Goal: Task Accomplishment & Management: Use online tool/utility

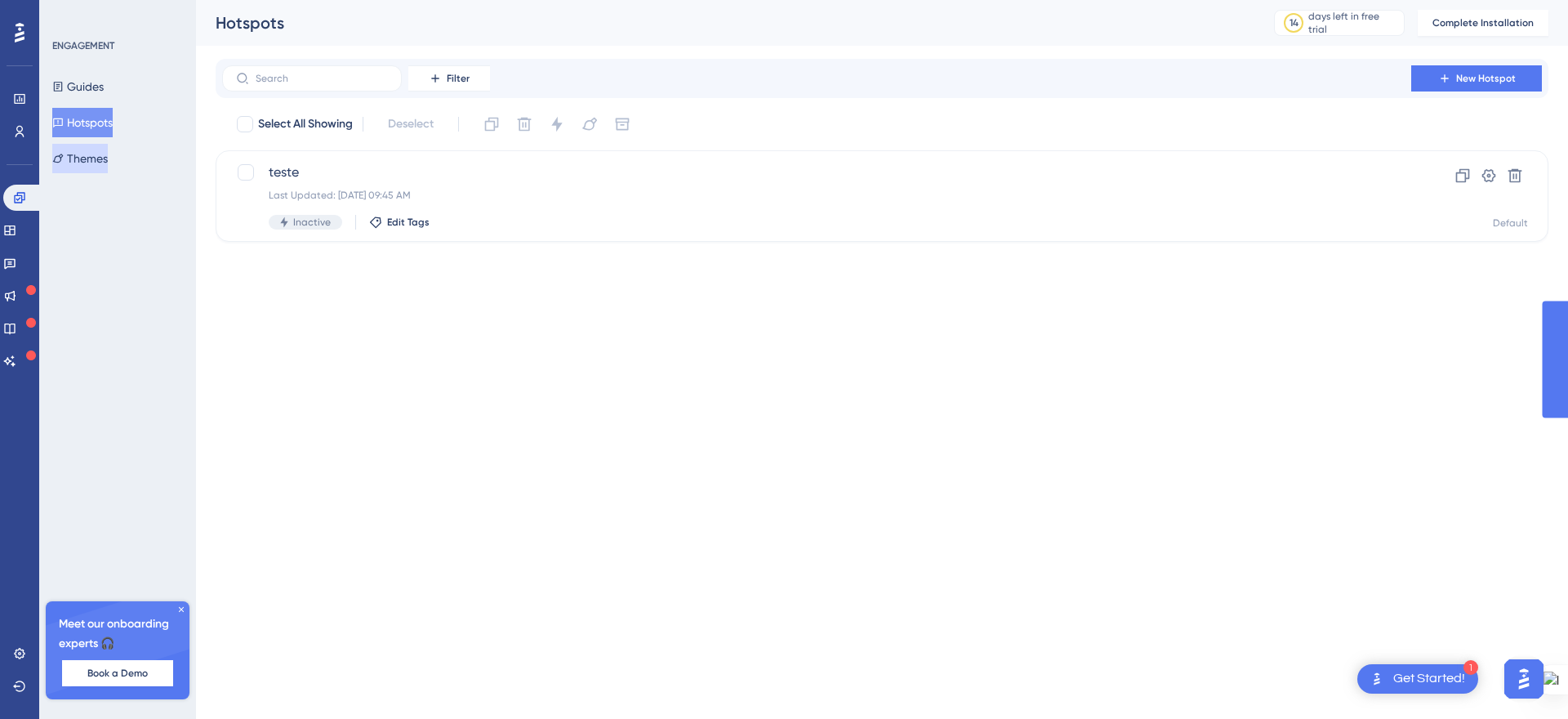
click at [95, 163] on button "Themes" at bounding box center [80, 158] width 55 height 29
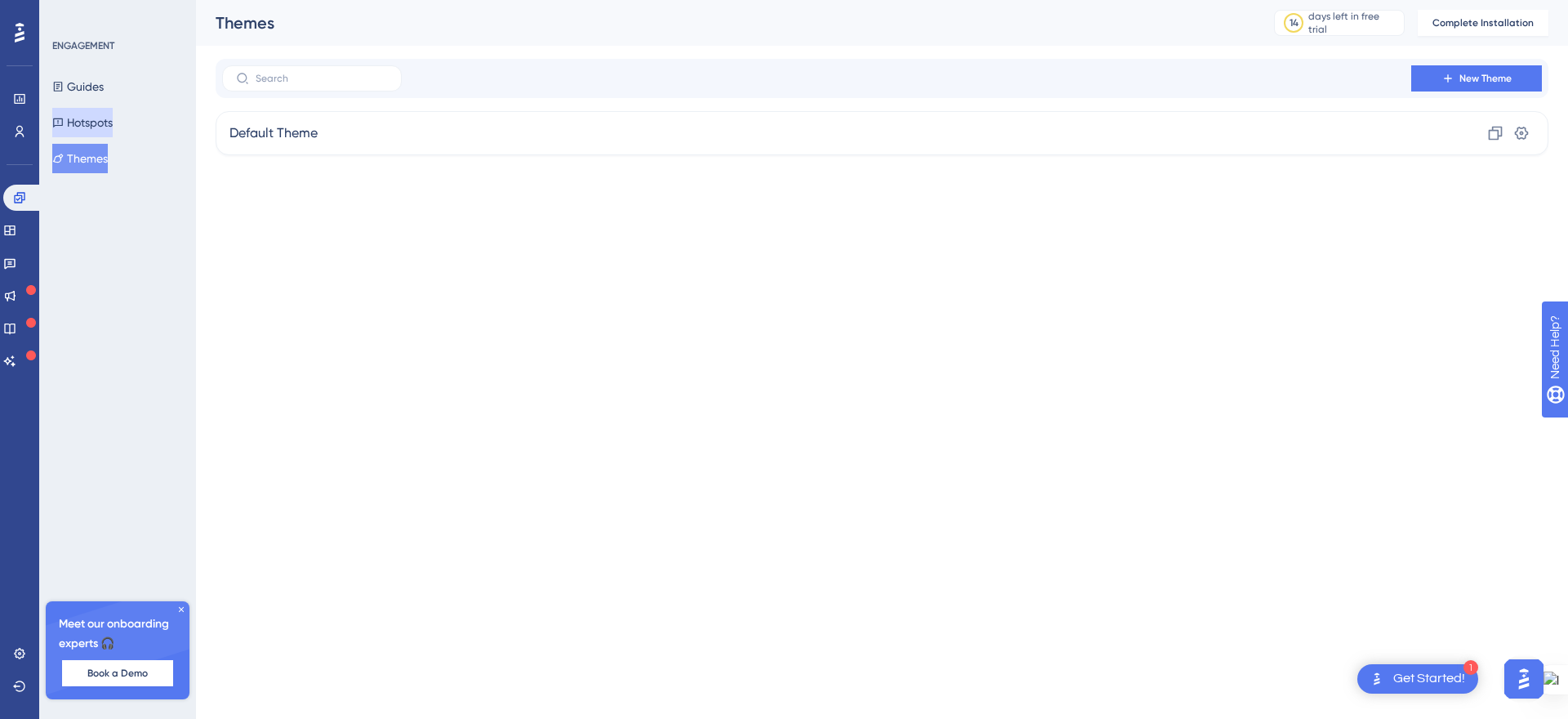
click at [93, 117] on button "Hotspots" at bounding box center [83, 122] width 60 height 29
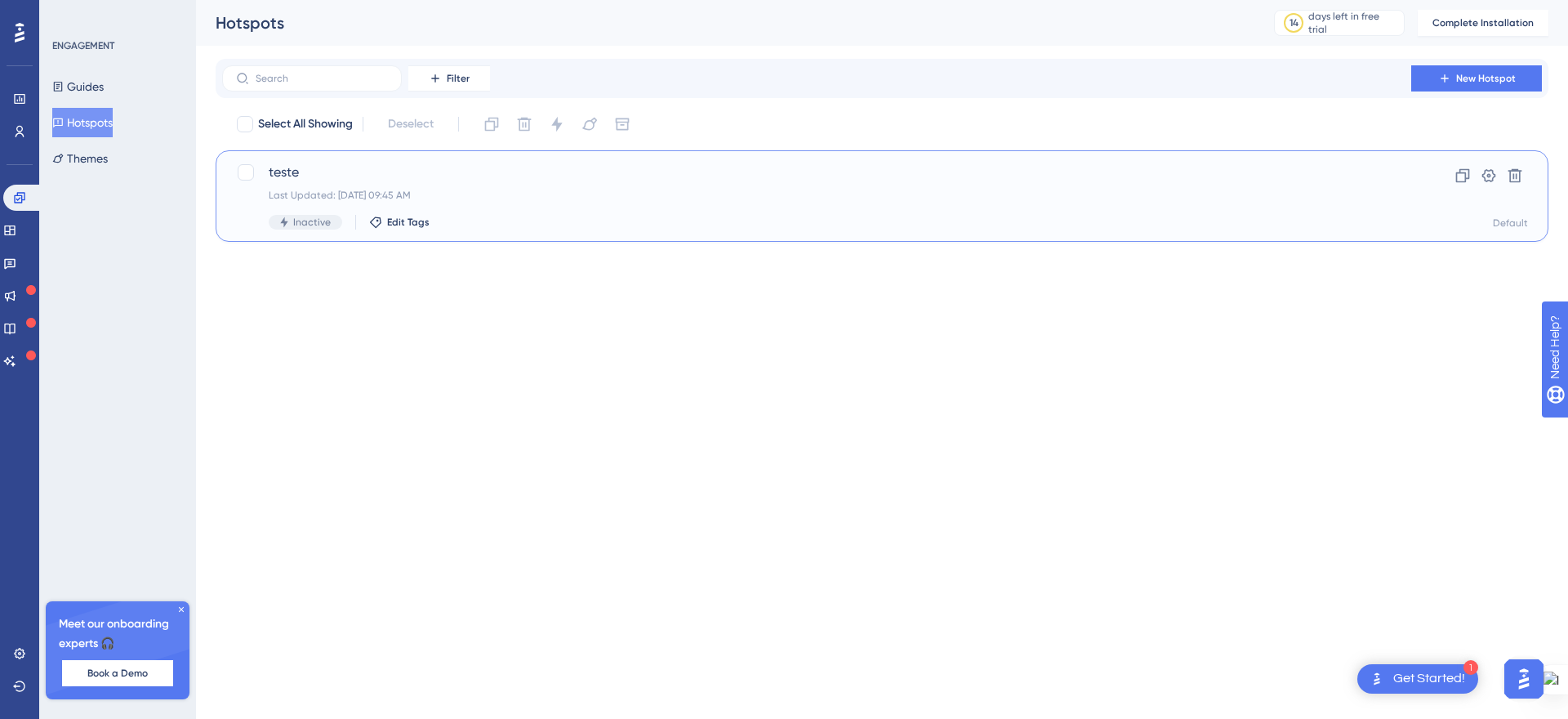
click at [313, 170] on span "teste" at bounding box center [817, 172] width 1096 height 20
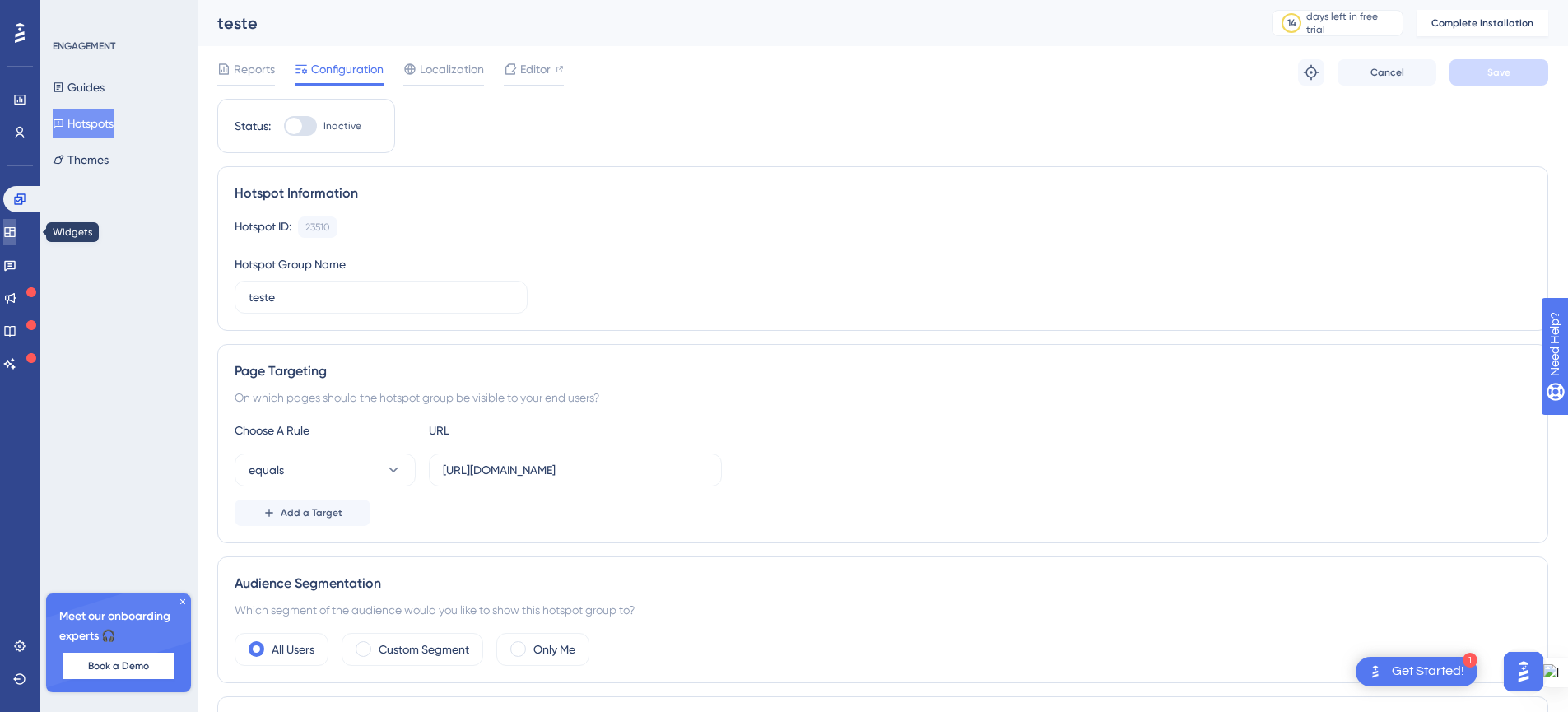
click at [15, 230] on icon at bounding box center [9, 232] width 10 height 9
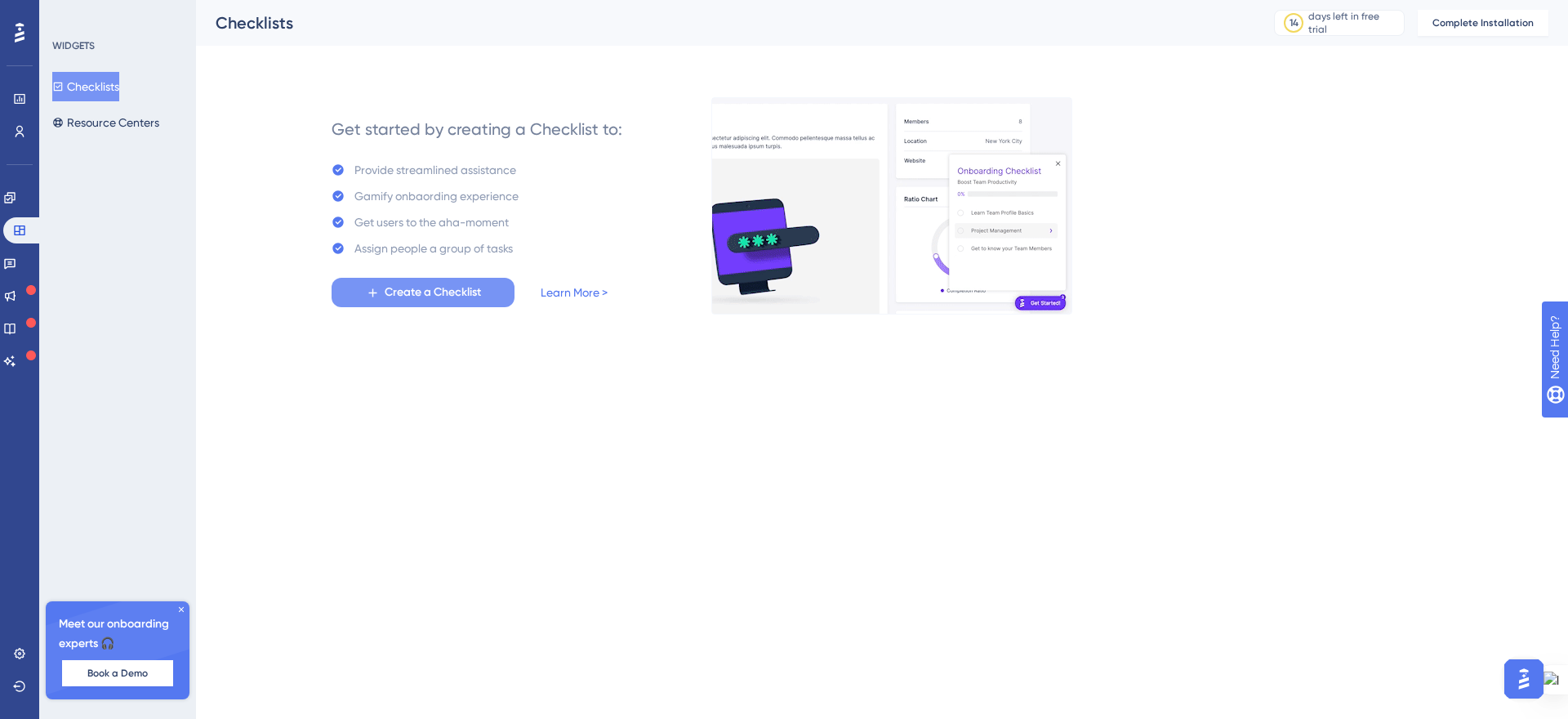
click at [395, 285] on span "Create a Checklist" at bounding box center [432, 292] width 97 height 20
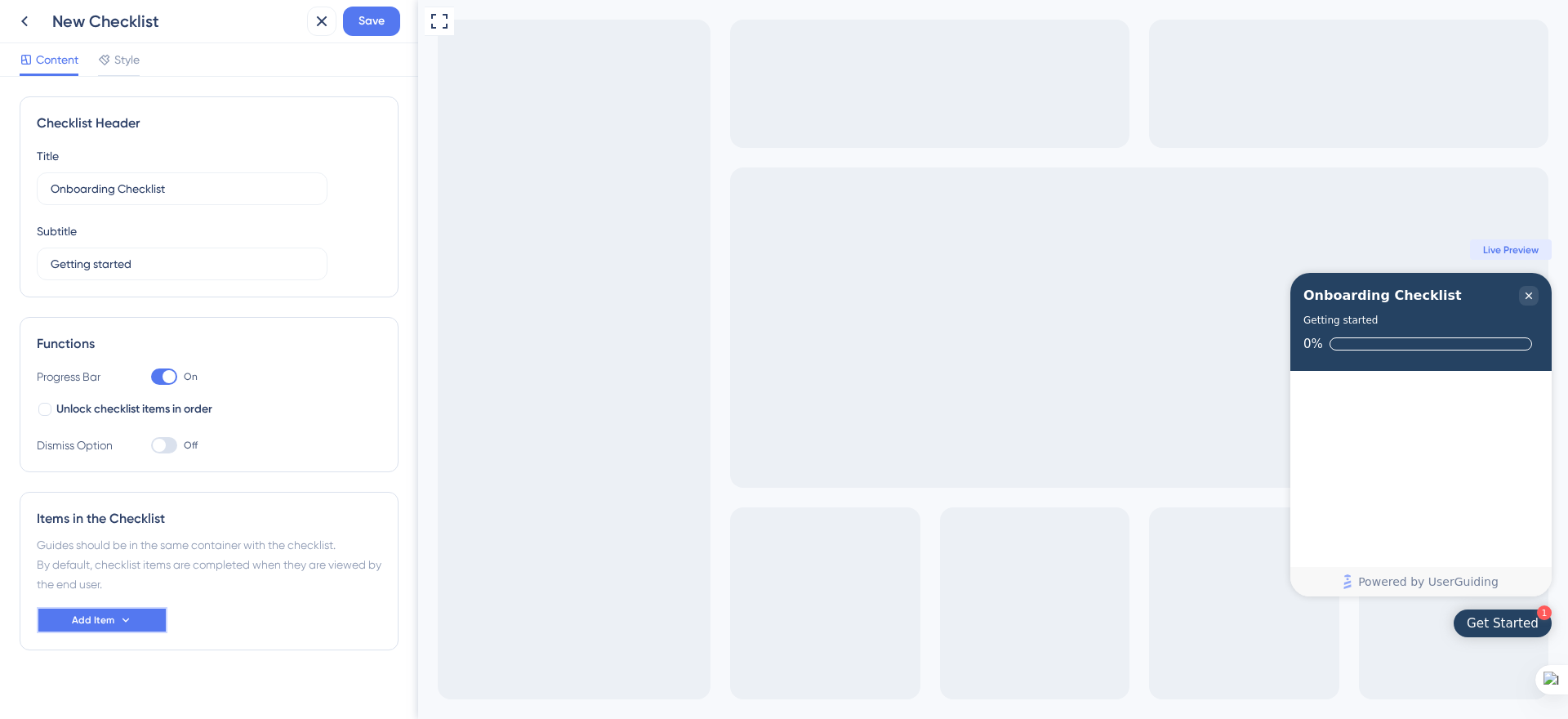
click at [114, 617] on button "Add Item" at bounding box center [102, 620] width 131 height 26
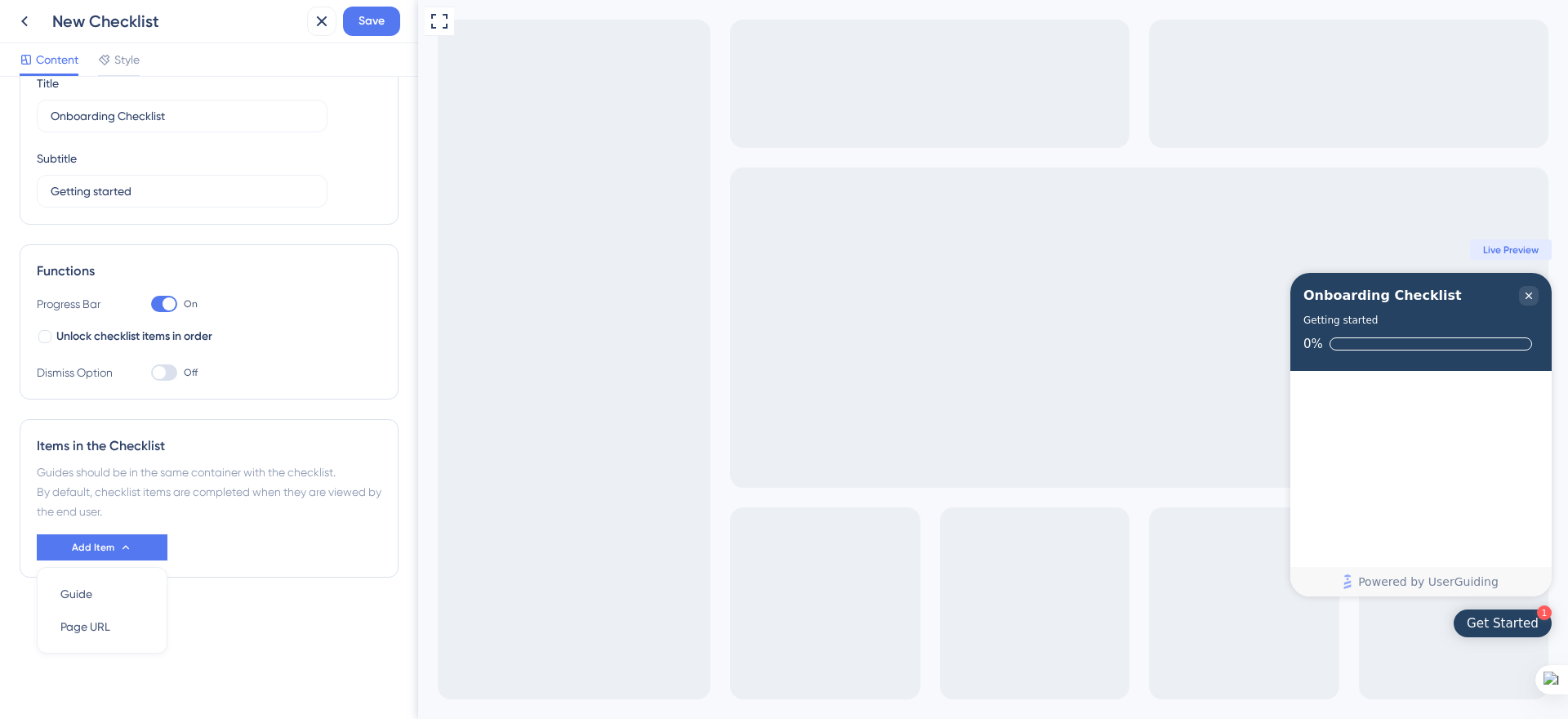
click at [253, 565] on div "Items in the Checklist Guides should be in the same container with the checklis…" at bounding box center [209, 498] width 379 height 159
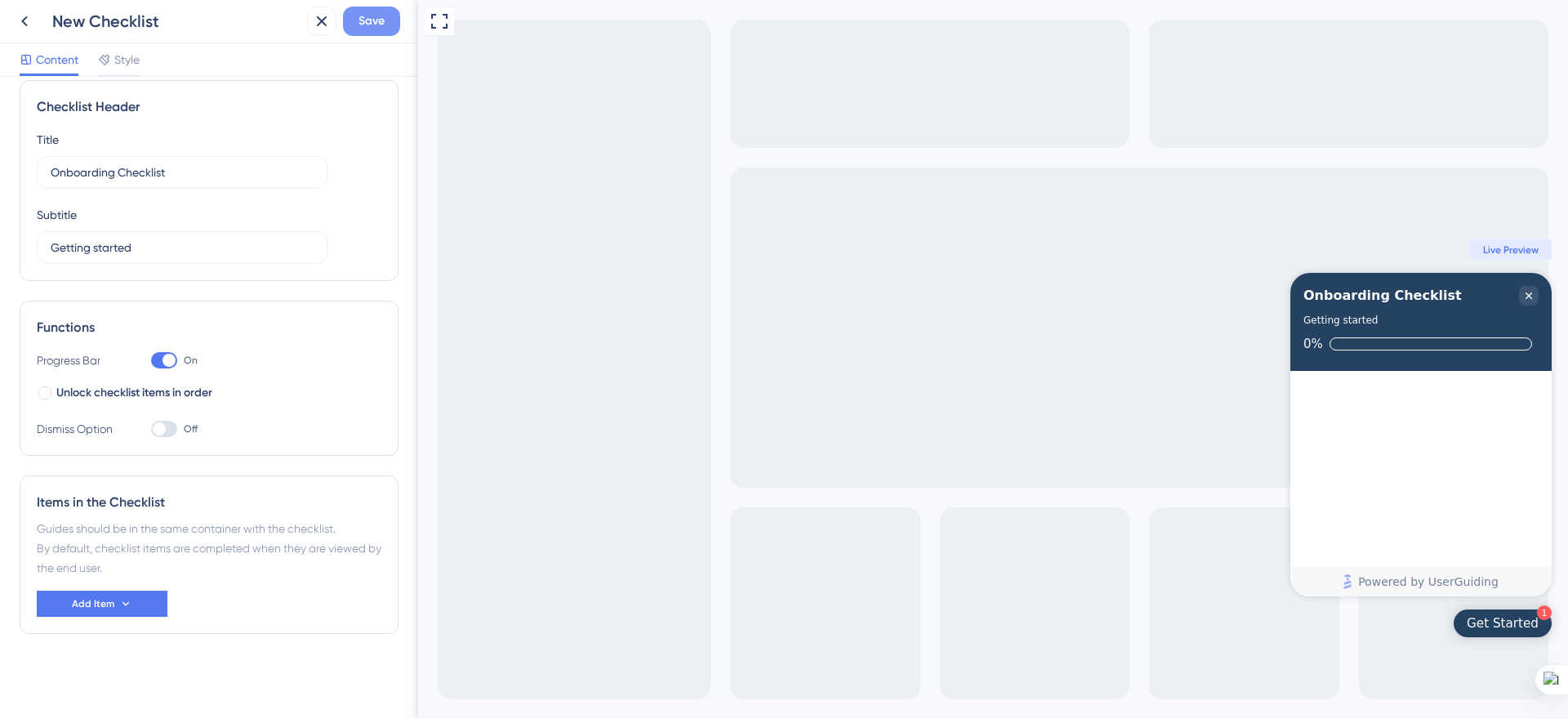
click at [377, 17] on span "Save" at bounding box center [371, 21] width 26 height 20
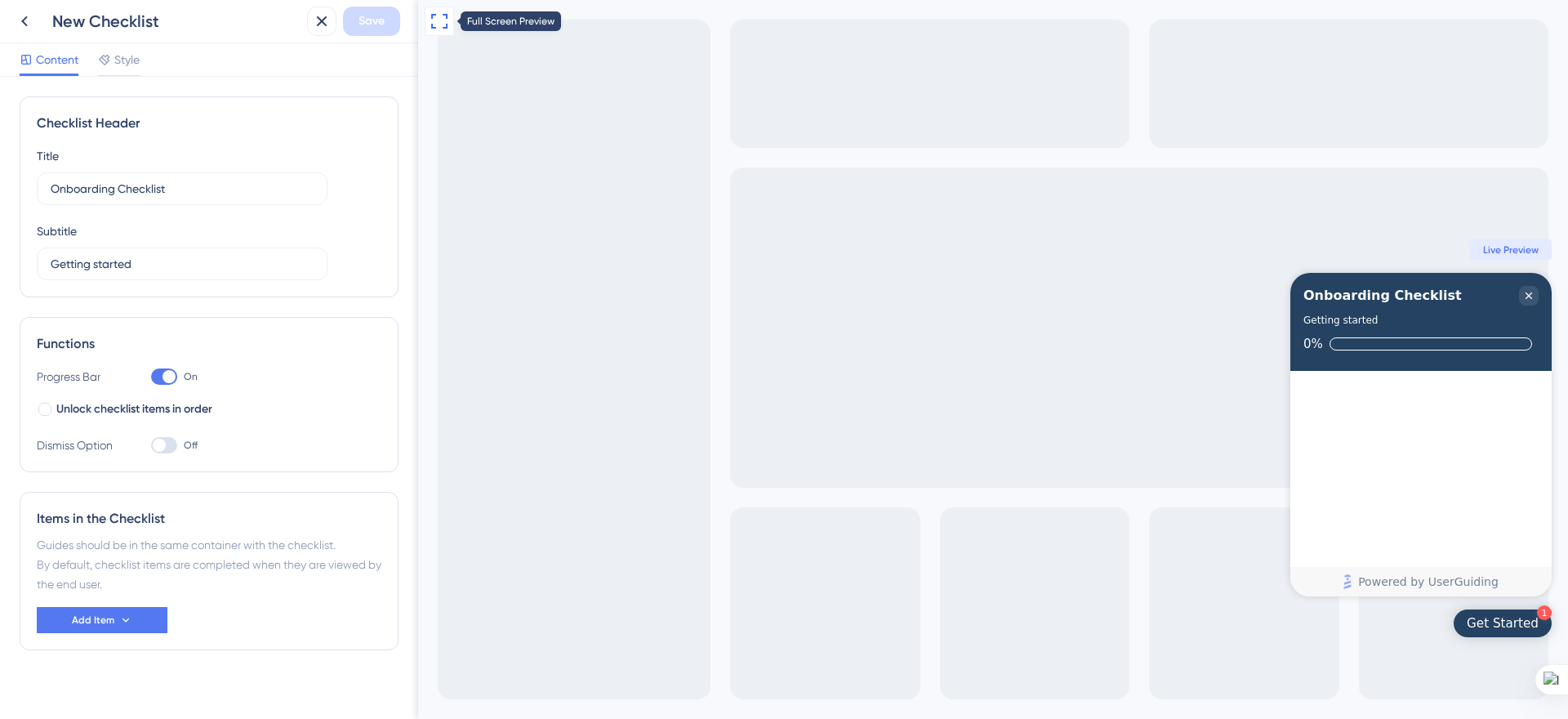
click at [433, 24] on icon at bounding box center [439, 21] width 20 height 20
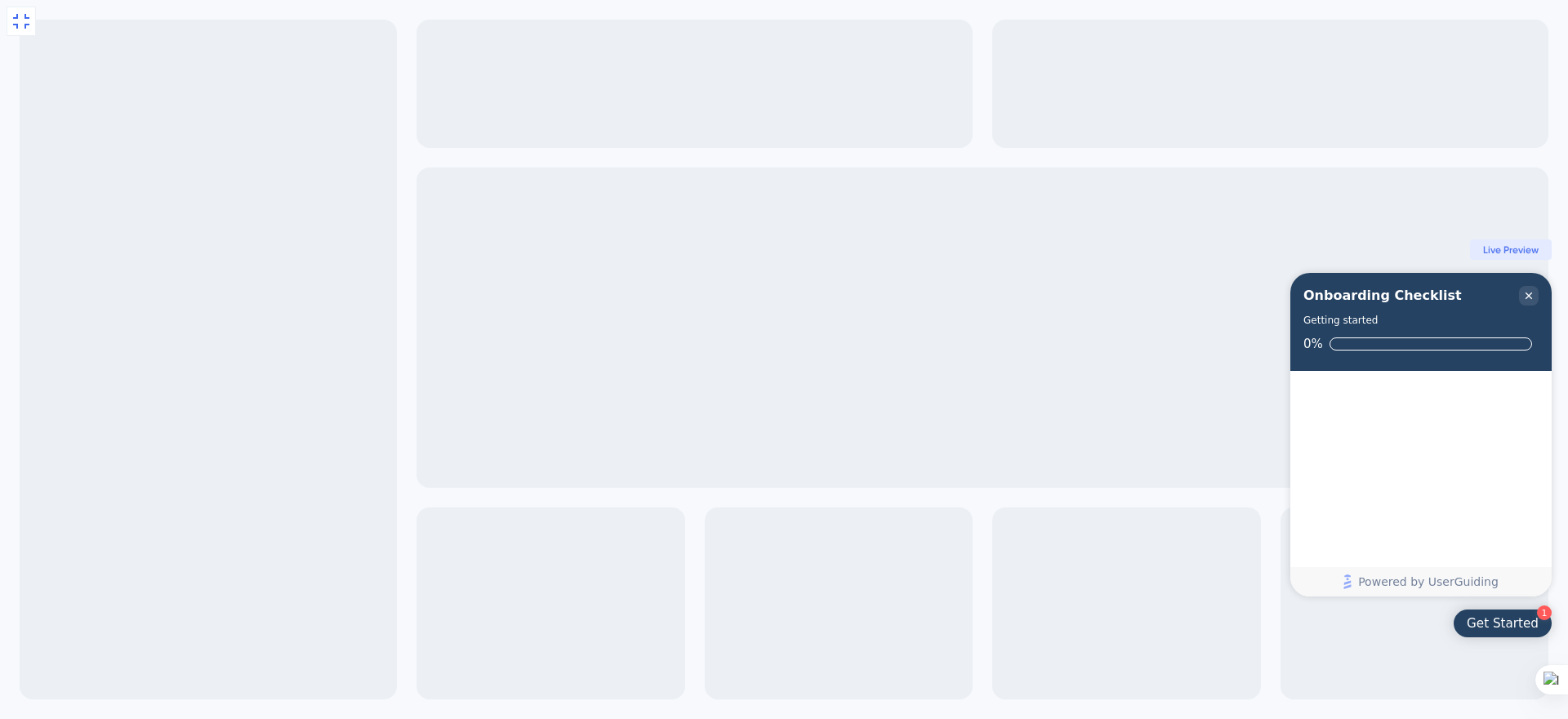
click at [1393, 319] on div "Getting started" at bounding box center [1421, 320] width 235 height 16
drag, startPoint x: 1402, startPoint y: 327, endPoint x: 1442, endPoint y: 320, distance: 40.6
click at [1402, 327] on div "Getting started" at bounding box center [1421, 320] width 235 height 16
drag, startPoint x: 1533, startPoint y: 296, endPoint x: 1480, endPoint y: 287, distance: 53.8
click at [1533, 296] on icon "Close Checklist" at bounding box center [1529, 296] width 13 height 13
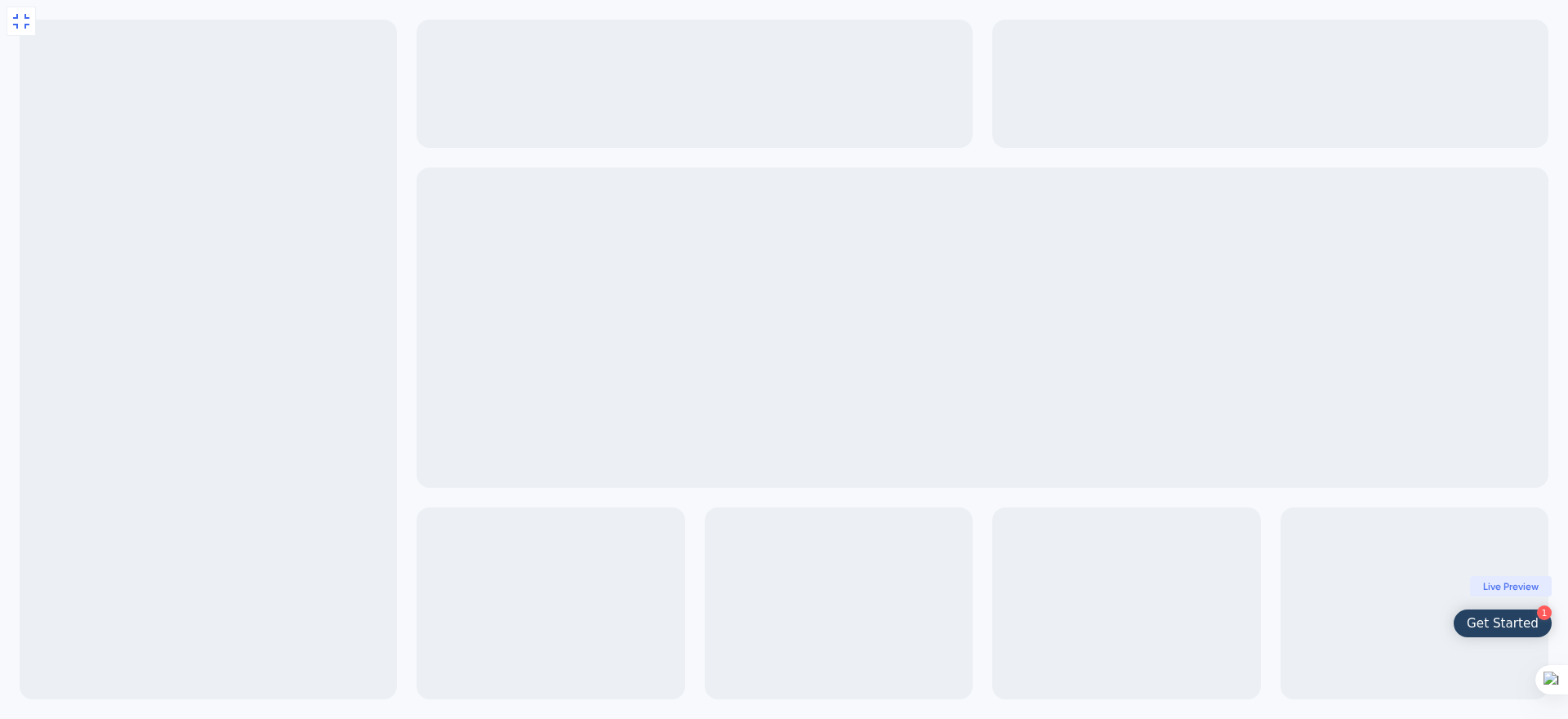
click at [18, 12] on icon at bounding box center [21, 21] width 20 height 20
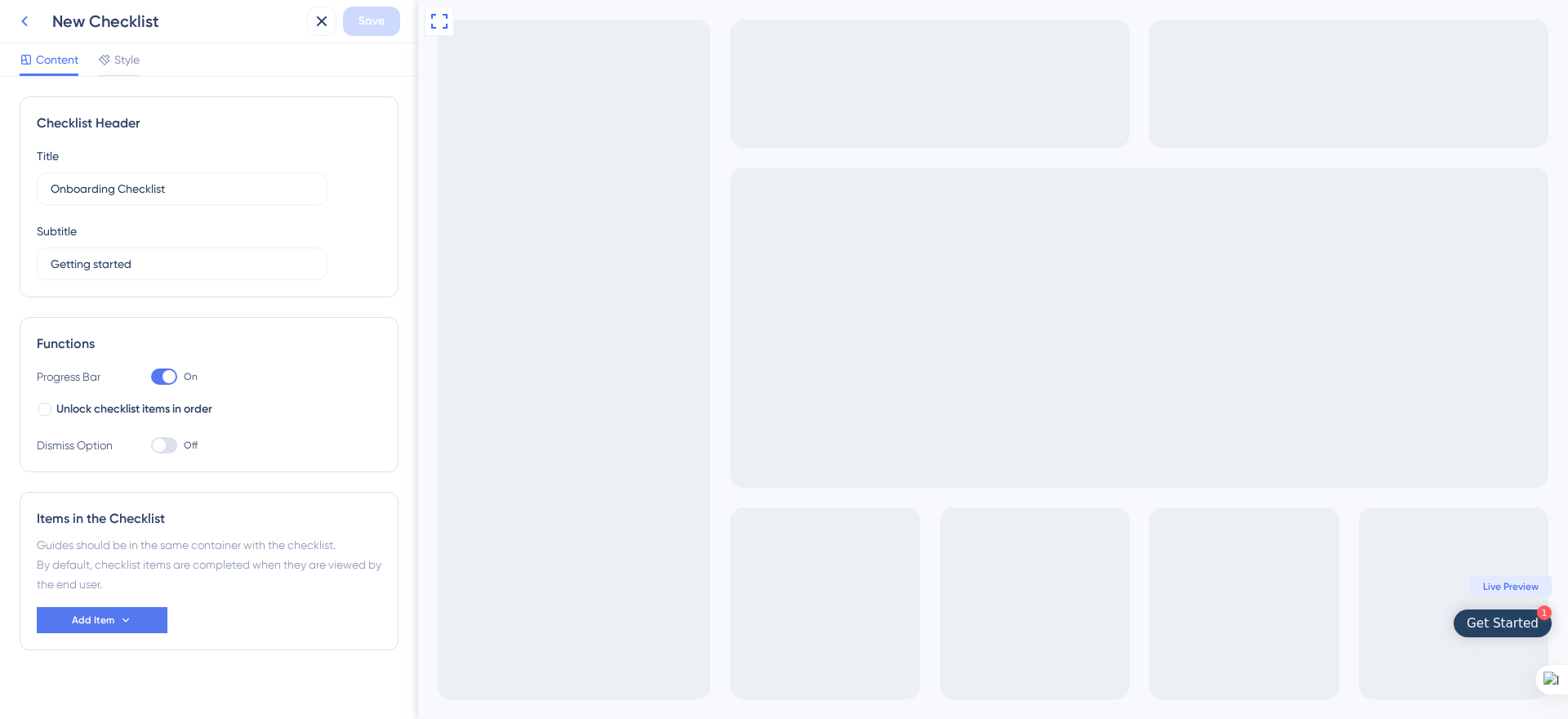
click at [29, 24] on icon at bounding box center [24, 21] width 20 height 20
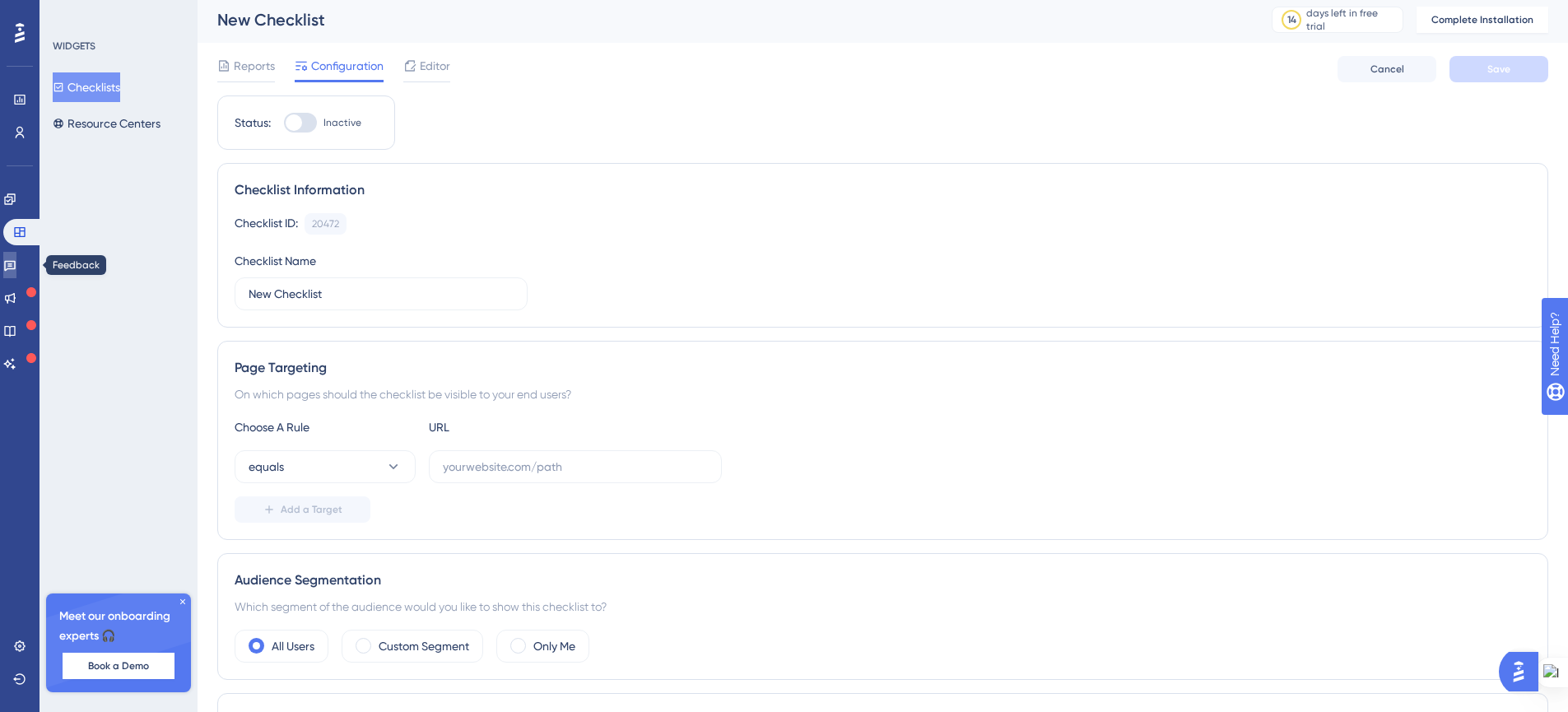
click at [12, 262] on icon at bounding box center [9, 265] width 13 height 13
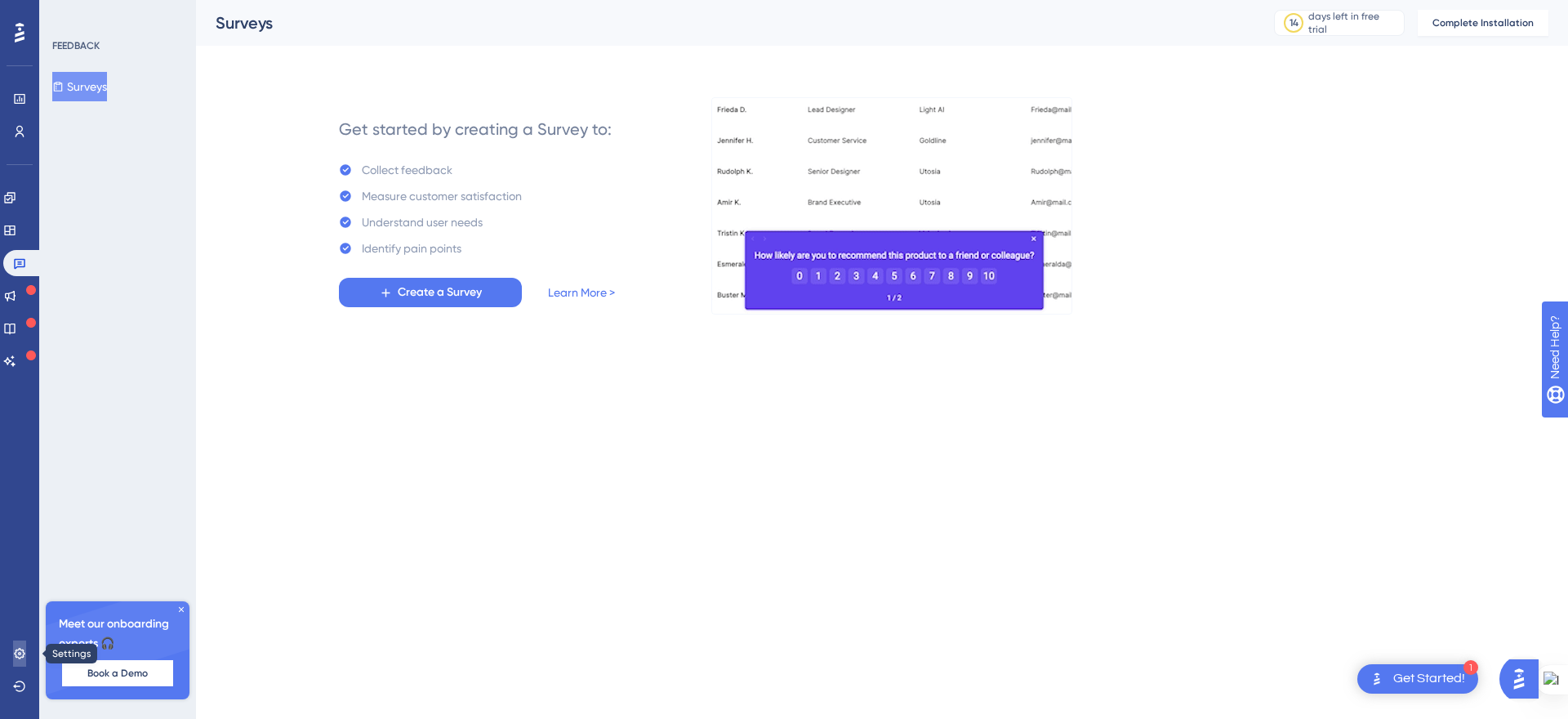
click at [15, 653] on icon at bounding box center [19, 652] width 10 height 10
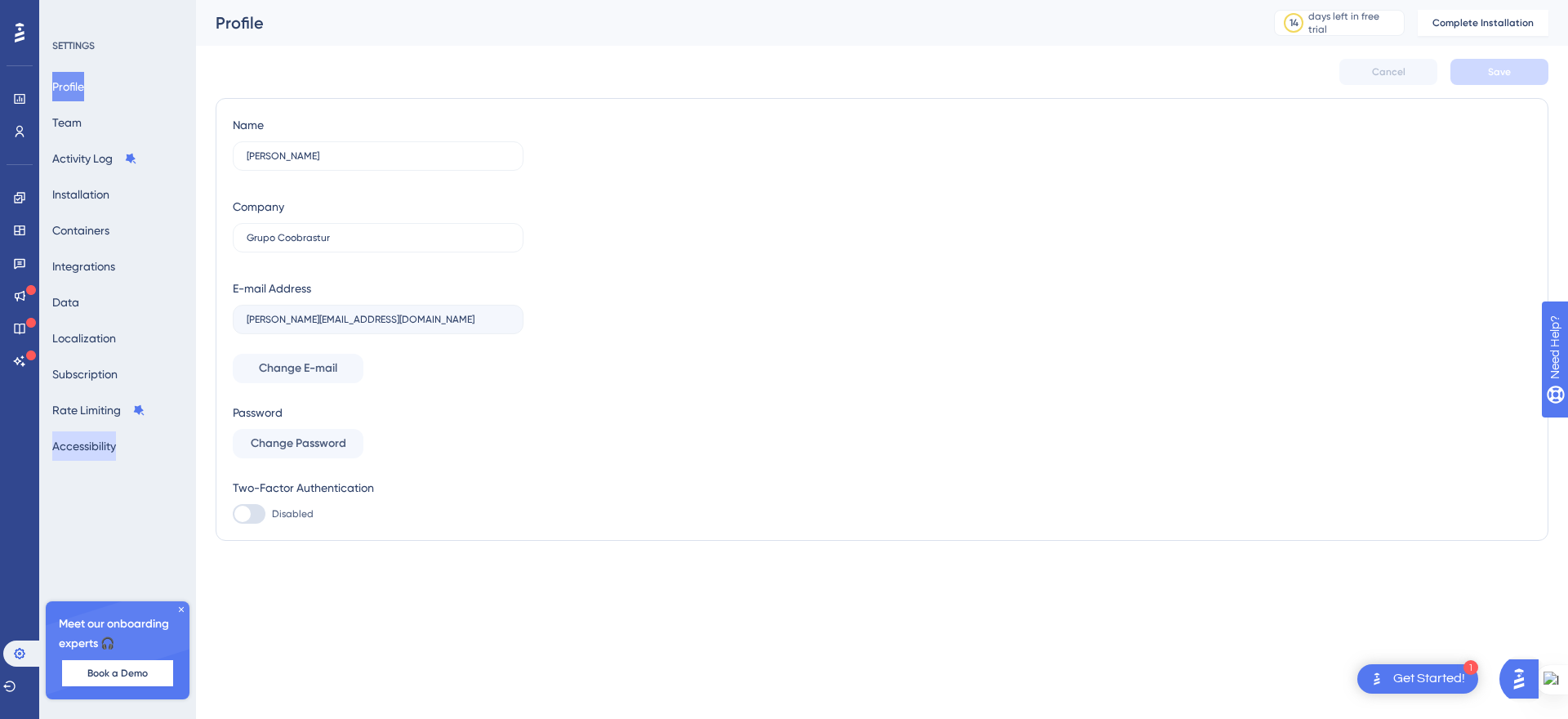
click at [104, 450] on button "Accessibility" at bounding box center [85, 445] width 64 height 29
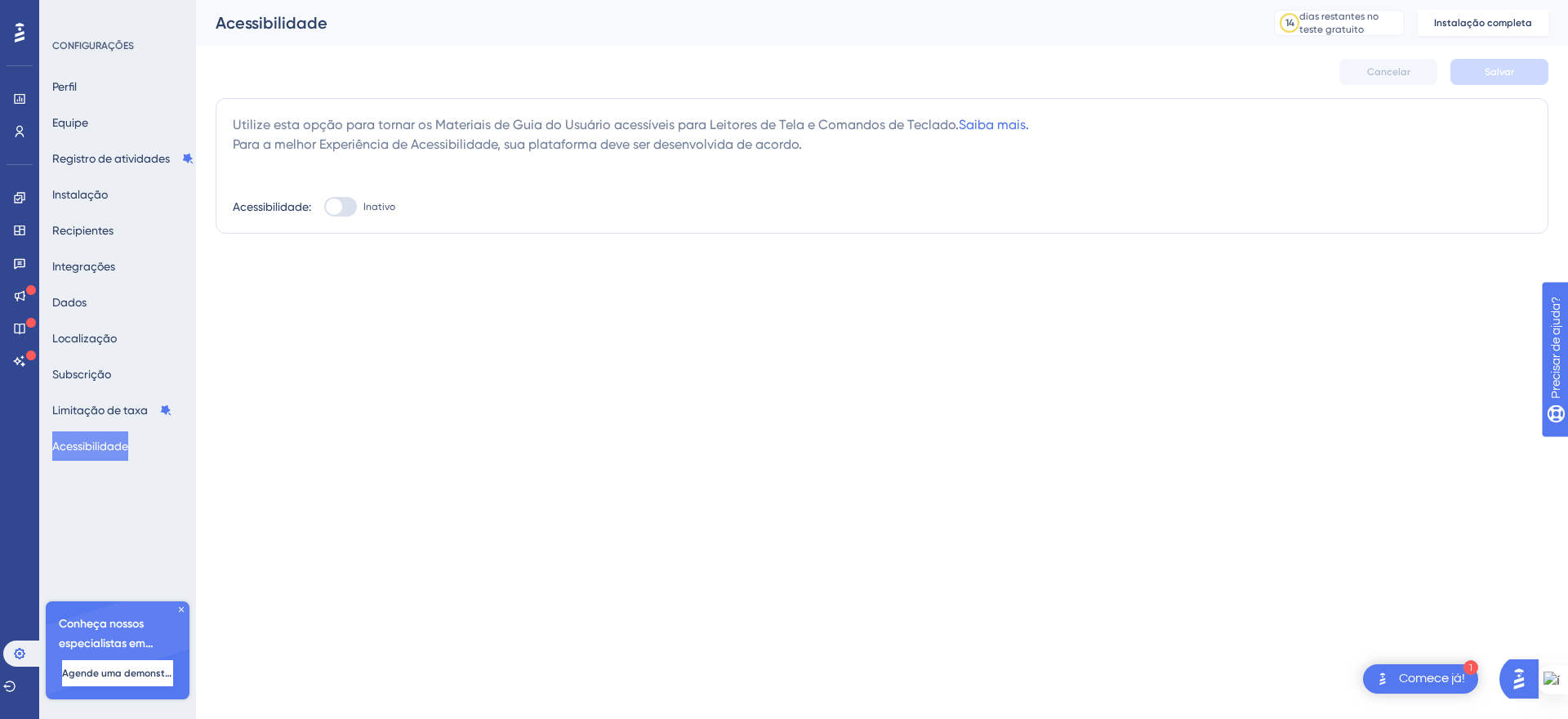
click at [323, 59] on div "Cancelar Salvar" at bounding box center [882, 72] width 1333 height 53
click at [13, 296] on link at bounding box center [20, 296] width 13 height 26
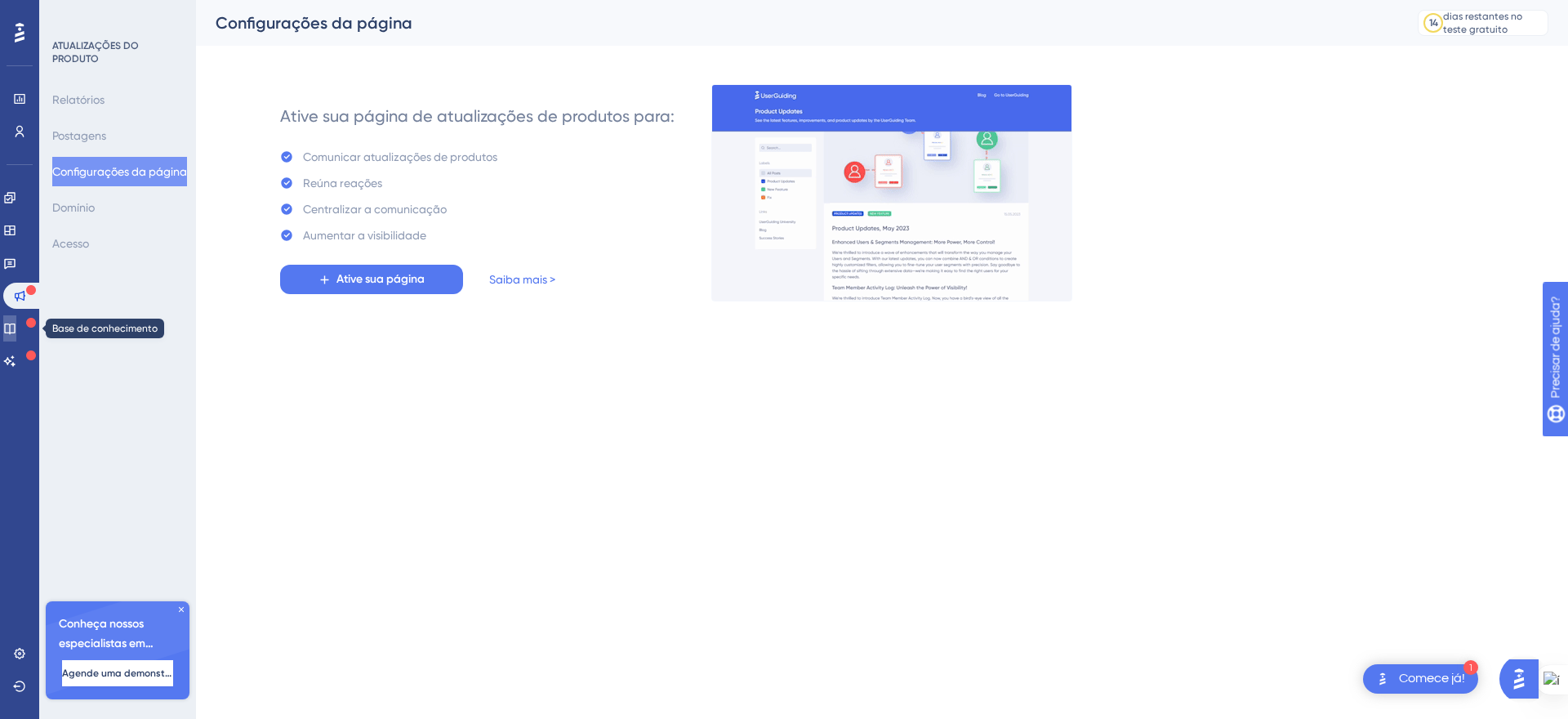
click at [16, 331] on icon at bounding box center [9, 328] width 13 height 13
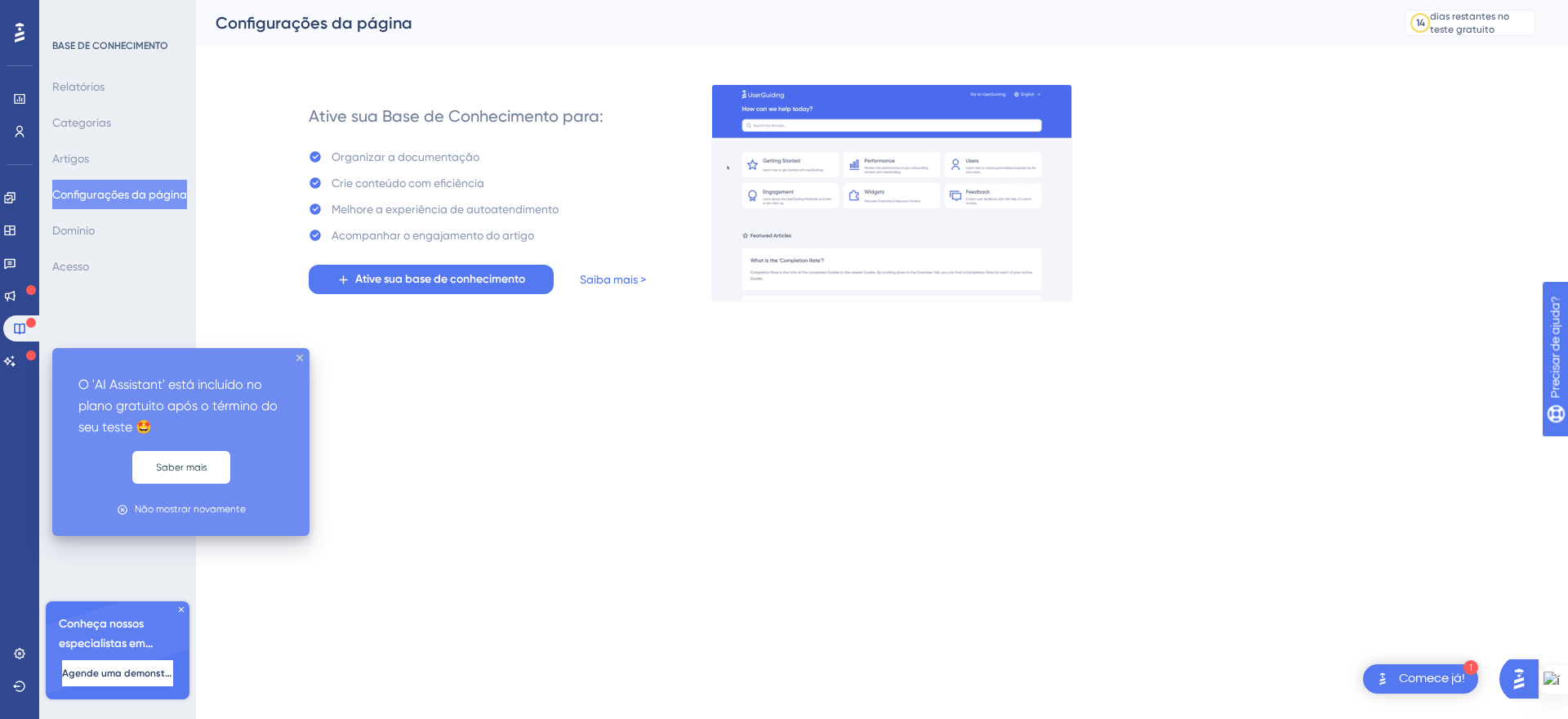
click at [26, 353] on icon at bounding box center [31, 355] width 9 height 9
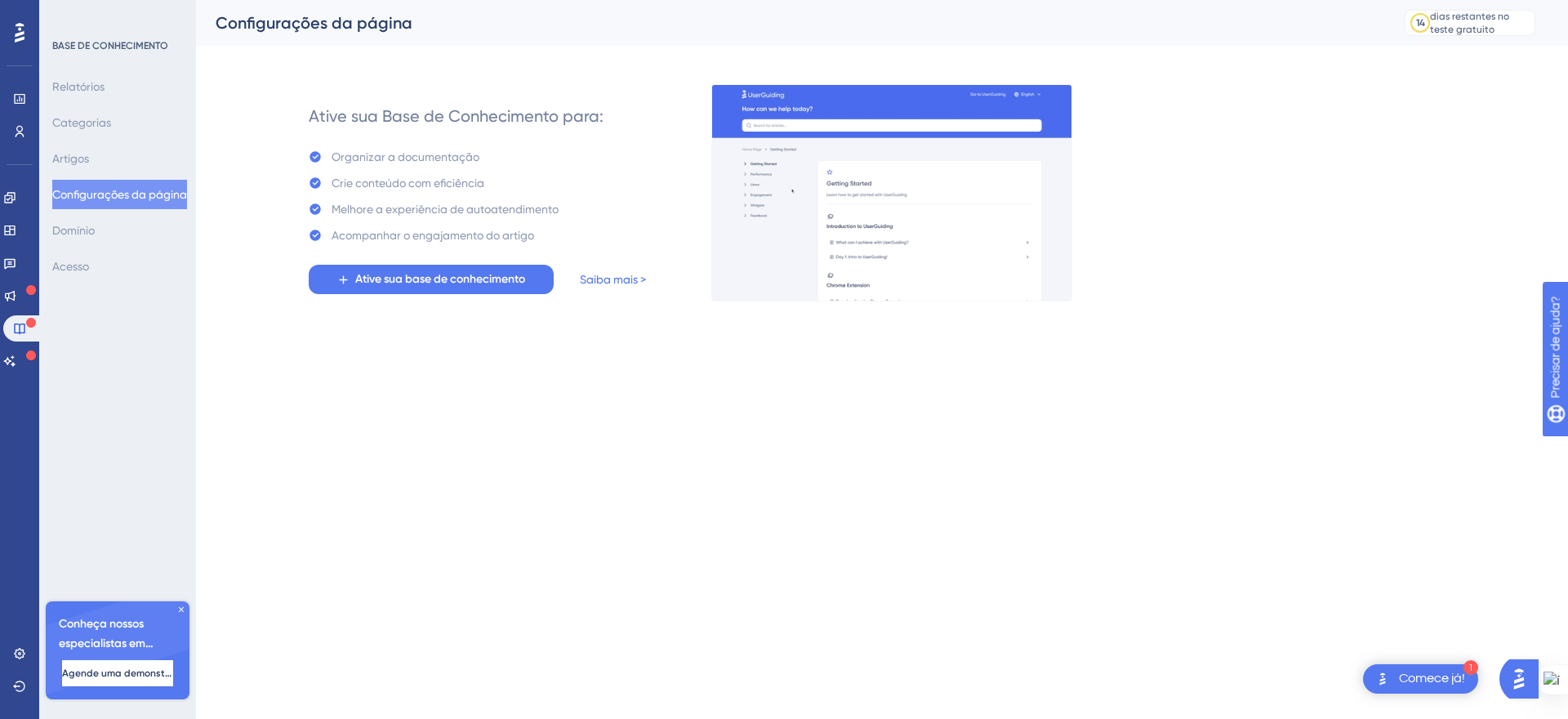
click at [181, 609] on icon at bounding box center [180, 609] width 5 height 5
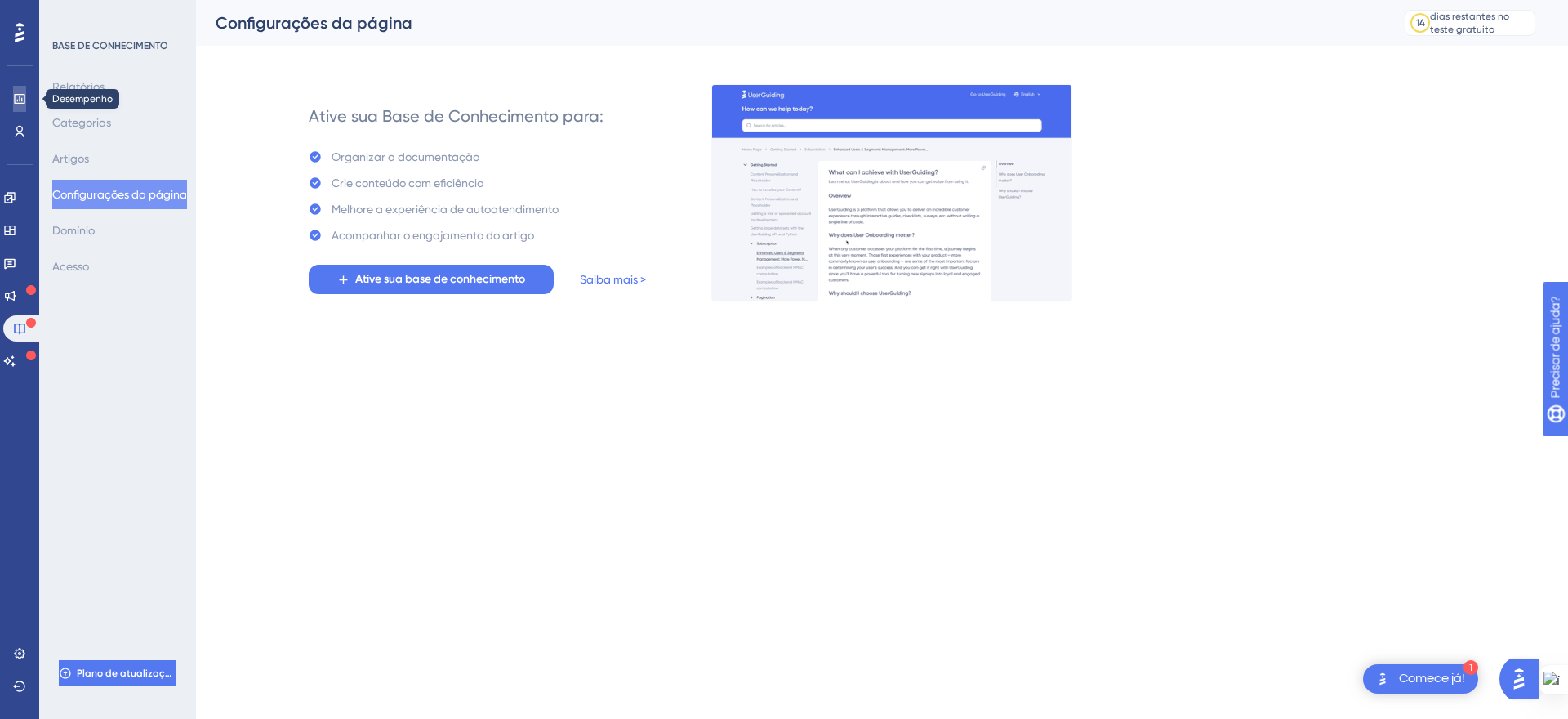
click at [23, 95] on icon at bounding box center [19, 99] width 10 height 9
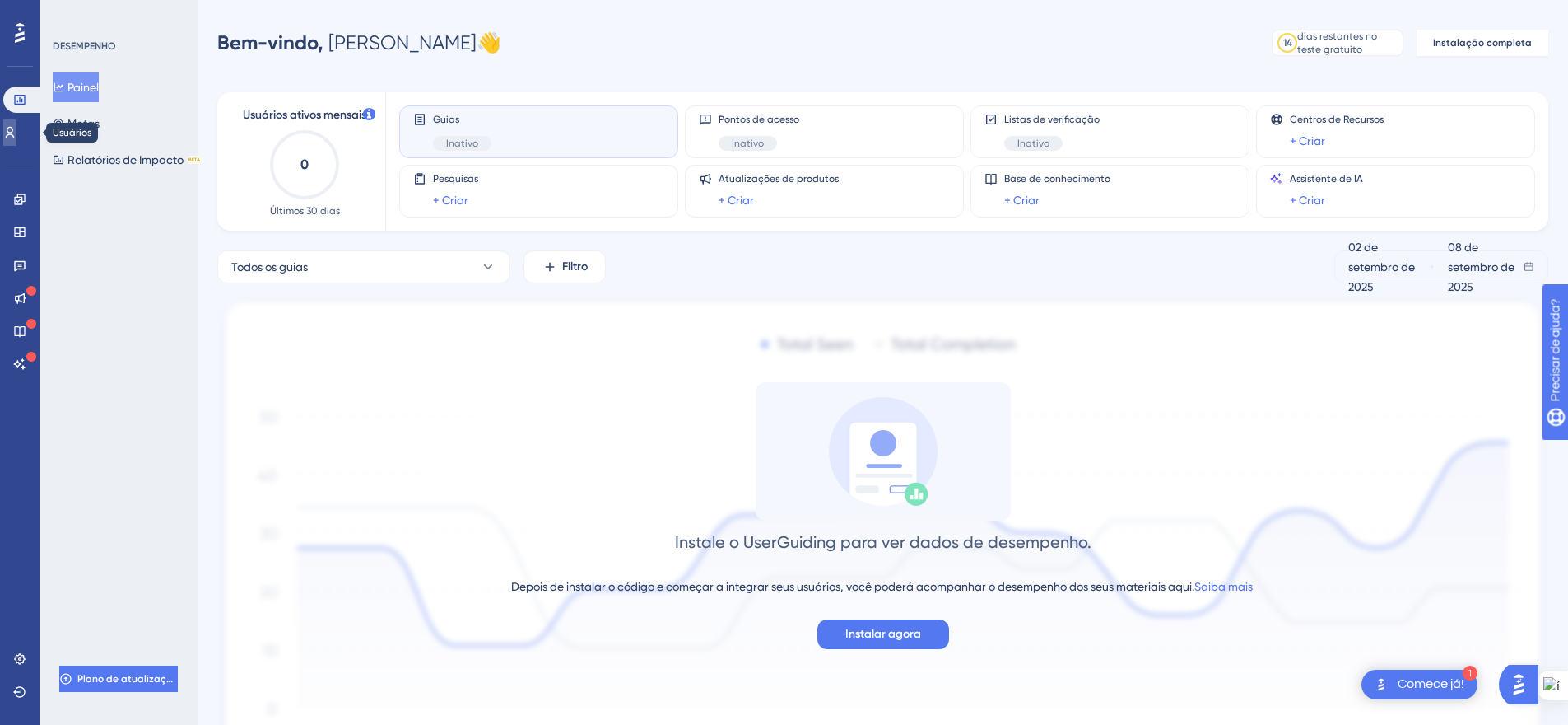
click at [15, 128] on icon at bounding box center [10, 133] width 9 height 11
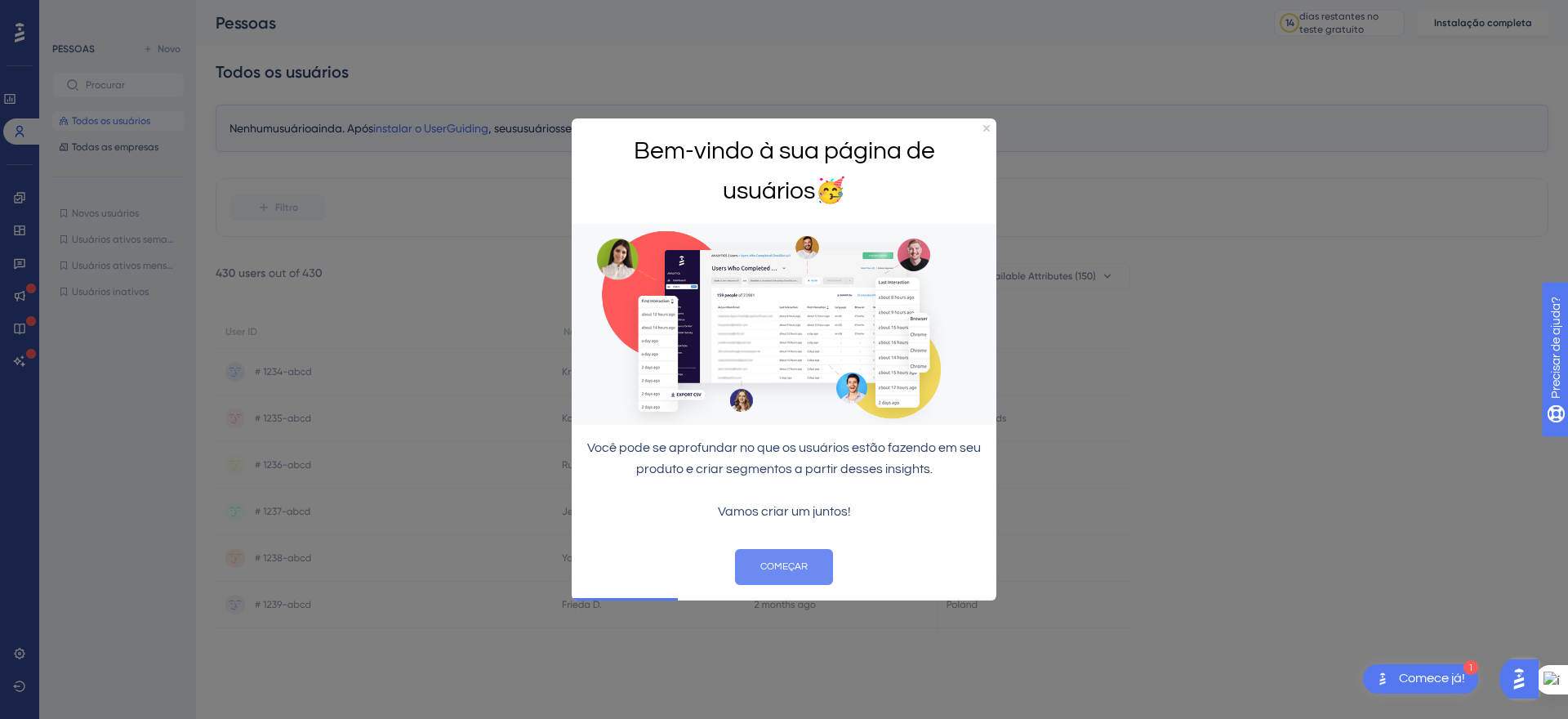
click at [800, 573] on button "COMEÇAR" at bounding box center [784, 567] width 98 height 36
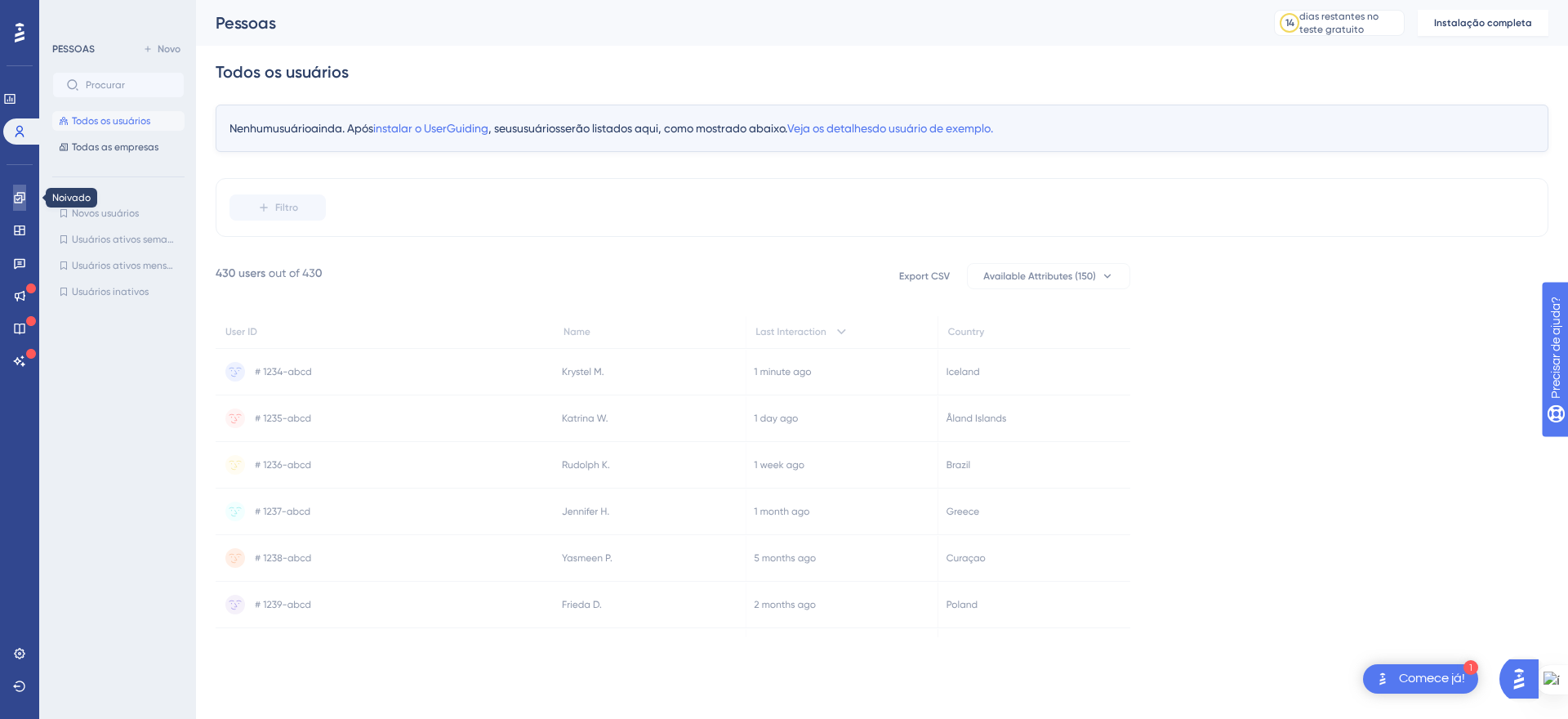
click at [26, 201] on link at bounding box center [20, 197] width 13 height 26
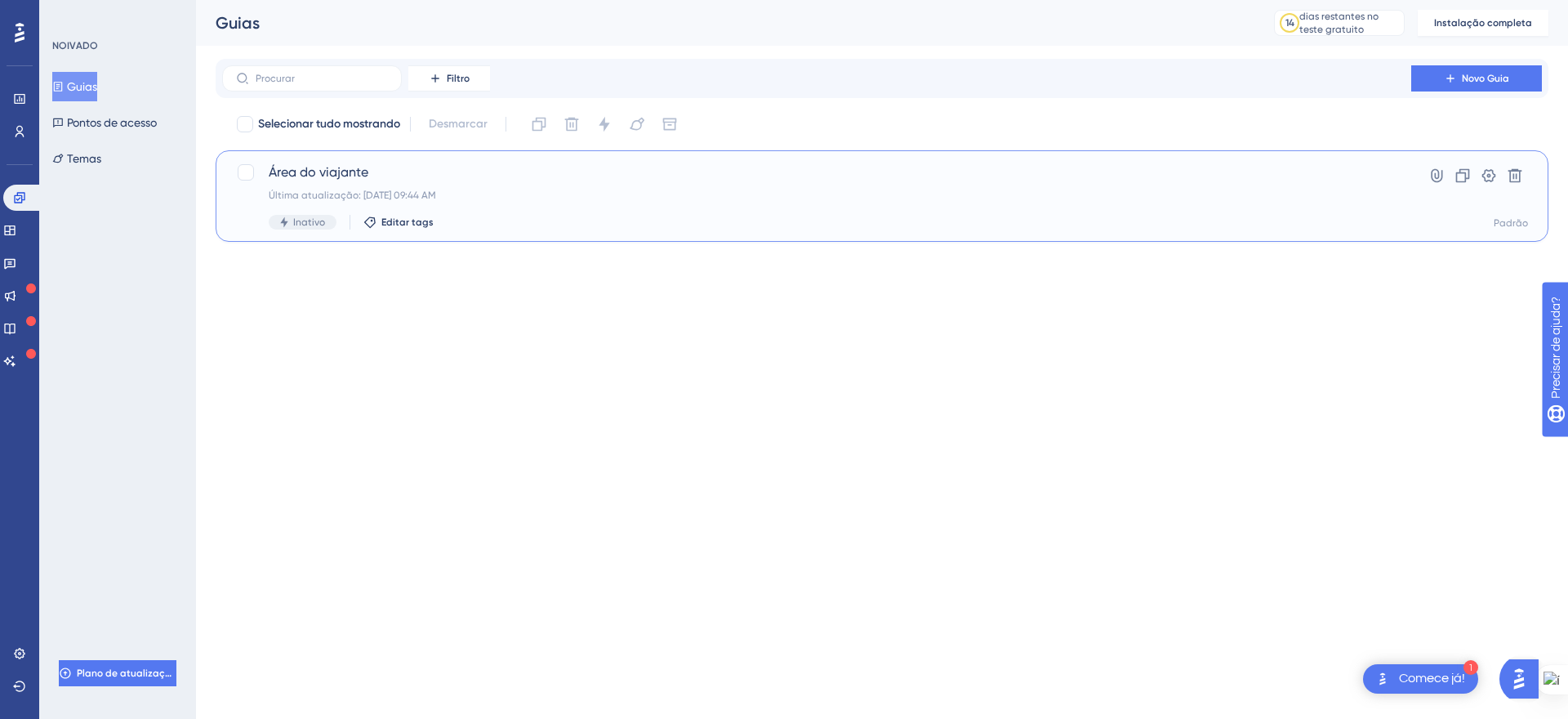
click at [316, 184] on div "Área do viajante Última atualização: 08 de set. de 2025 09:44 AM Inativo Editar…" at bounding box center [817, 195] width 1096 height 67
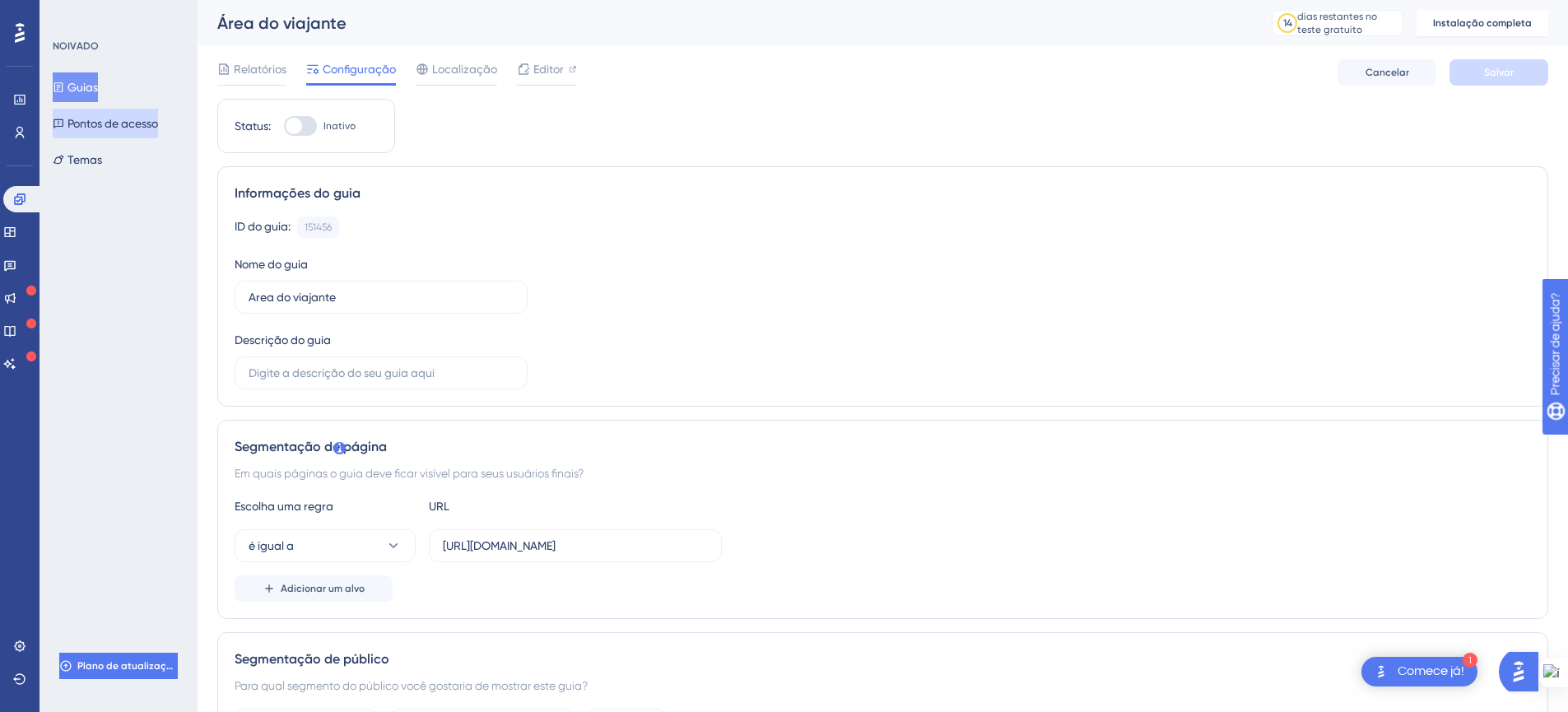
click at [117, 129] on font "Pontos de acesso" at bounding box center [113, 123] width 91 height 13
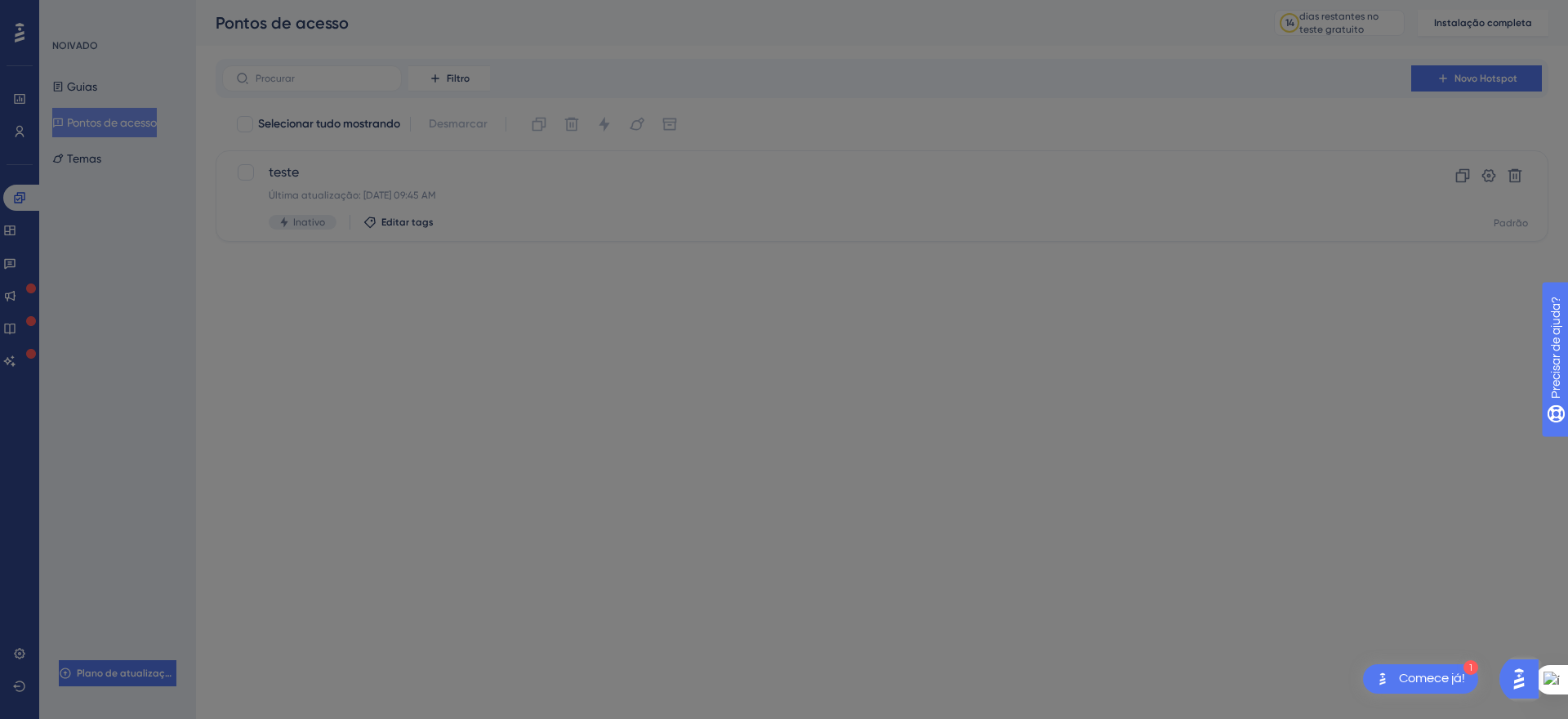
click at [0, 0] on html "💡 Não se esqueça de renomear e salvar seus segmentos quando terminar suas confi…" at bounding box center [784, 359] width 1568 height 719
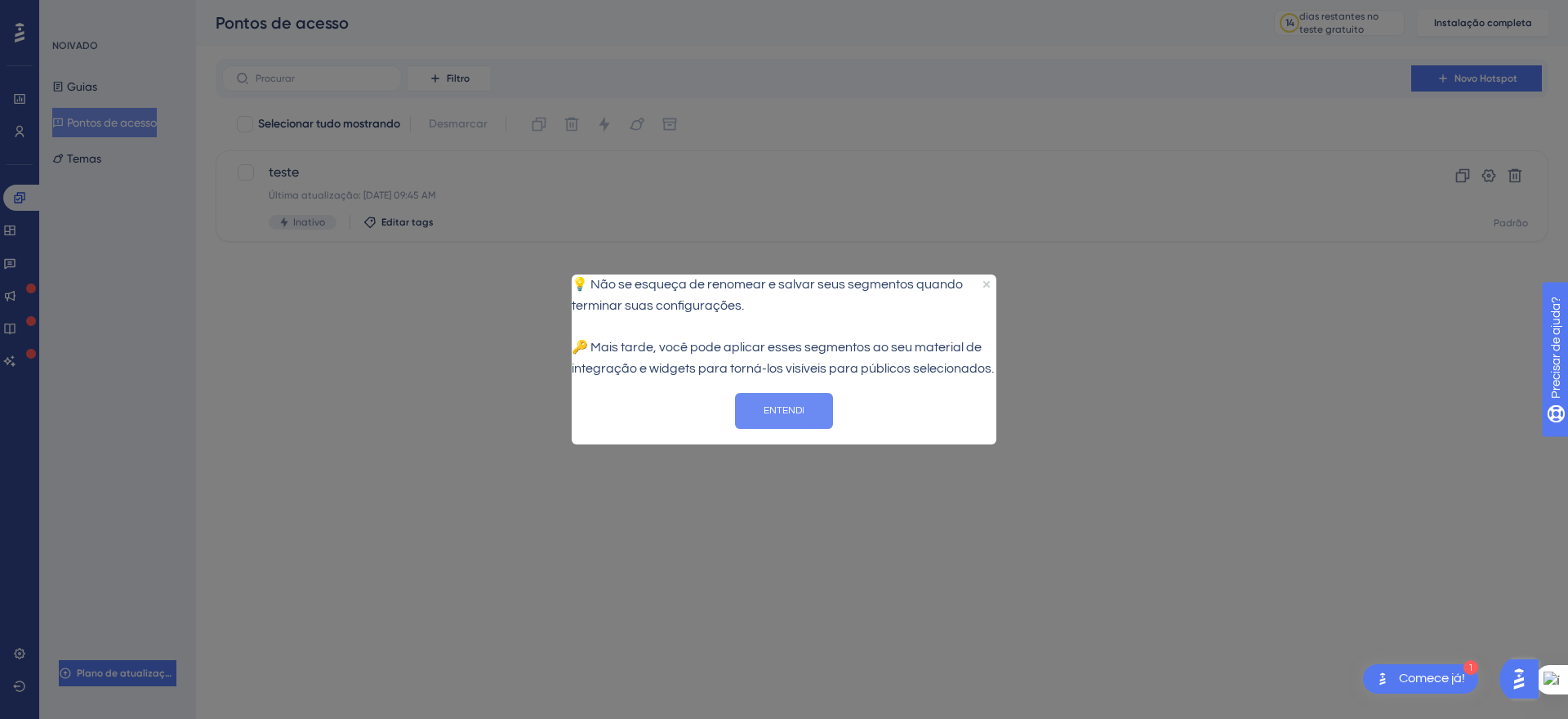
click at [759, 428] on button "ENTENDI" at bounding box center [784, 410] width 98 height 36
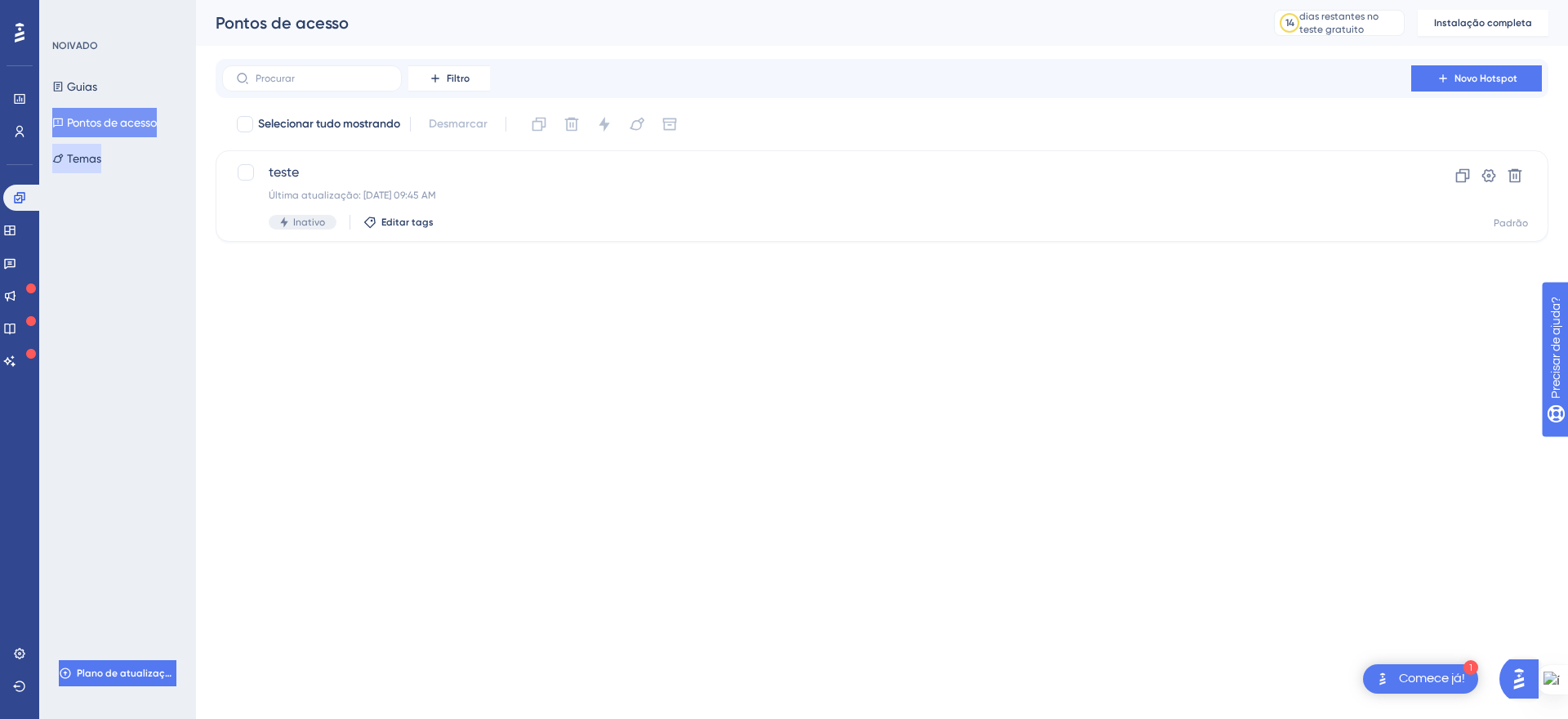
click at [87, 147] on button "Temas" at bounding box center [77, 158] width 49 height 29
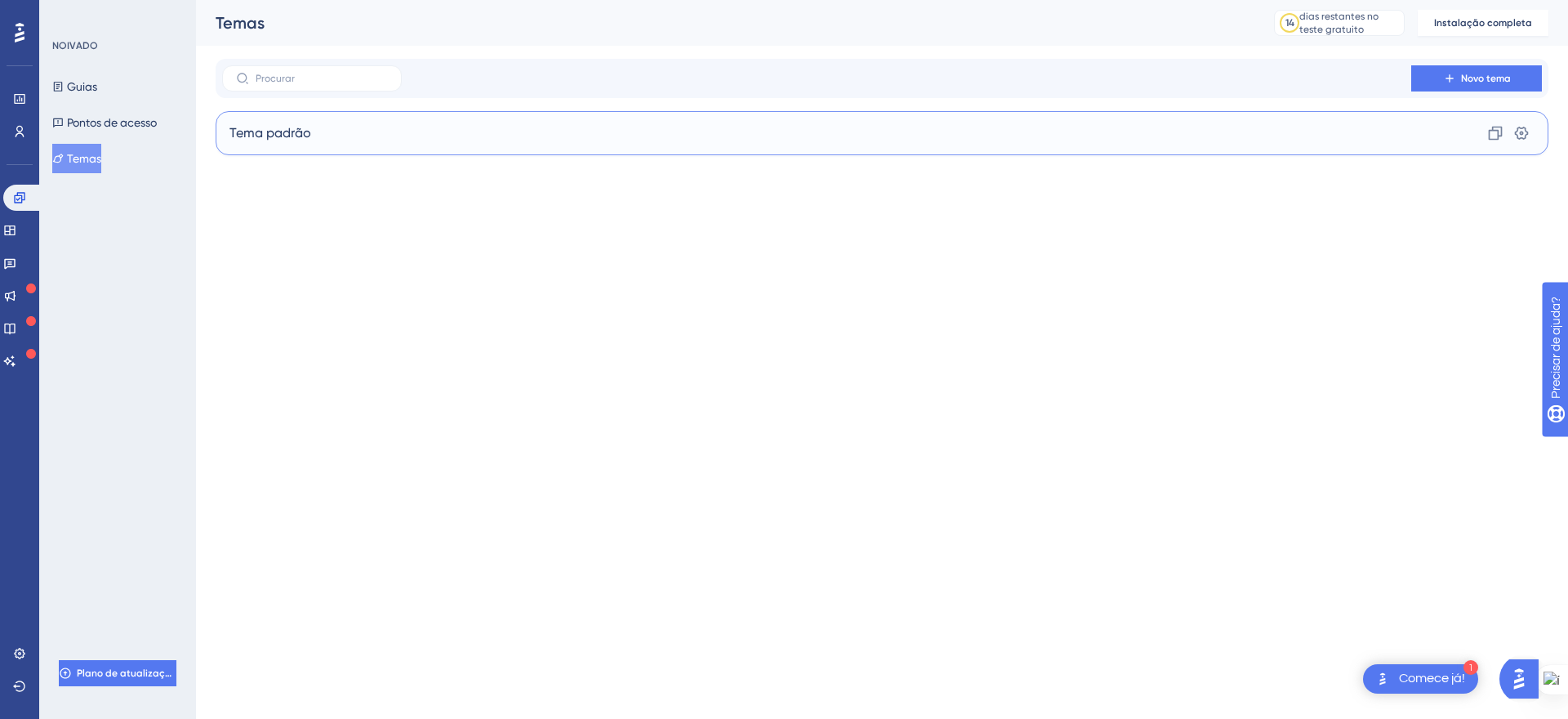
click at [300, 125] on font "Tema padrão" at bounding box center [270, 133] width 82 height 16
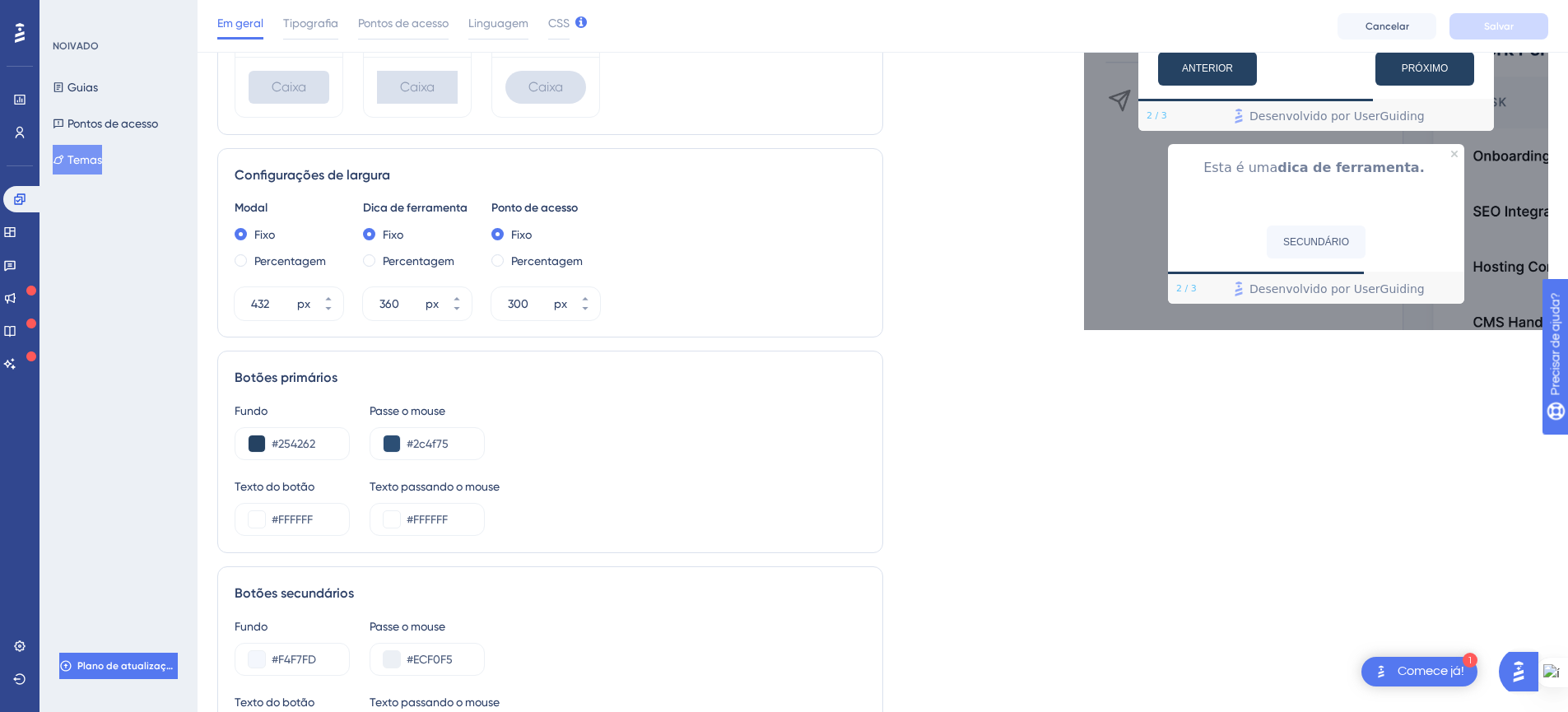
scroll to position [873, 12]
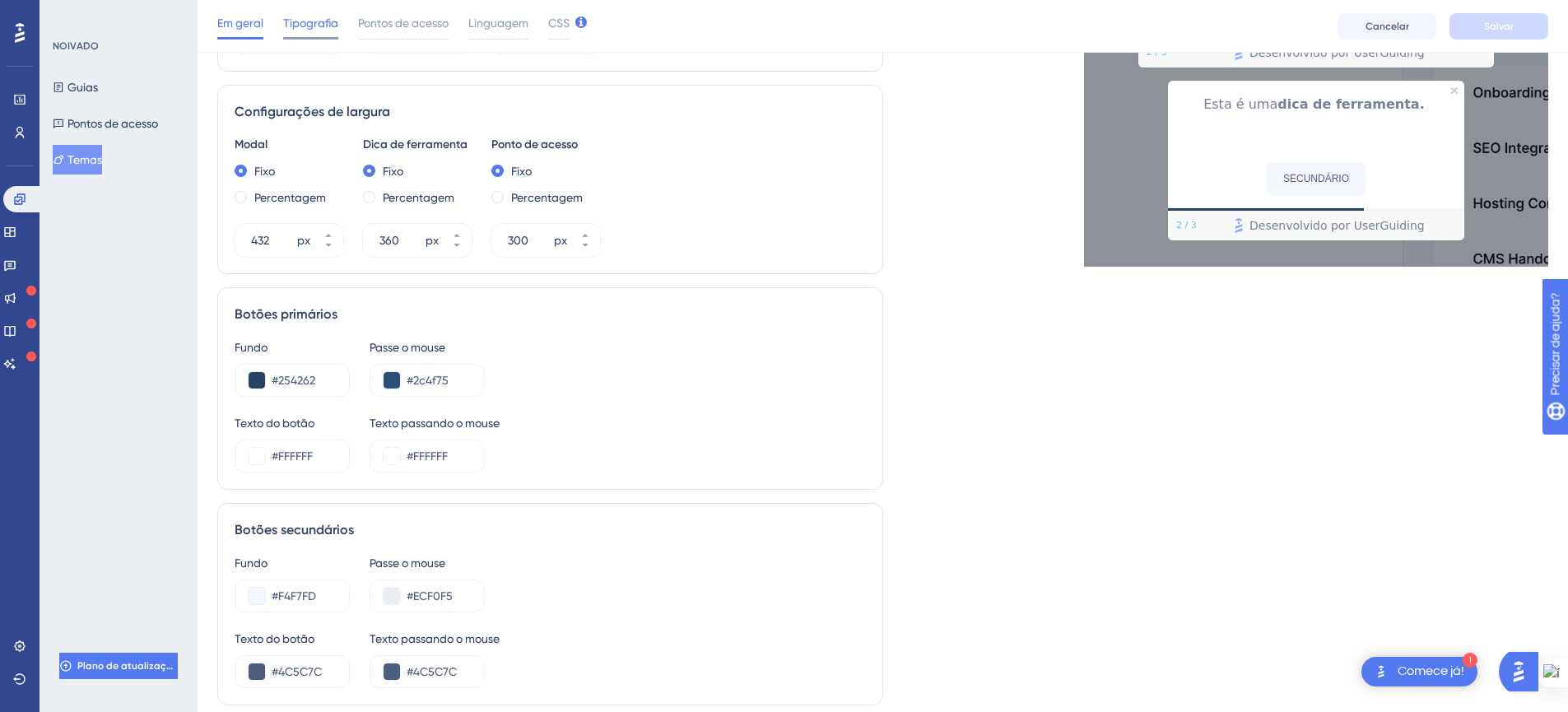
click at [293, 24] on font "Tipografia" at bounding box center [311, 23] width 55 height 13
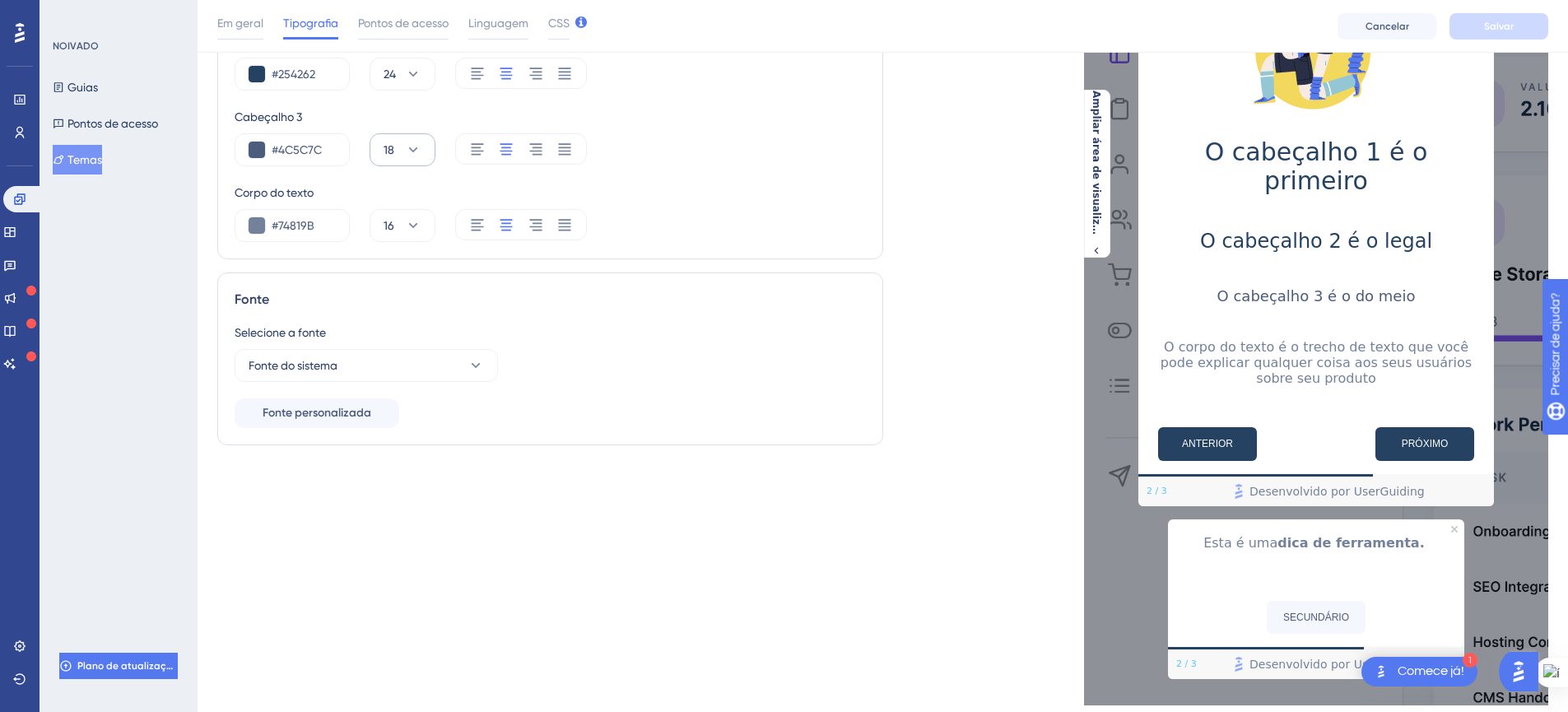
scroll to position [215, 9]
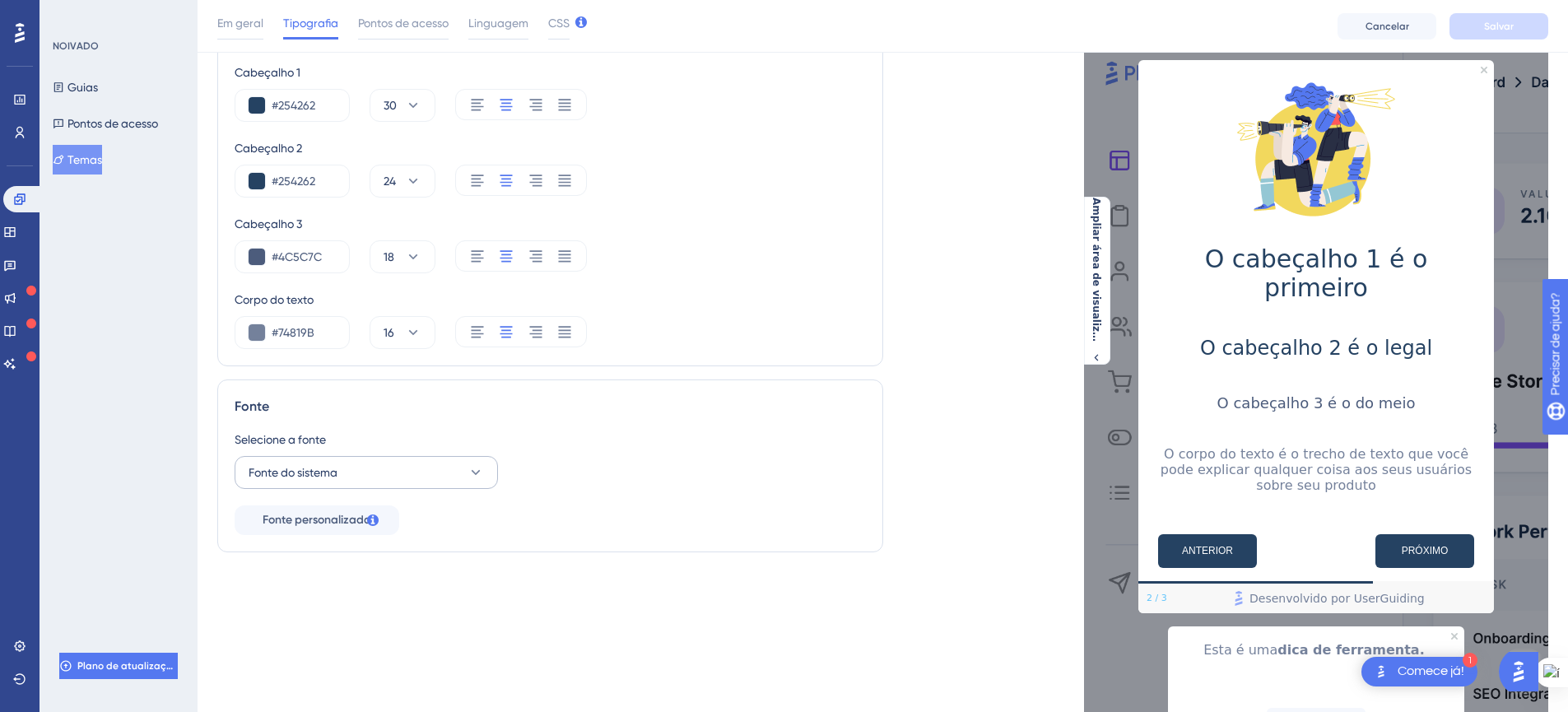
click at [397, 454] on div "Selecione a fonte Fonte do sistema" at bounding box center [550, 459] width 631 height 60
click at [399, 476] on button "Fonte do sistema" at bounding box center [367, 472] width 263 height 33
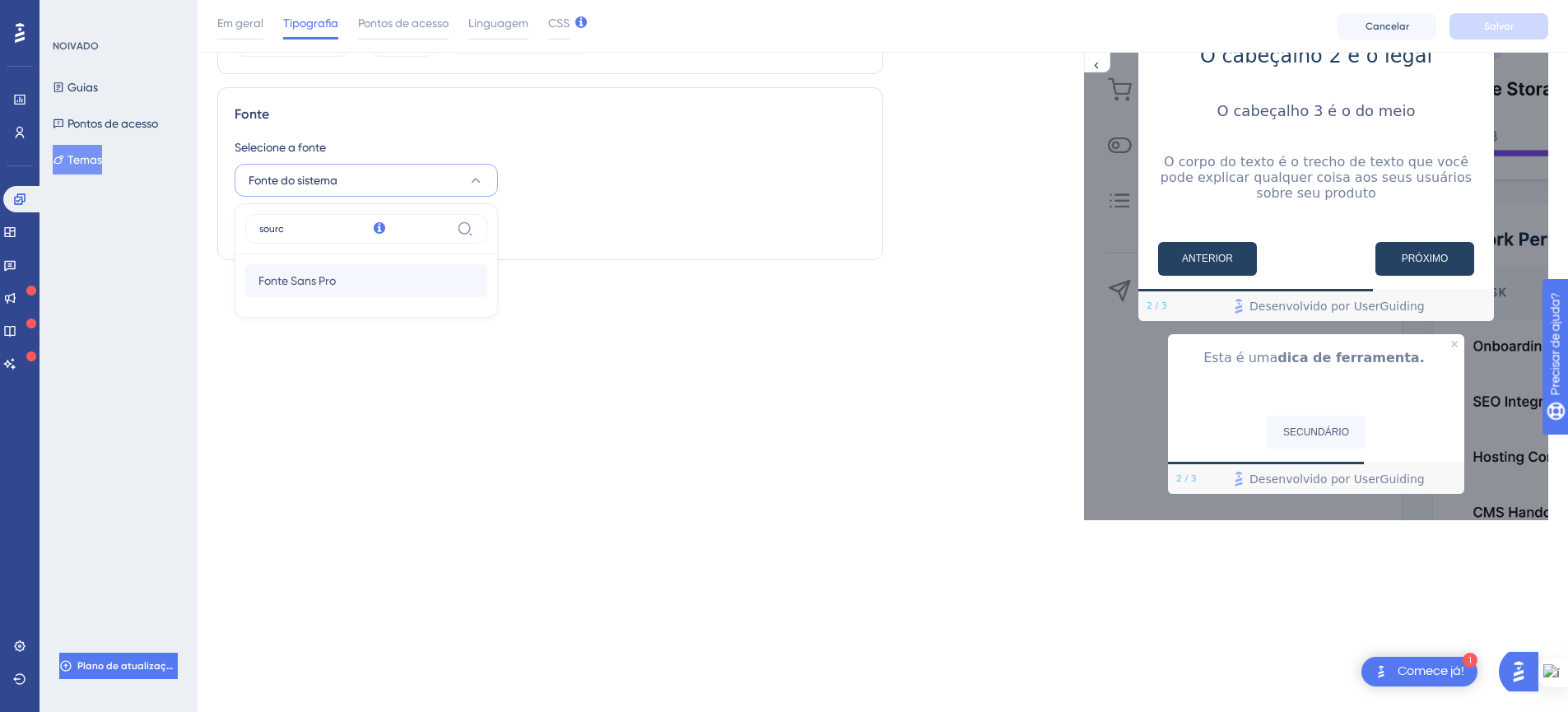
type input "sourc"
click at [279, 278] on font "Fonte Sans Pro" at bounding box center [297, 280] width 78 height 13
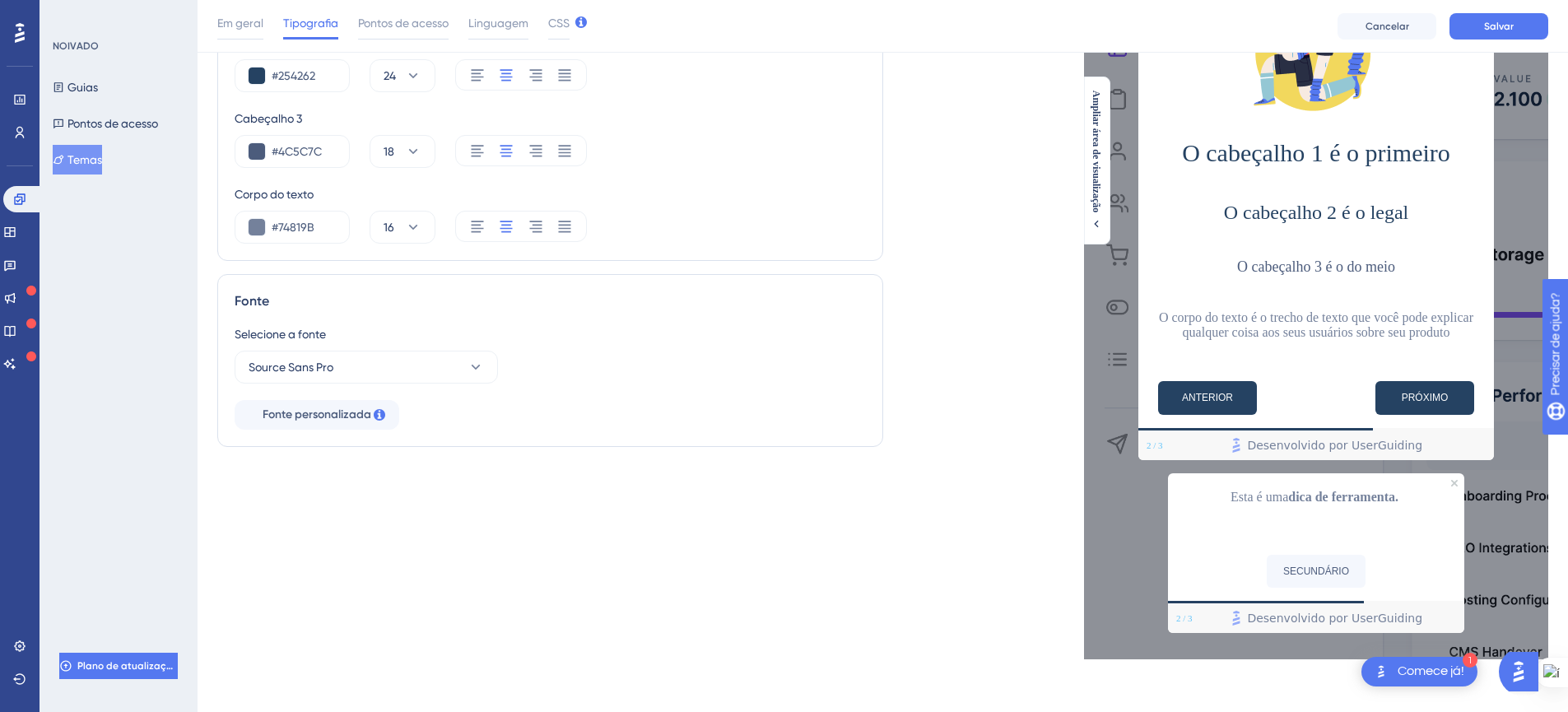
scroll to position [202, 3]
click at [689, 505] on div "Estilo de texto Cabeçalho 1 #254262 30 Cabeçalho 2 #254262 24 Cabeçalho 3 #4C5C…" at bounding box center [550, 283] width 666 height 752
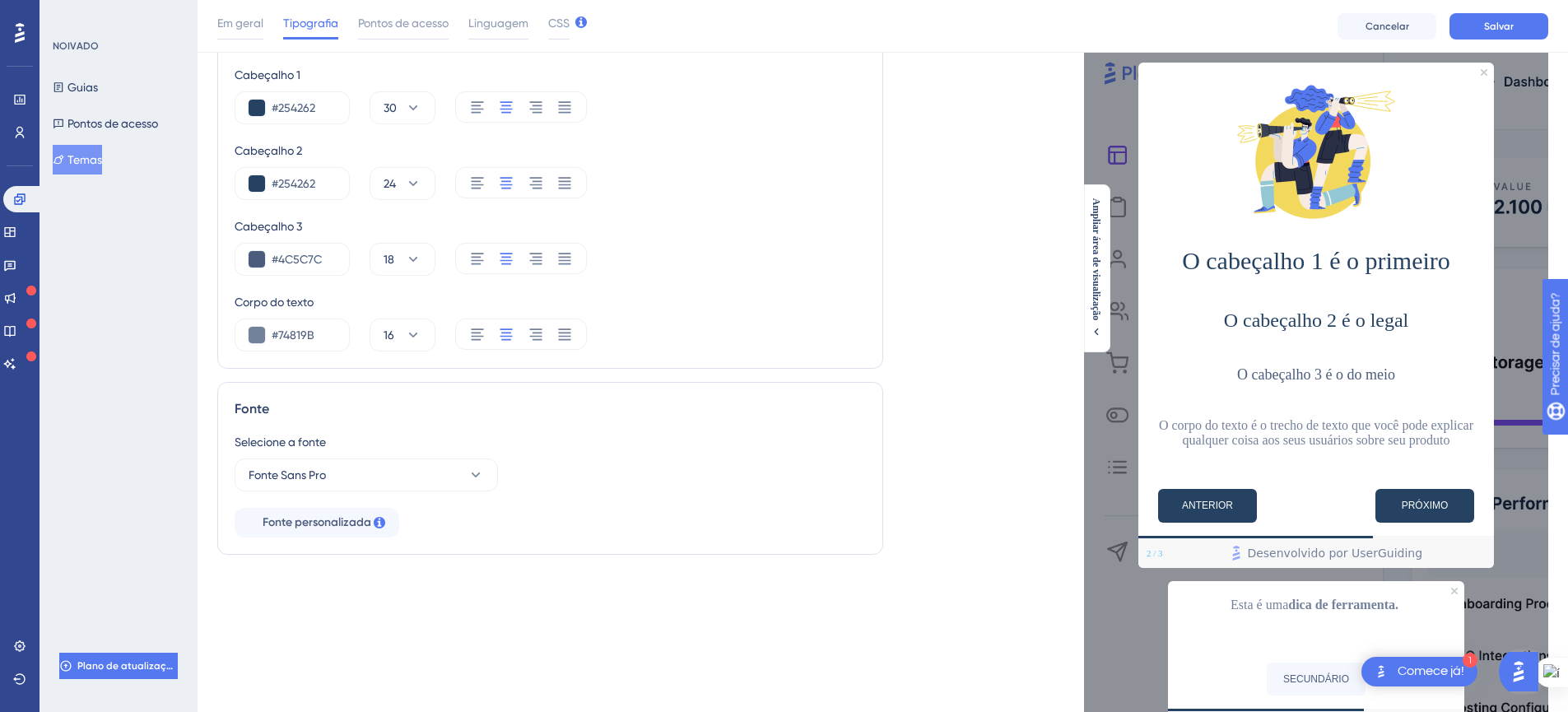
scroll to position [0, 3]
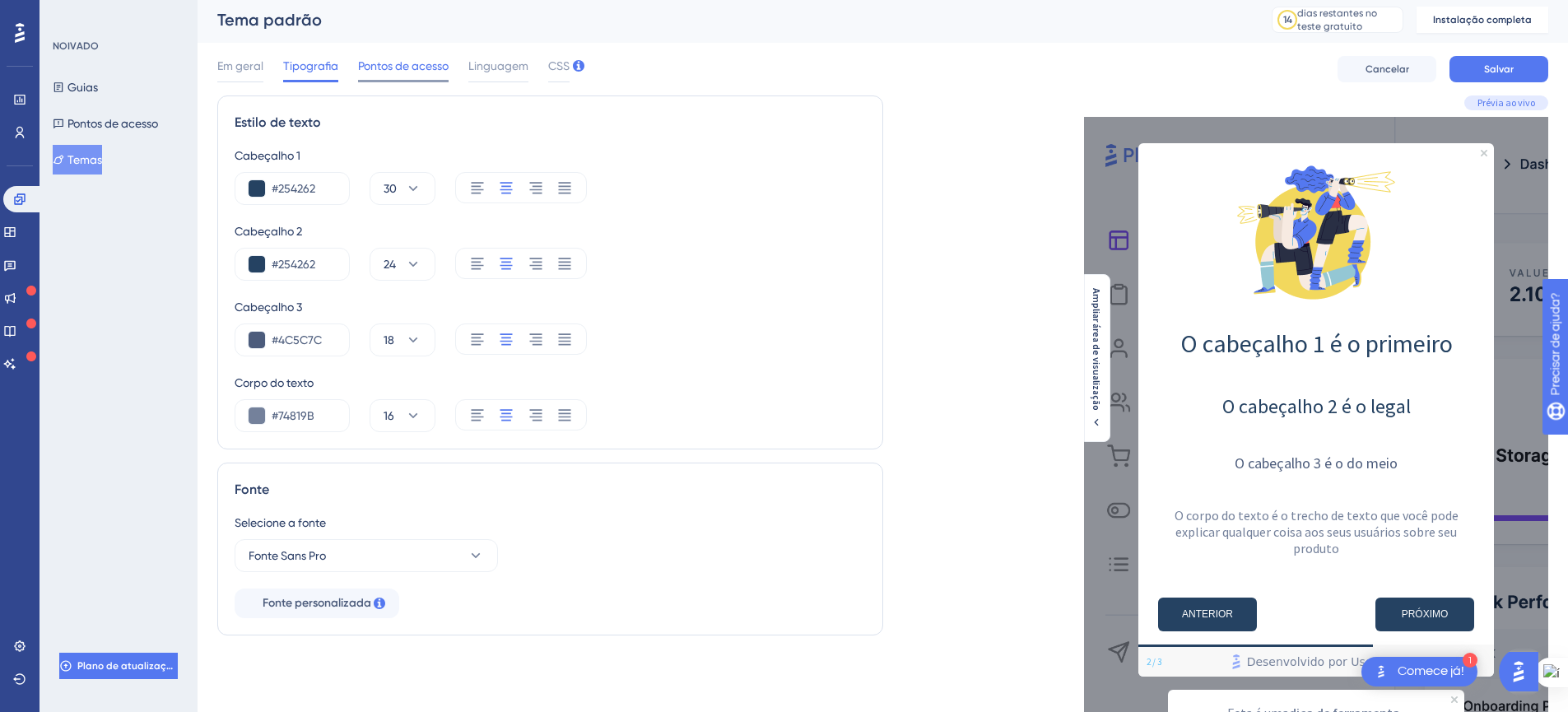
click at [376, 69] on font "Pontos de acesso" at bounding box center [404, 66] width 91 height 13
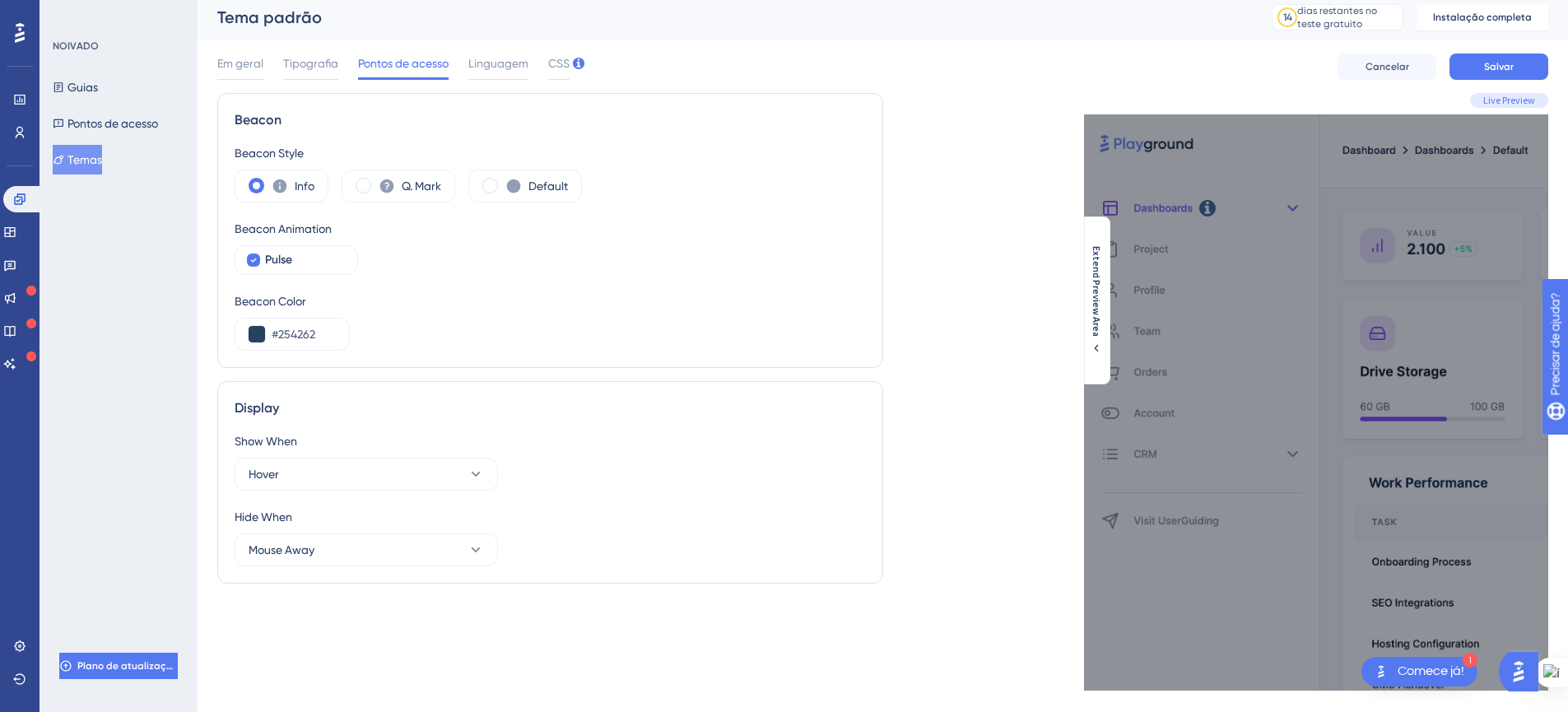
scroll to position [7, 3]
click at [286, 67] on font "Tipografia" at bounding box center [311, 62] width 55 height 13
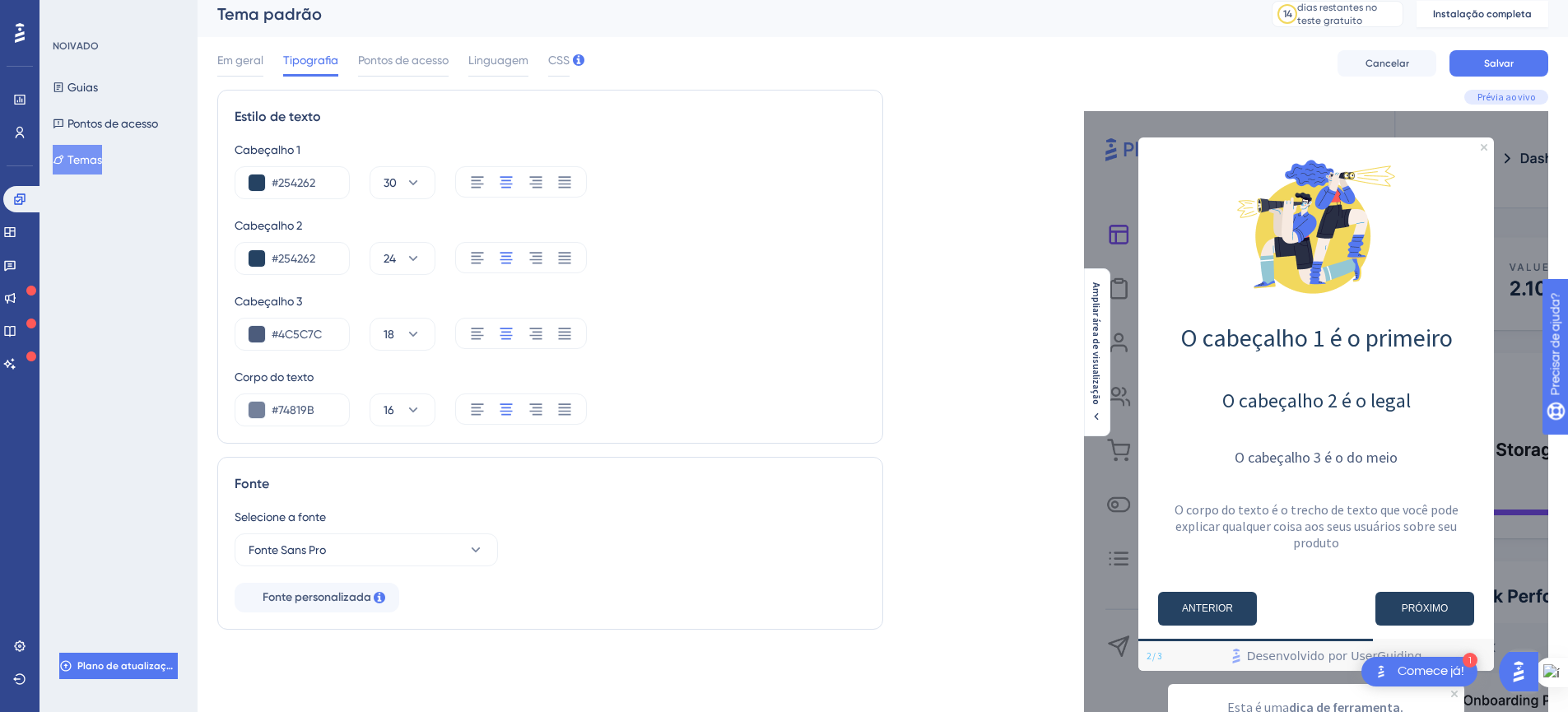
scroll to position [9, 3]
click at [372, 66] on span "Pontos de acesso" at bounding box center [404, 59] width 91 height 20
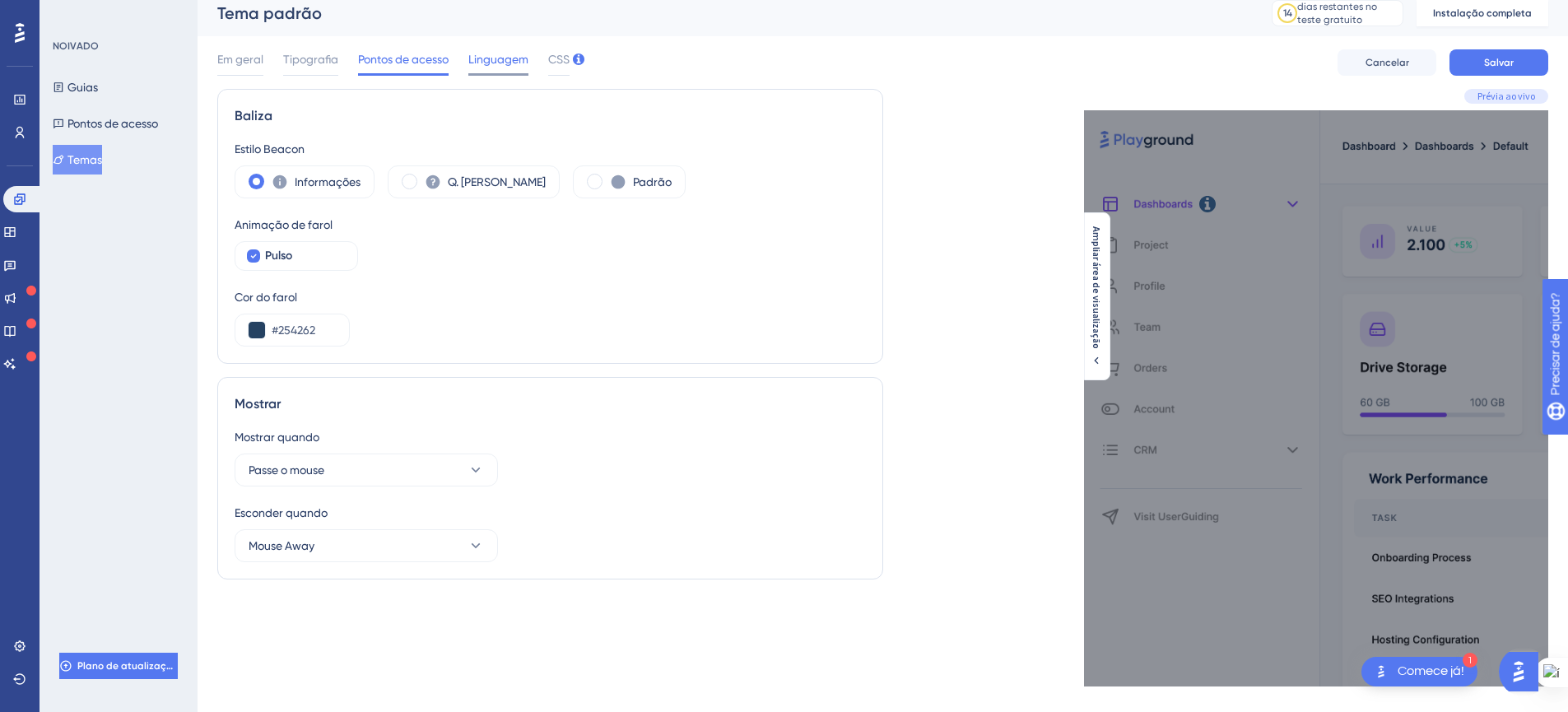
click at [482, 61] on font "Linguagem" at bounding box center [497, 60] width 60 height 13
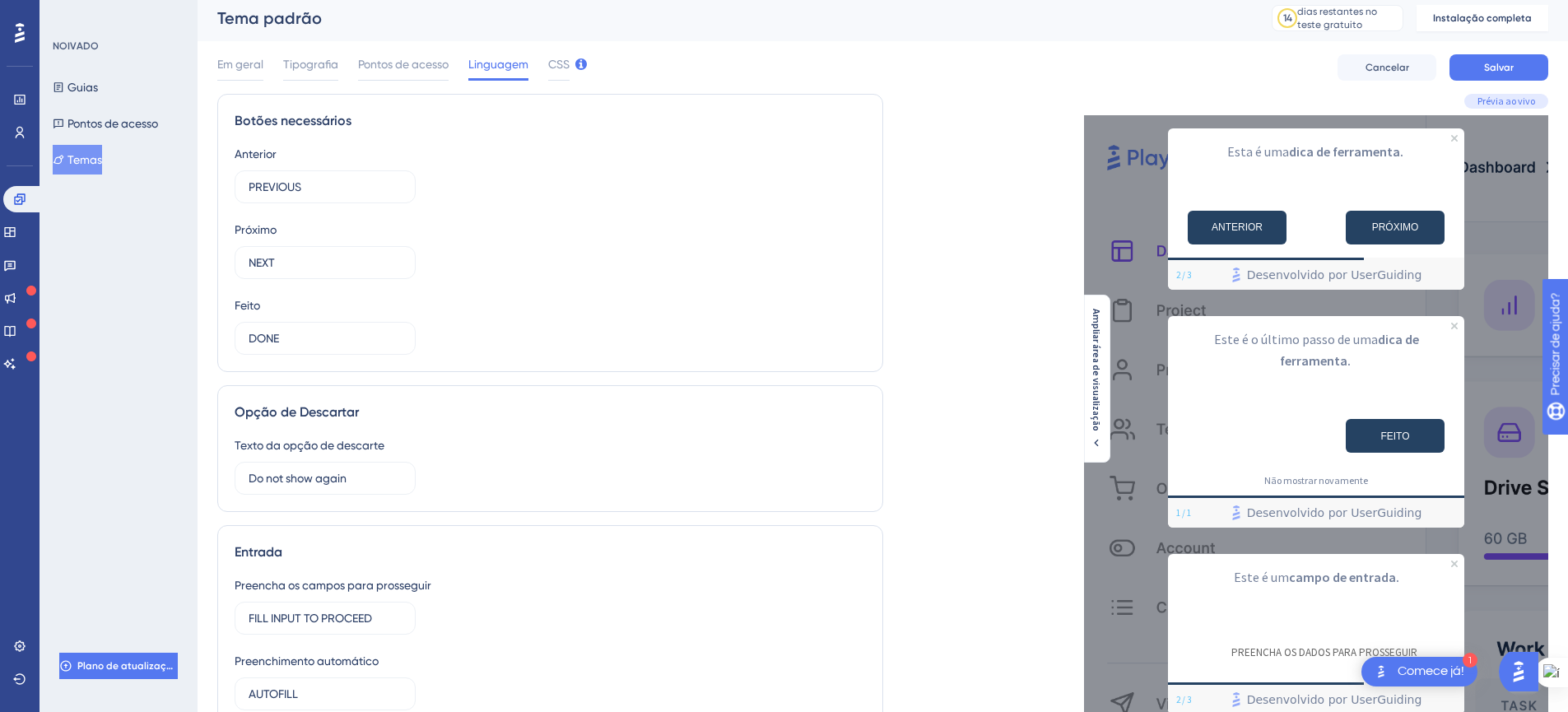
scroll to position [0, 12]
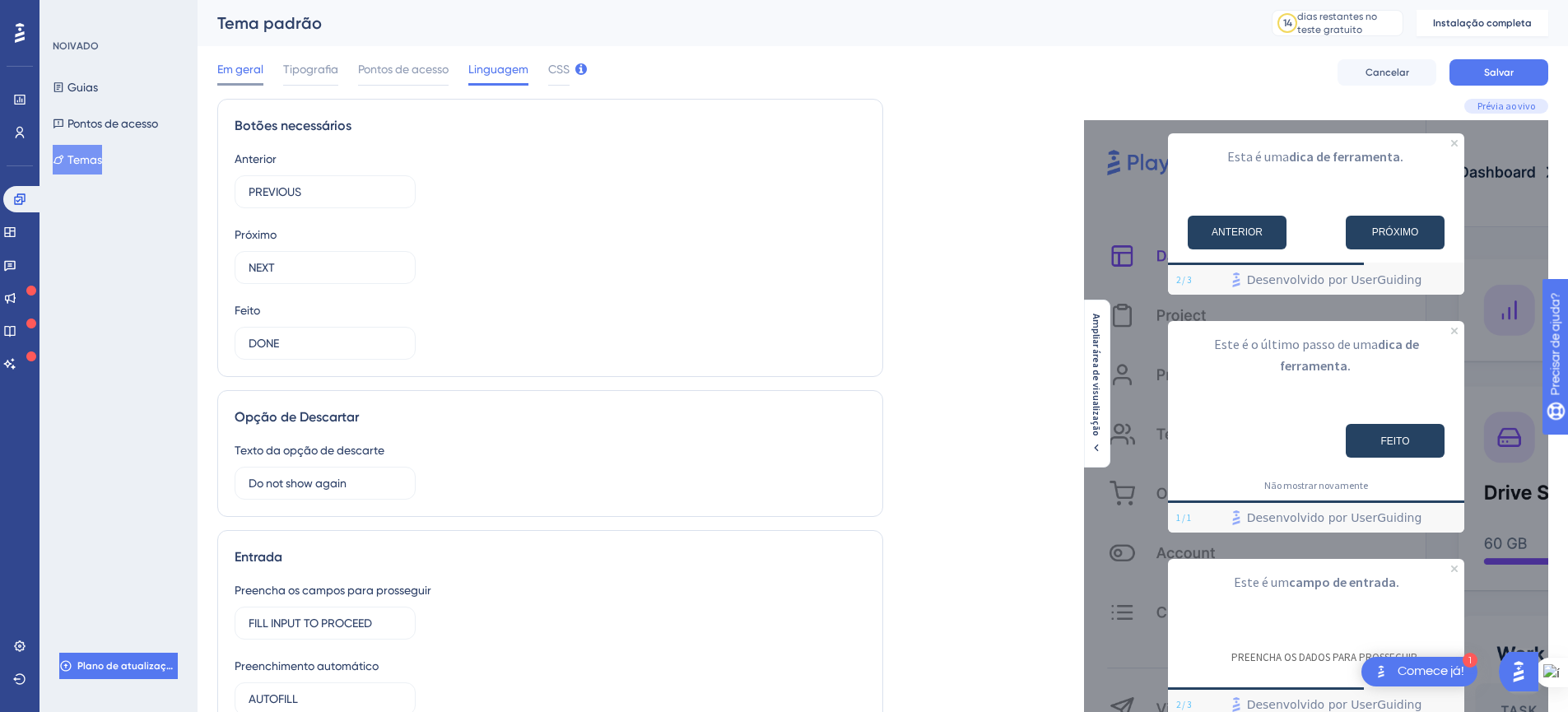
click at [227, 81] on div "Em geral" at bounding box center [240, 73] width 46 height 27
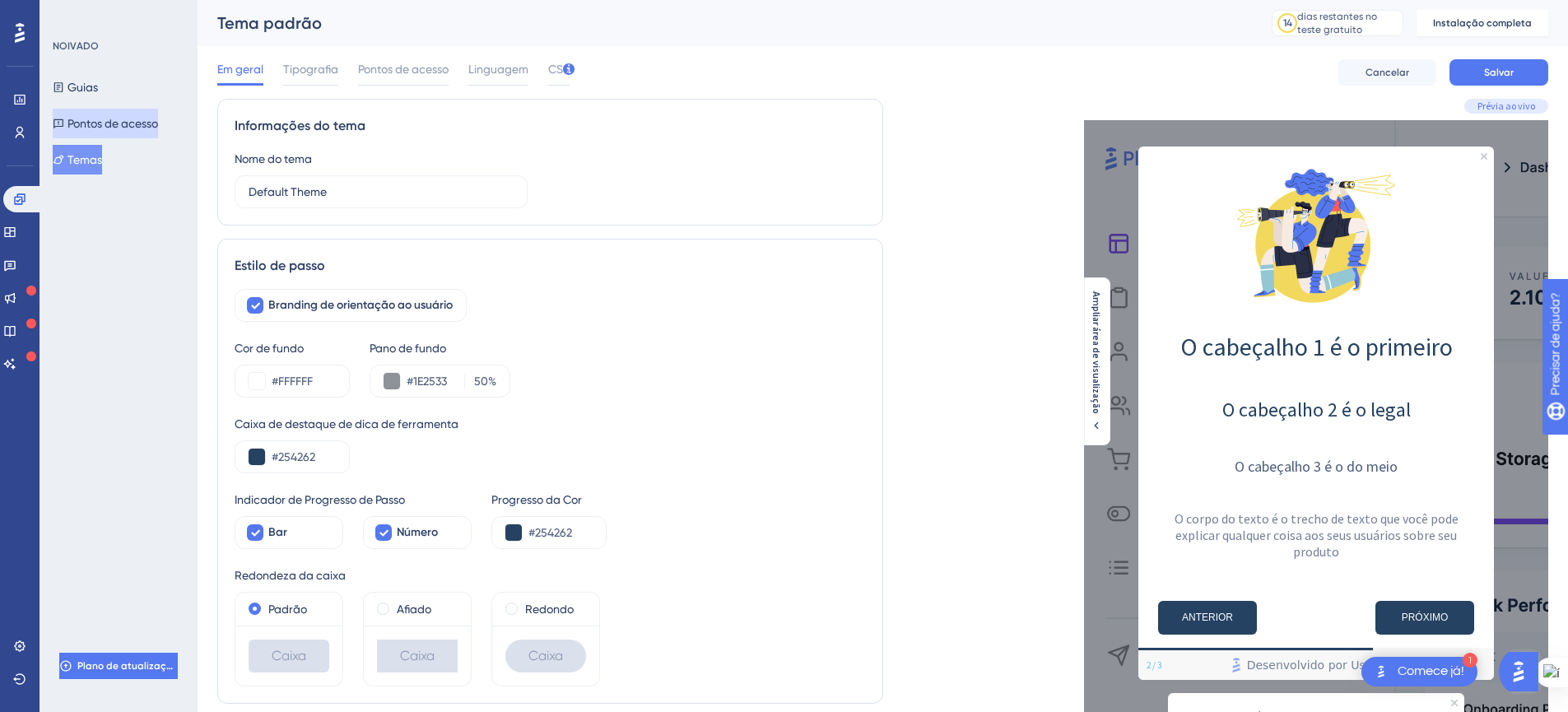
click at [114, 116] on font "Pontos de acesso" at bounding box center [113, 123] width 91 height 13
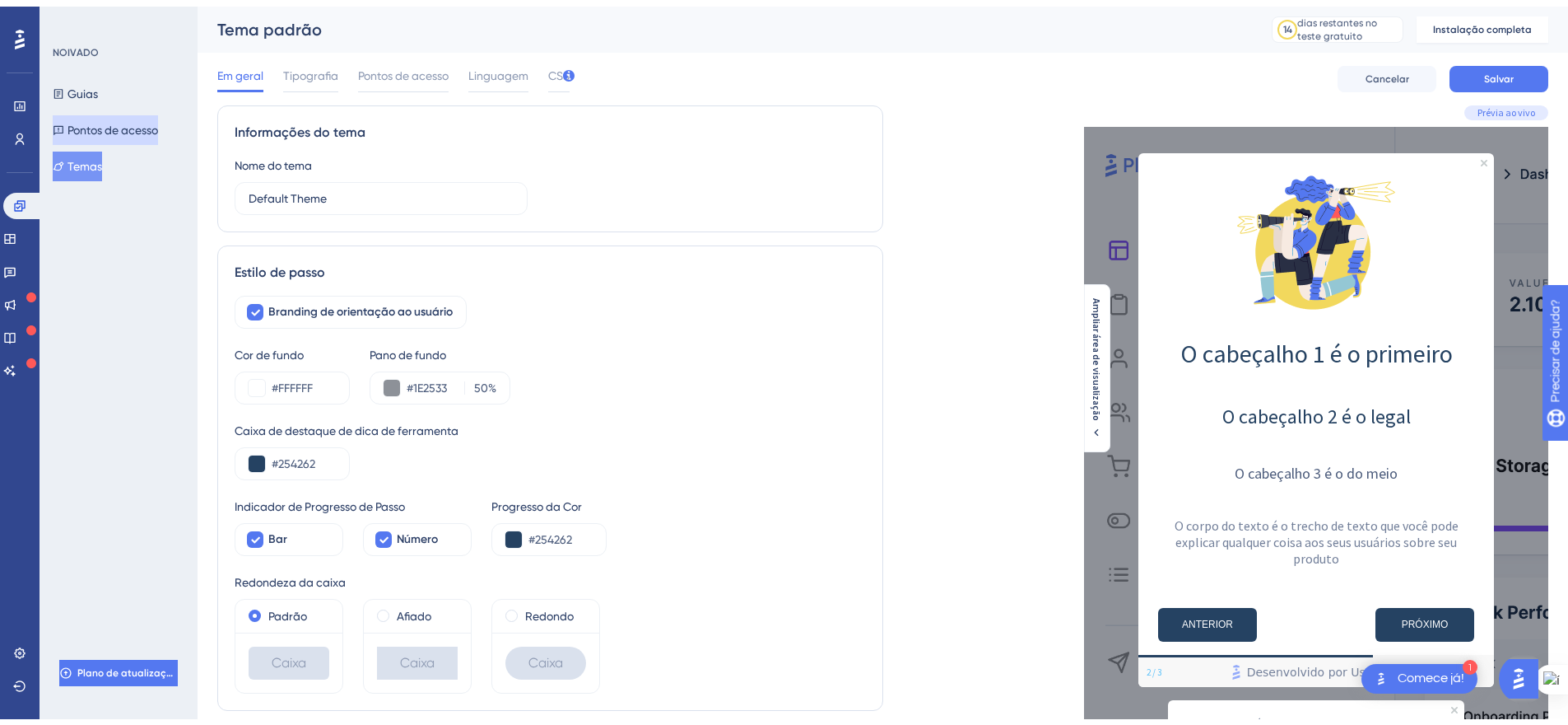
scroll to position [0, 0]
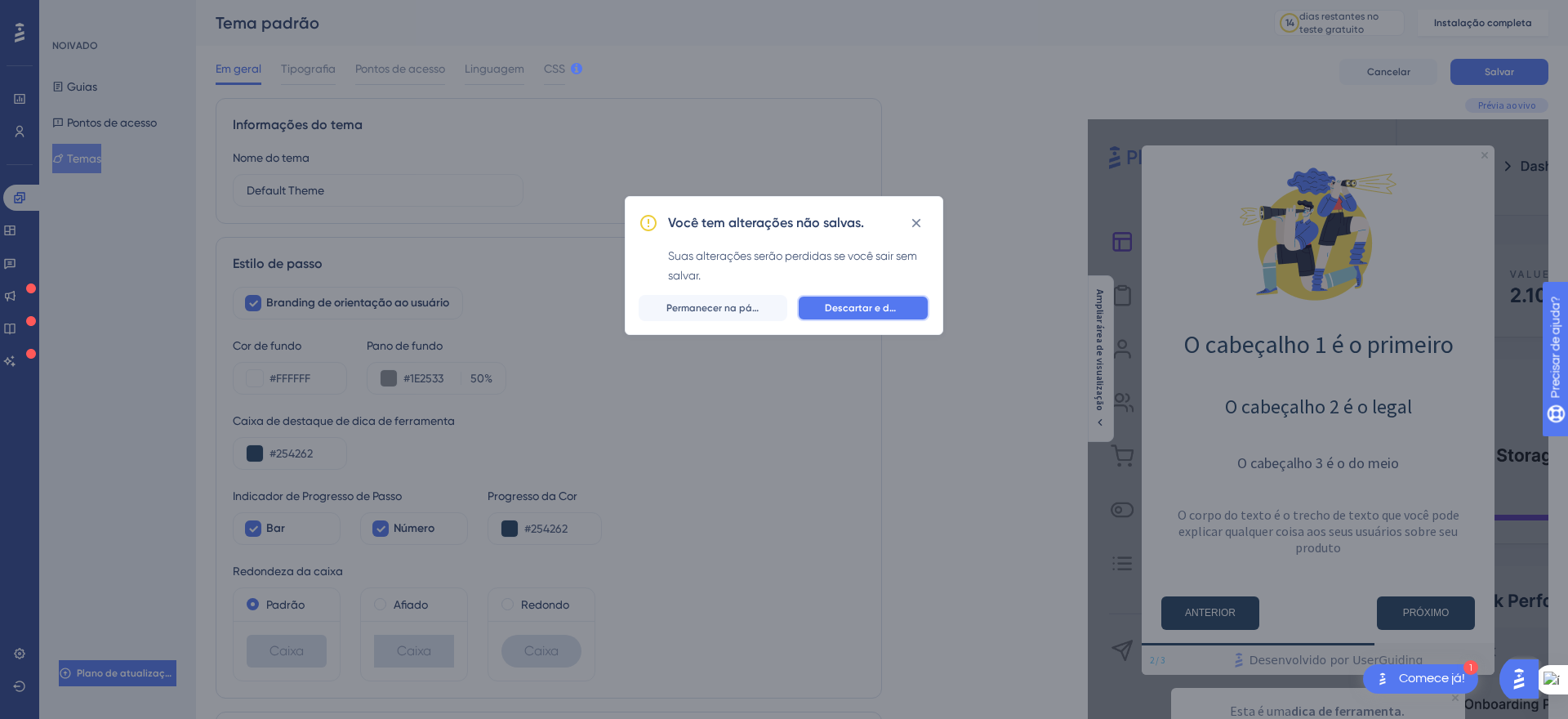
click at [833, 308] on font "Descartar e deixar" at bounding box center [869, 308] width 87 height 11
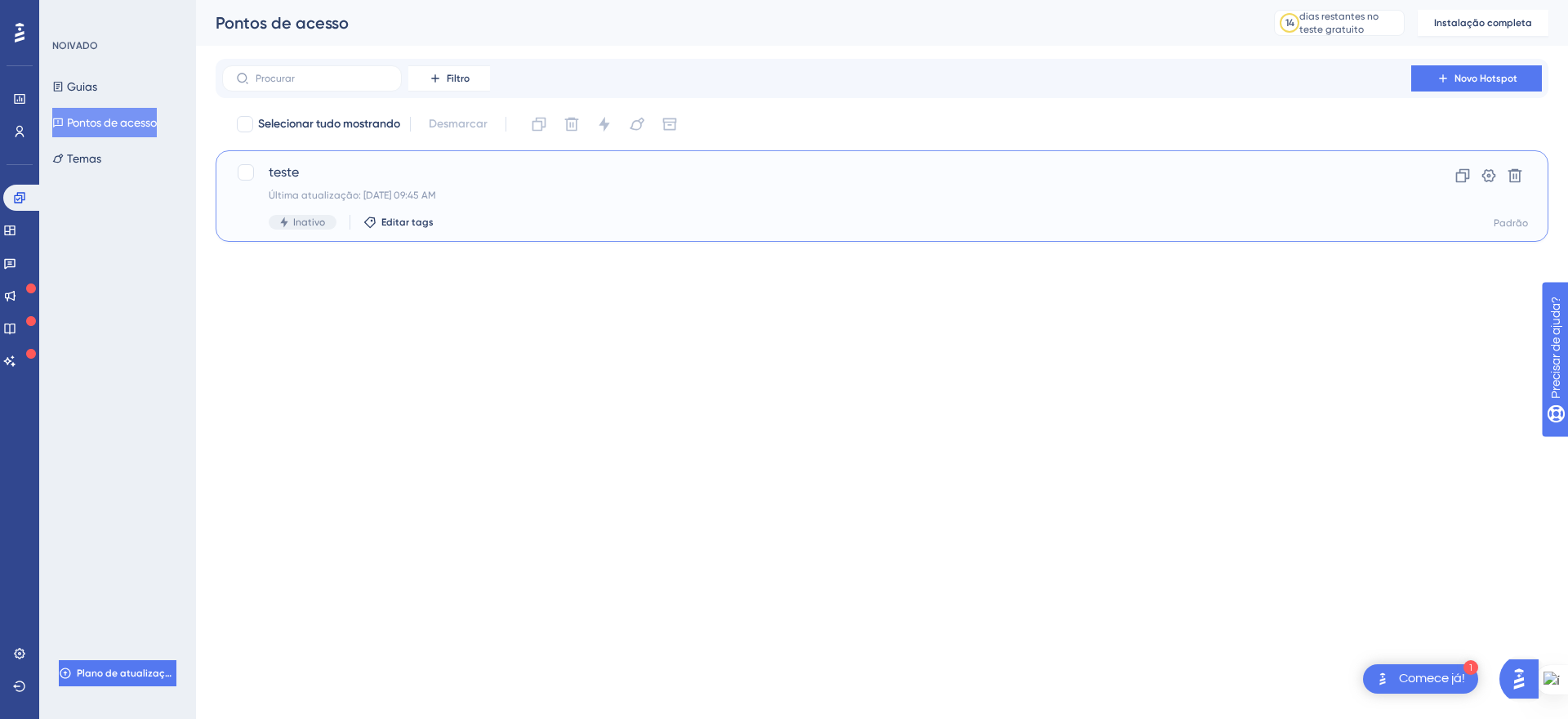
click at [364, 179] on span "teste" at bounding box center [817, 172] width 1096 height 20
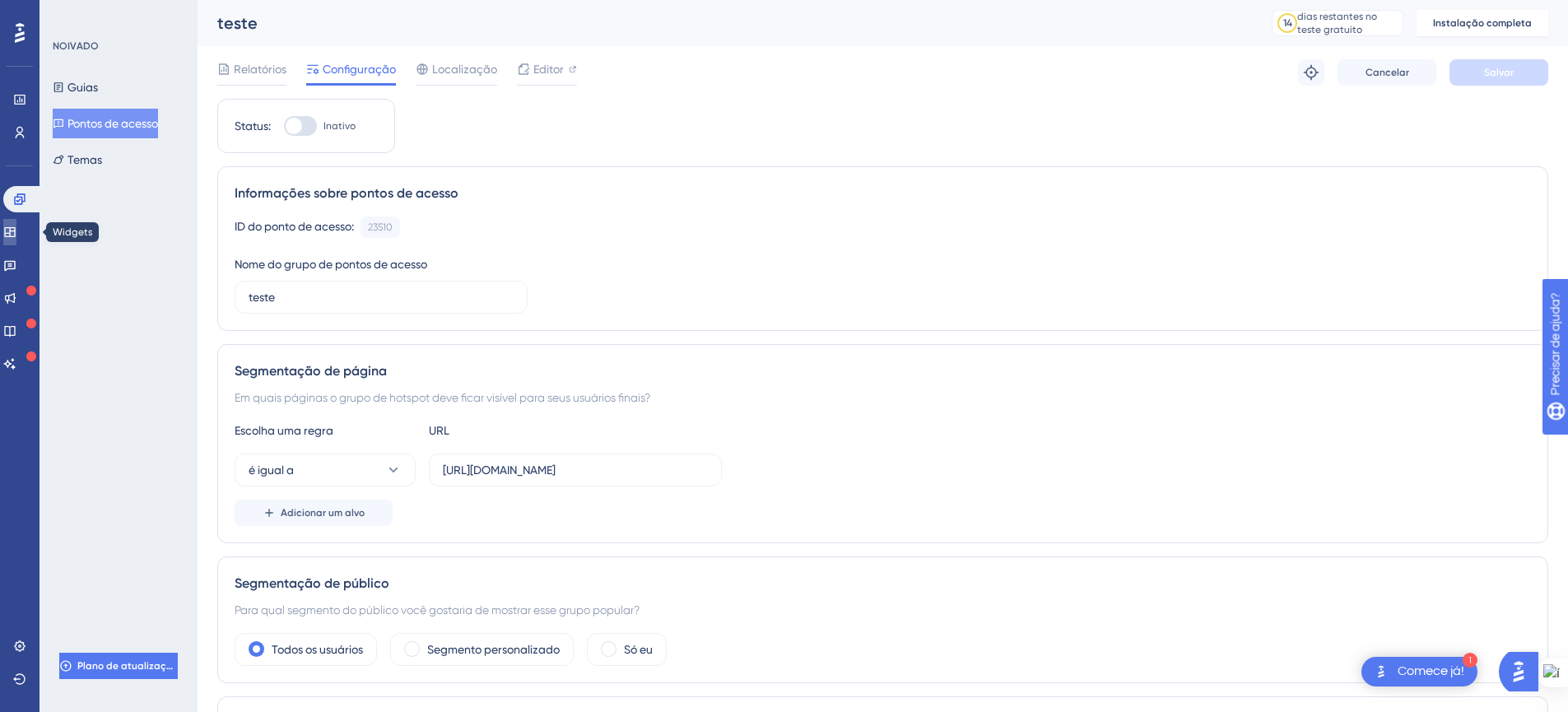
click at [16, 232] on icon at bounding box center [9, 232] width 13 height 13
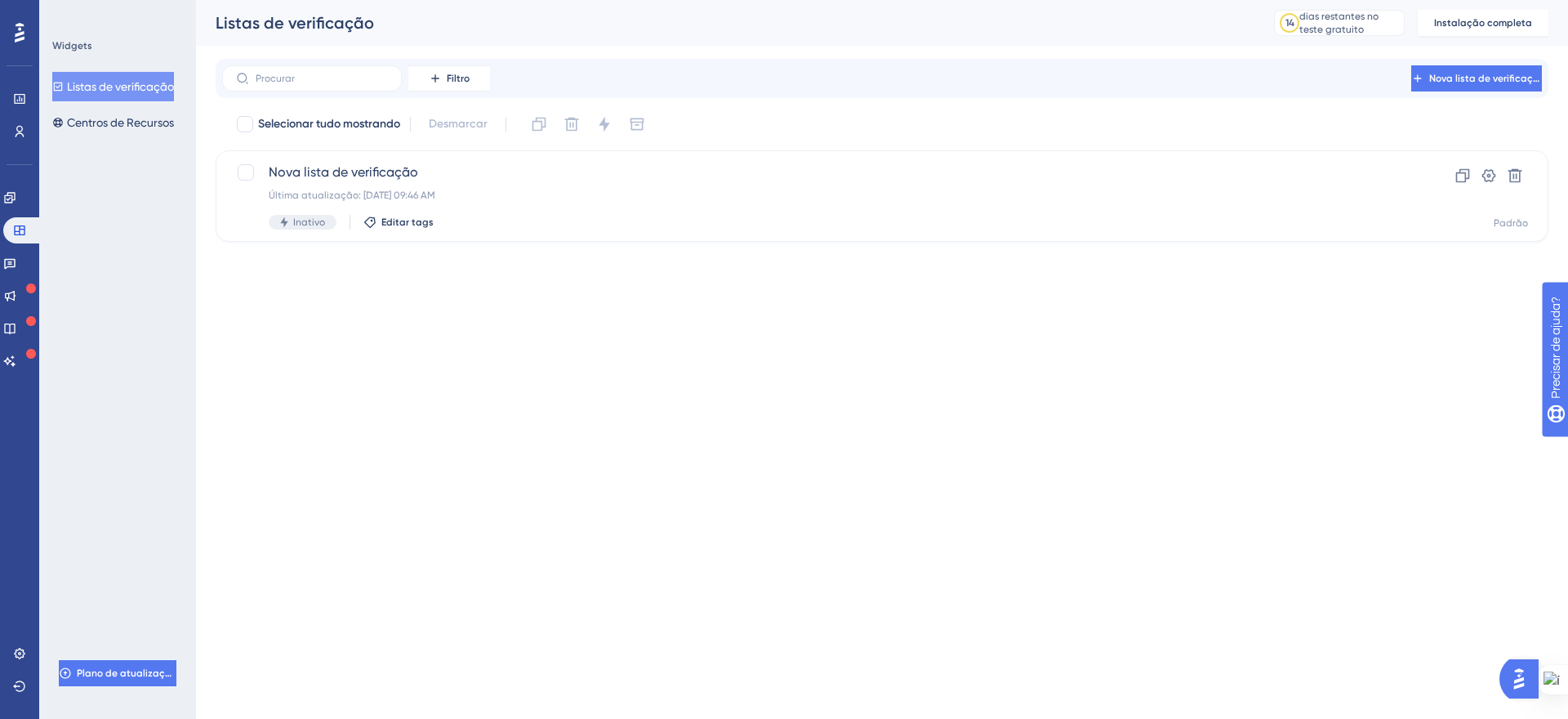
click at [20, 39] on icon at bounding box center [20, 32] width 9 height 20
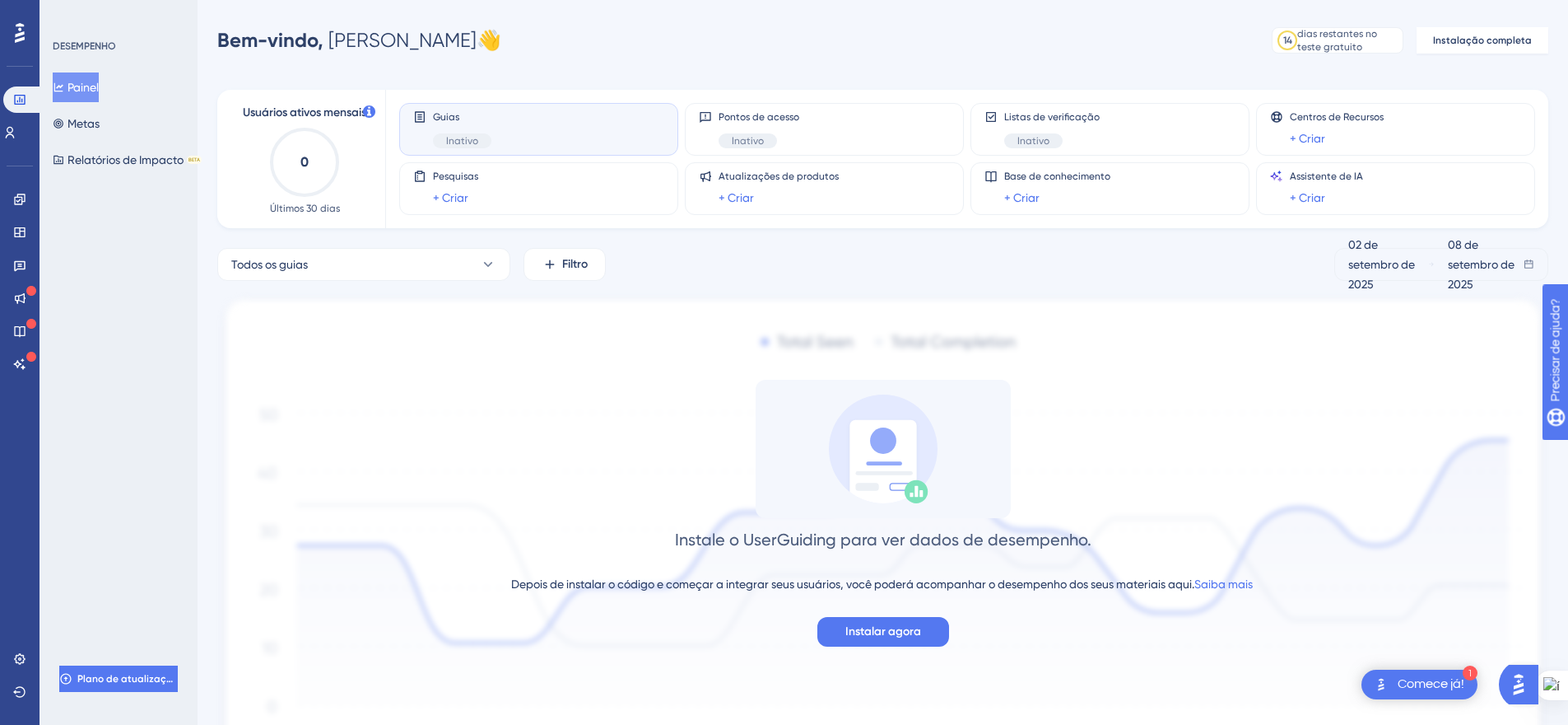
scroll to position [3, 0]
drag, startPoint x: 122, startPoint y: 143, endPoint x: 104, endPoint y: 136, distance: 19.3
click at [122, 143] on div "Painel Metas Relatórios de Impacto BETA" at bounding box center [119, 123] width 134 height 102
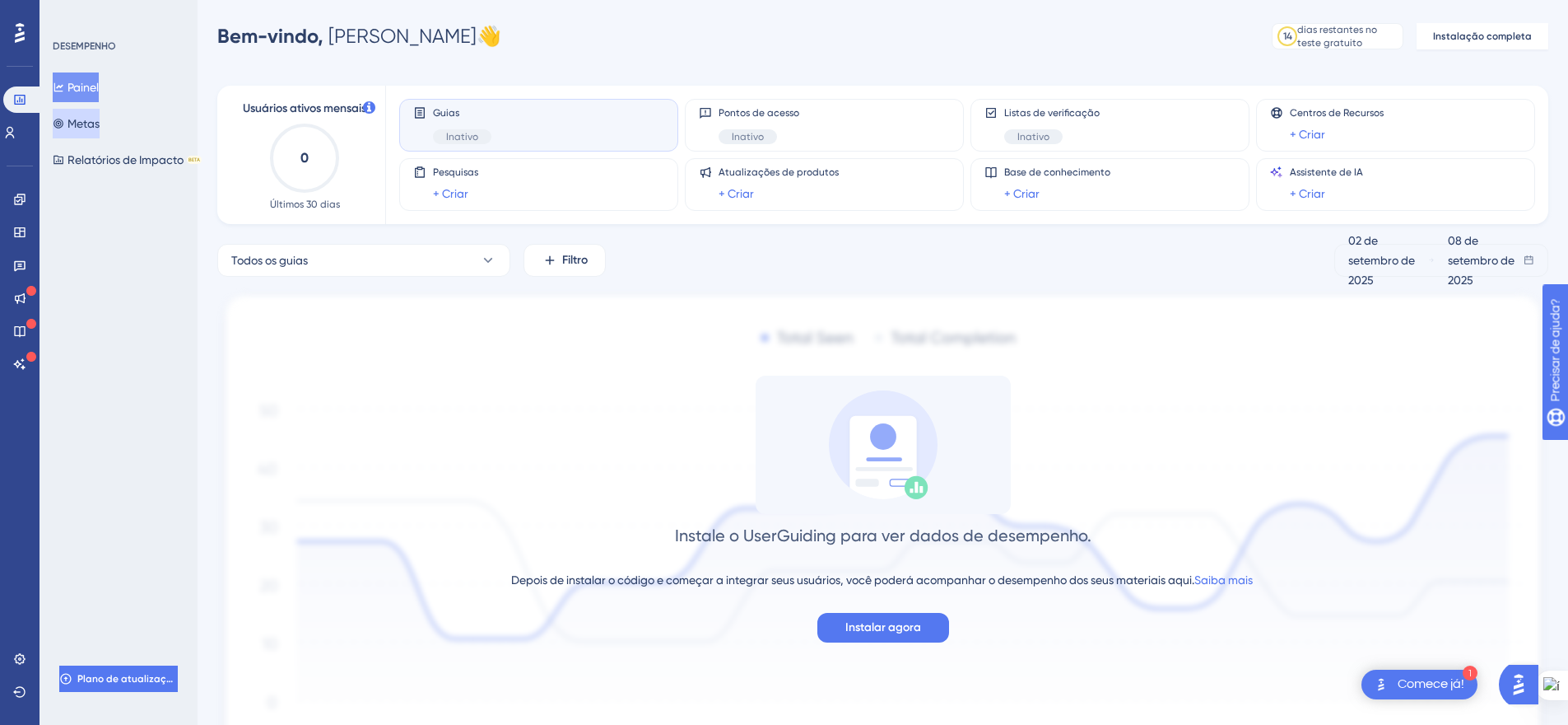
click at [99, 136] on button "Metas" at bounding box center [77, 123] width 47 height 29
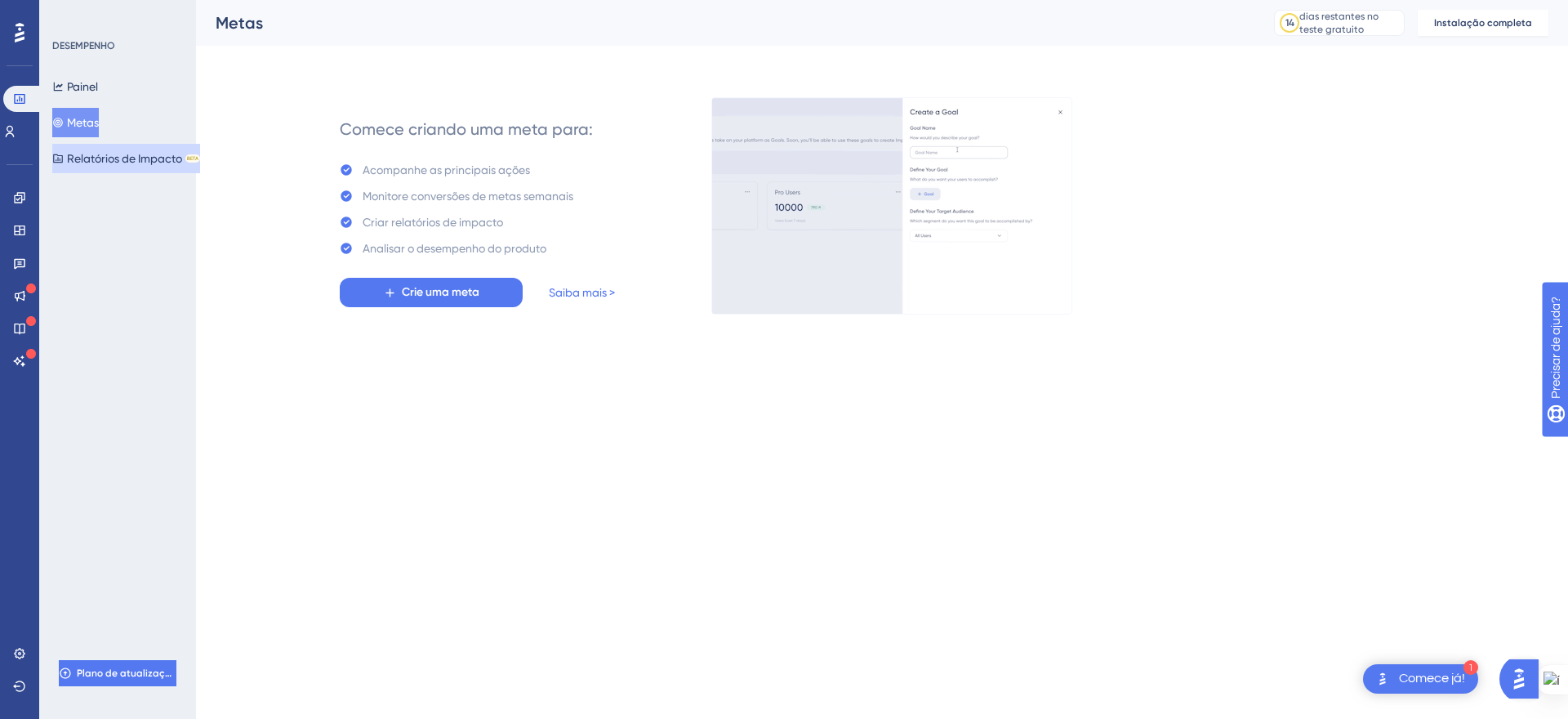
click at [110, 162] on font "Relatórios de Impacto" at bounding box center [124, 159] width 116 height 13
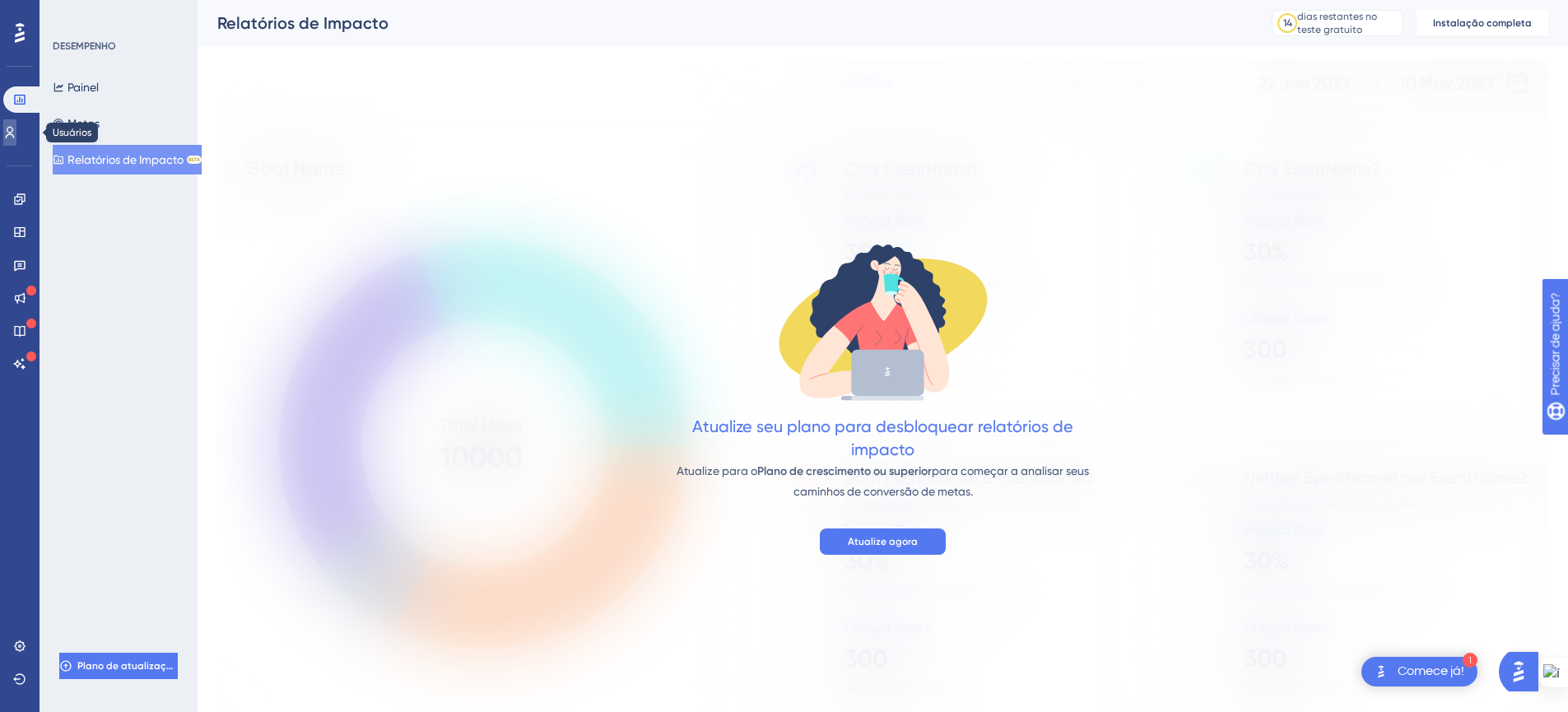
click at [16, 134] on icon at bounding box center [9, 133] width 13 height 13
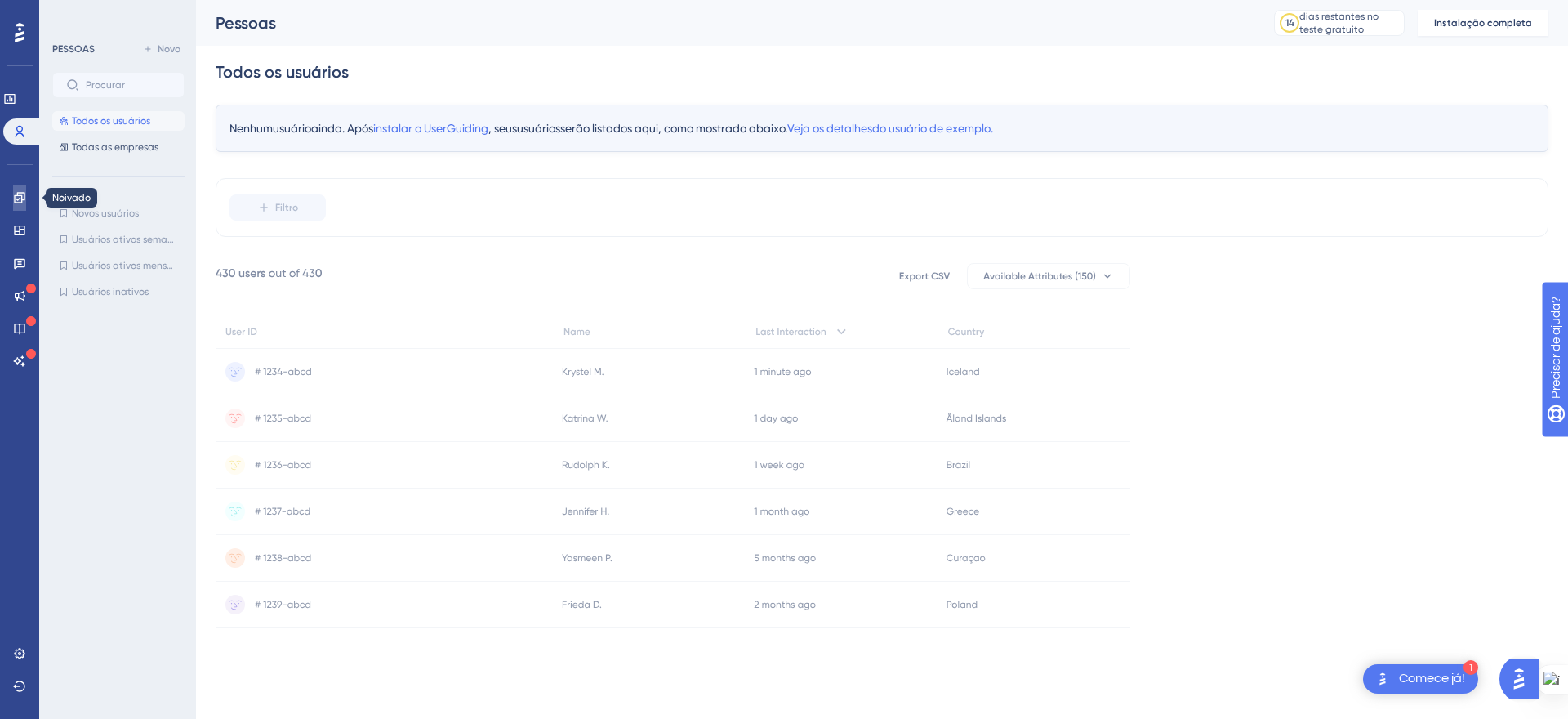
click at [24, 191] on icon at bounding box center [20, 197] width 13 height 13
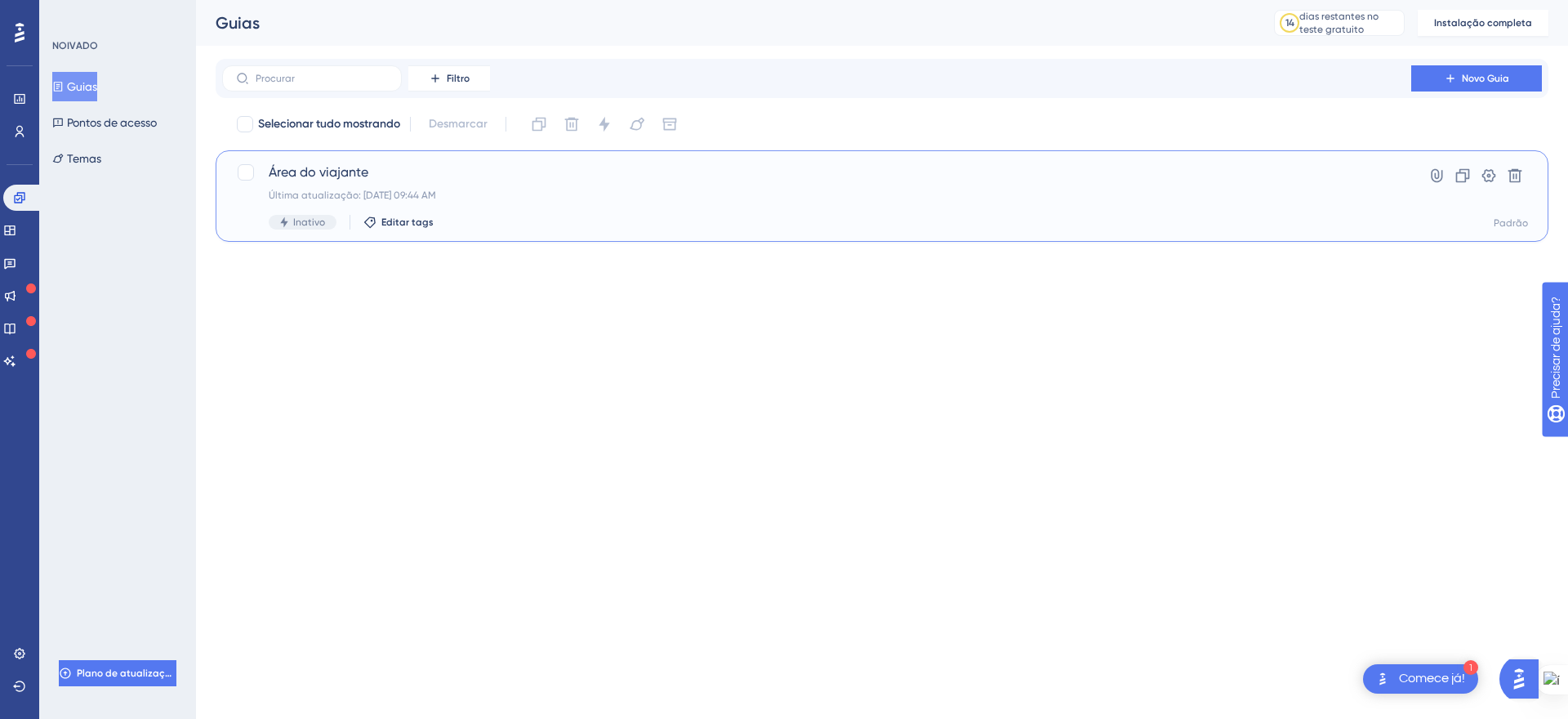
click at [404, 171] on span "Área do viajante" at bounding box center [817, 172] width 1096 height 20
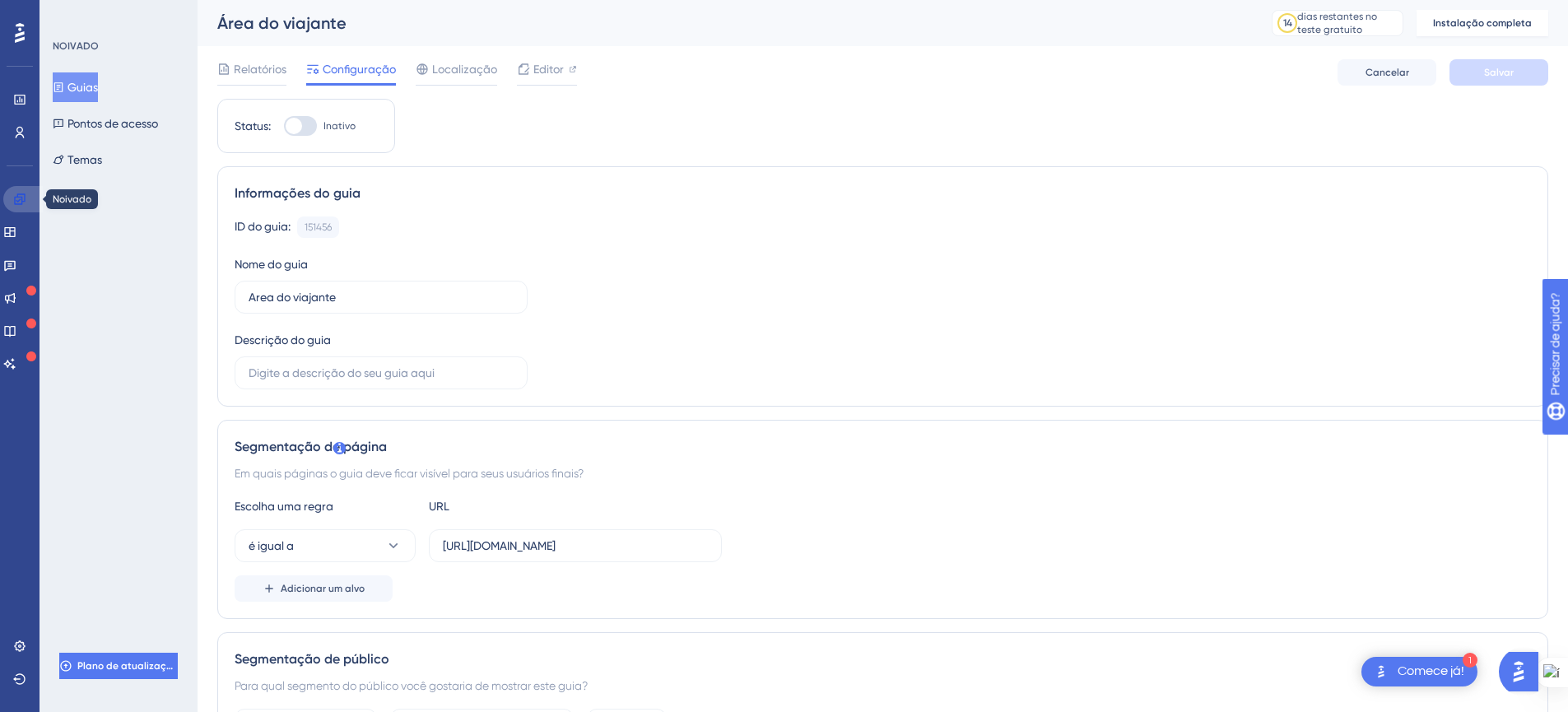
click at [31, 193] on link at bounding box center [23, 199] width 40 height 27
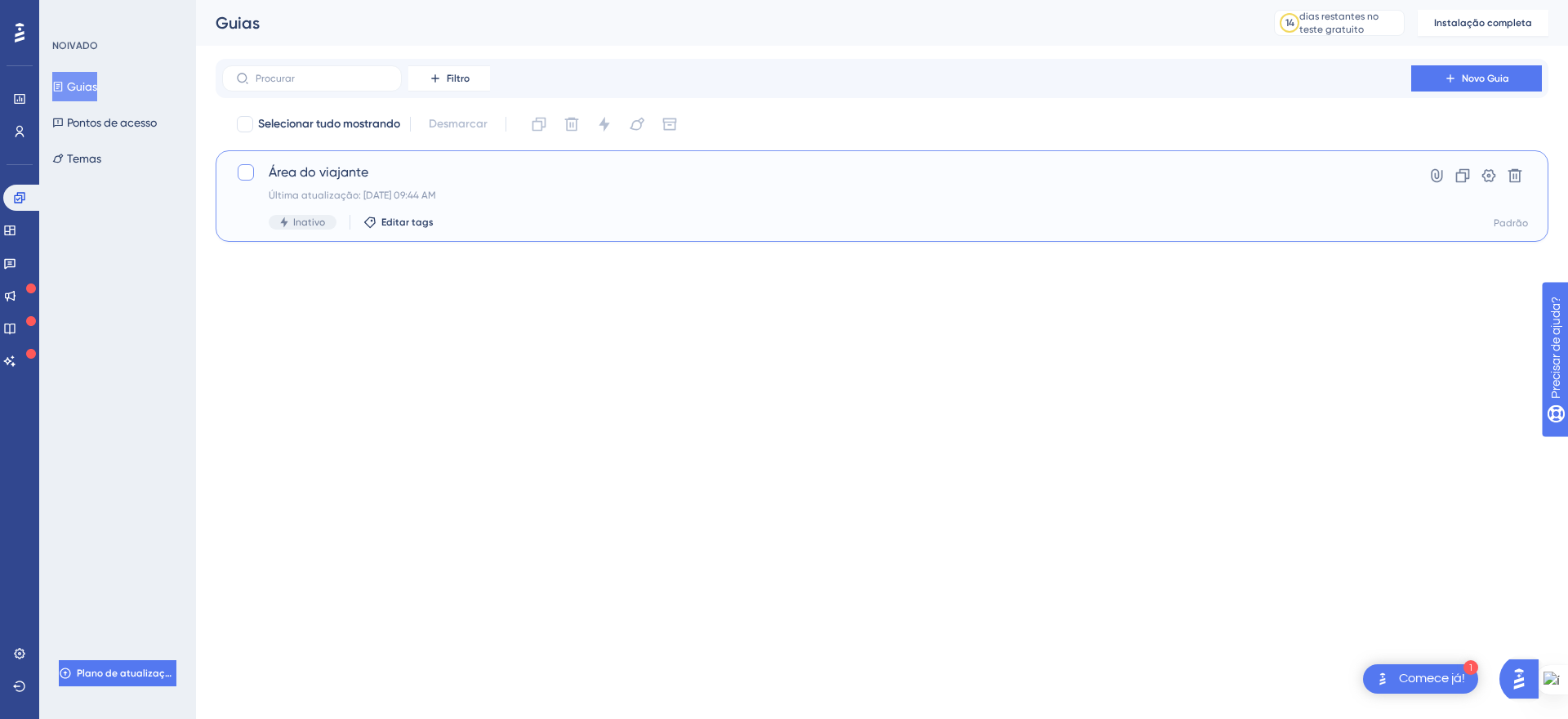
click at [243, 176] on div at bounding box center [245, 172] width 16 height 16
checkbox input "true"
click at [243, 176] on icon at bounding box center [245, 172] width 9 height 13
checkbox input "false"
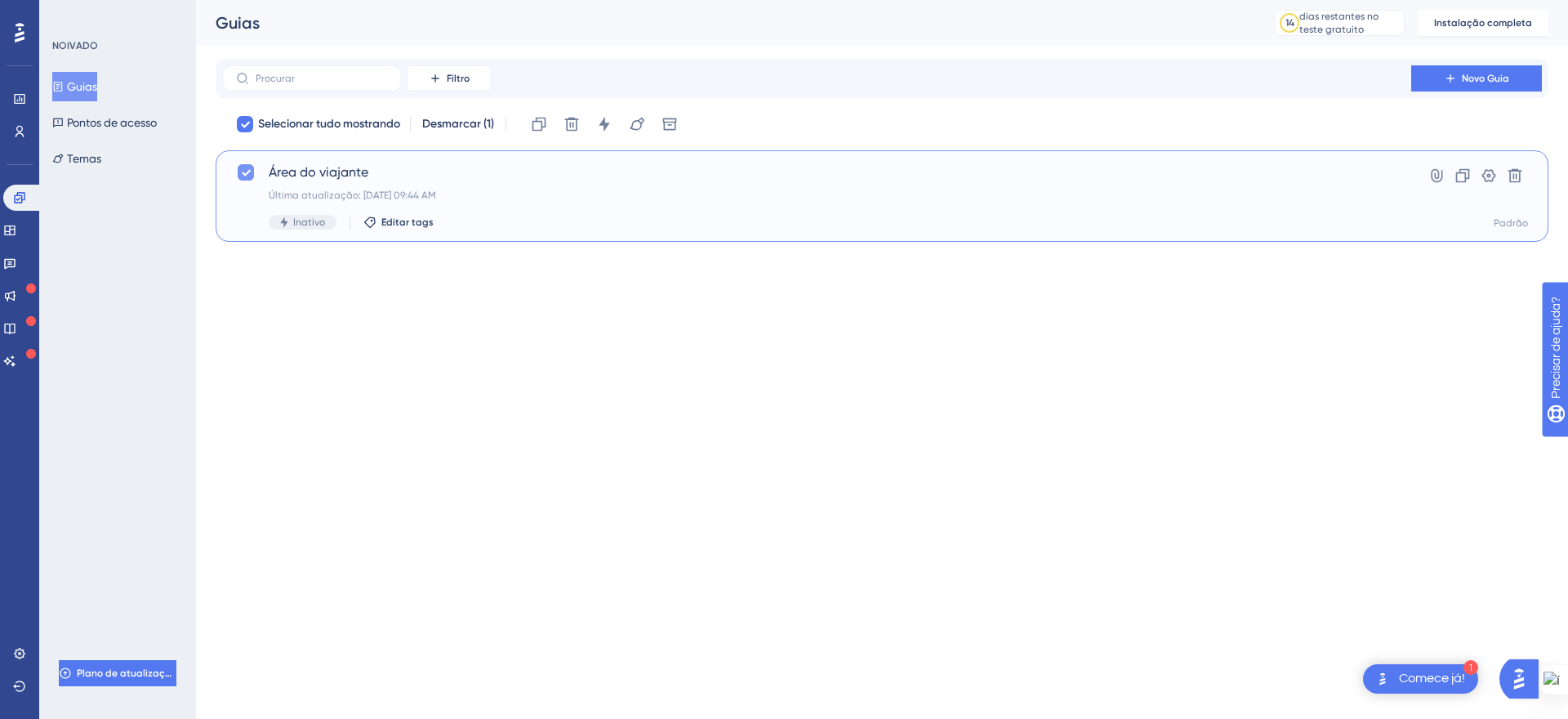
checkbox input "false"
click at [16, 231] on icon at bounding box center [9, 230] width 13 height 13
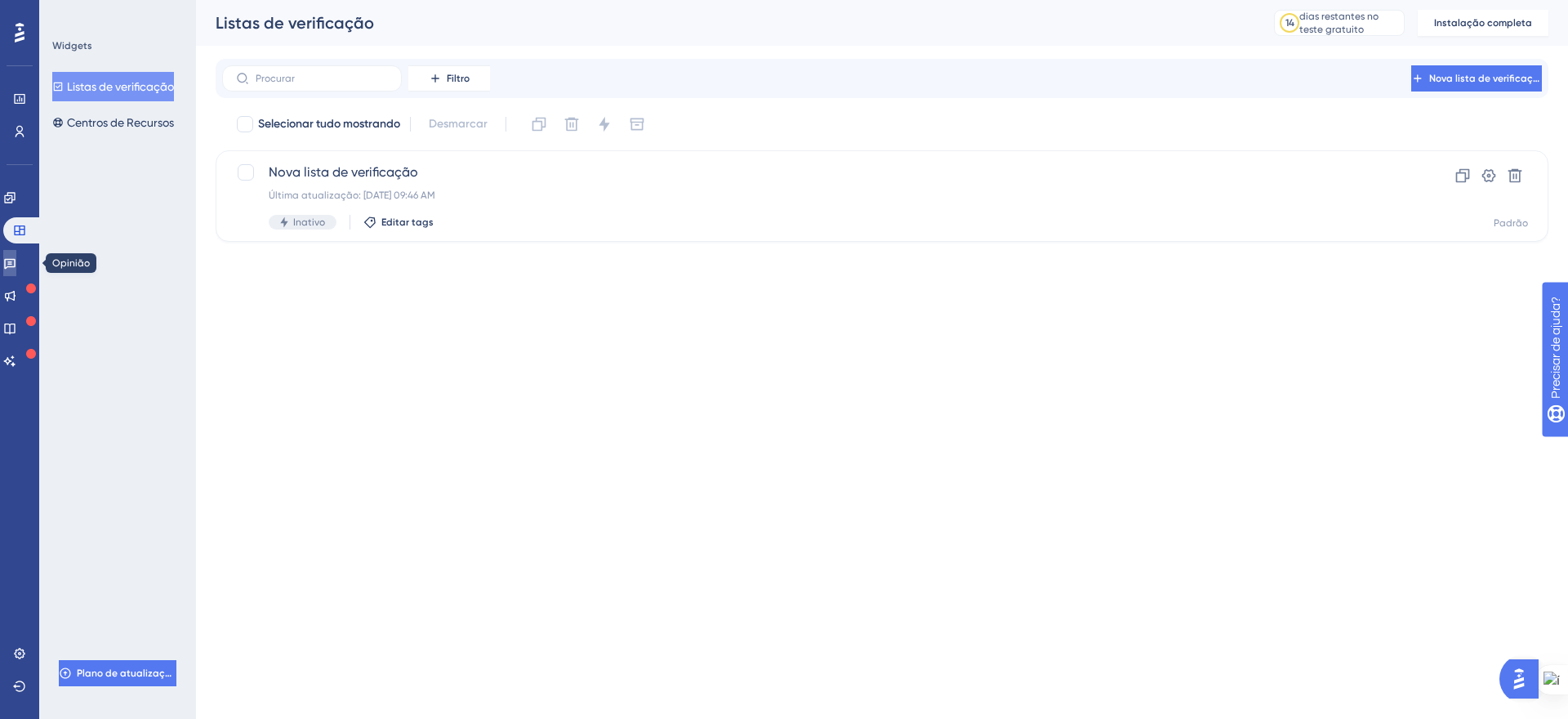
click at [16, 271] on link at bounding box center [9, 263] width 13 height 26
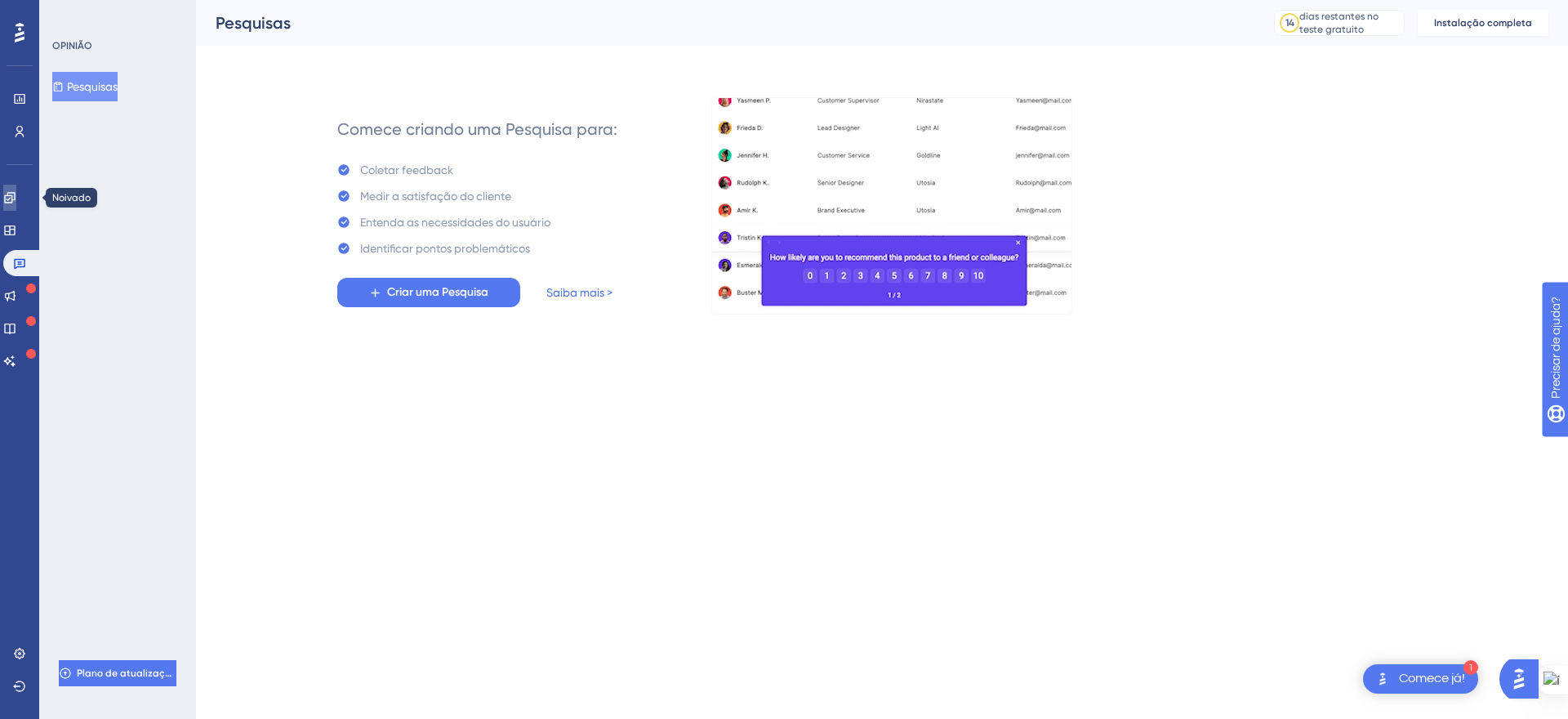
click at [16, 208] on link at bounding box center [9, 197] width 13 height 26
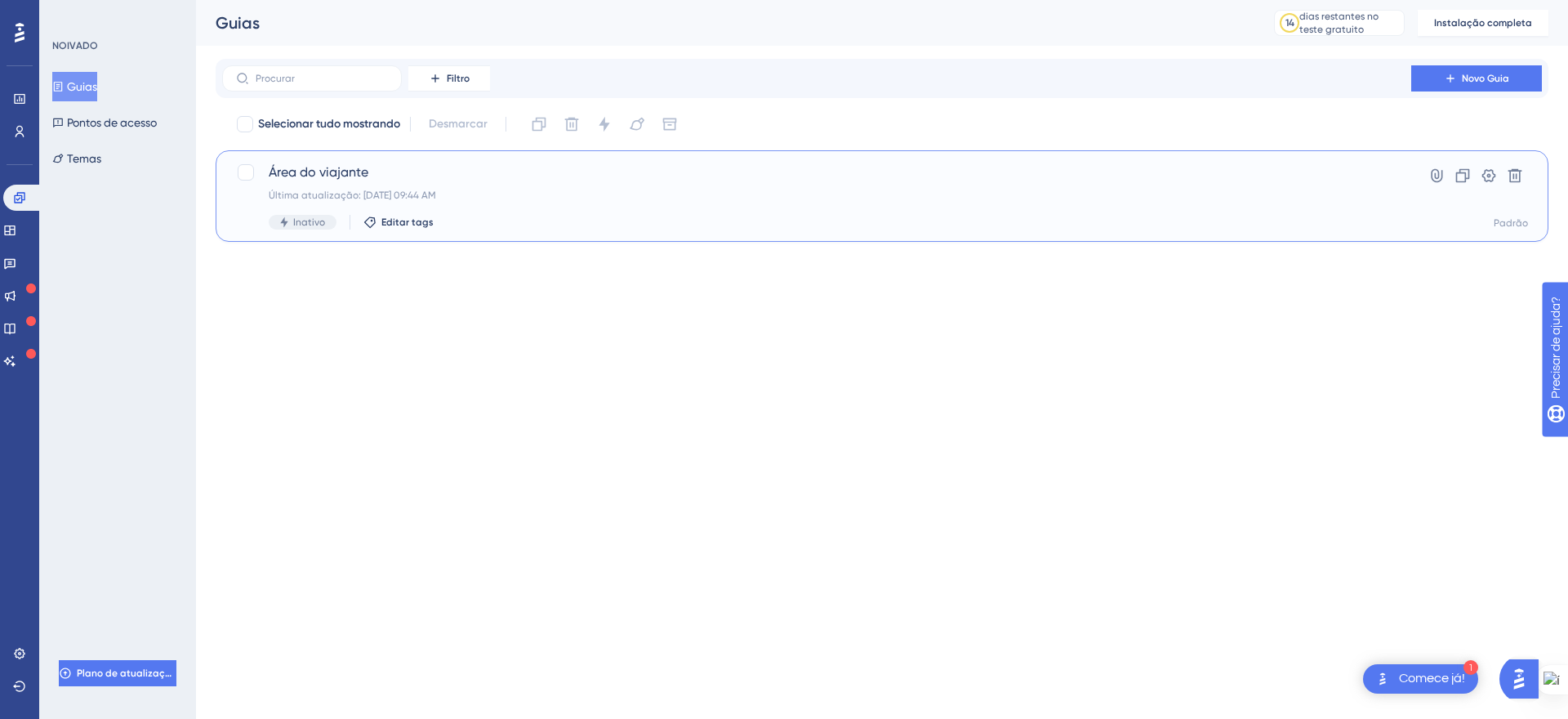
click at [370, 168] on span "Área do viajante" at bounding box center [817, 172] width 1096 height 20
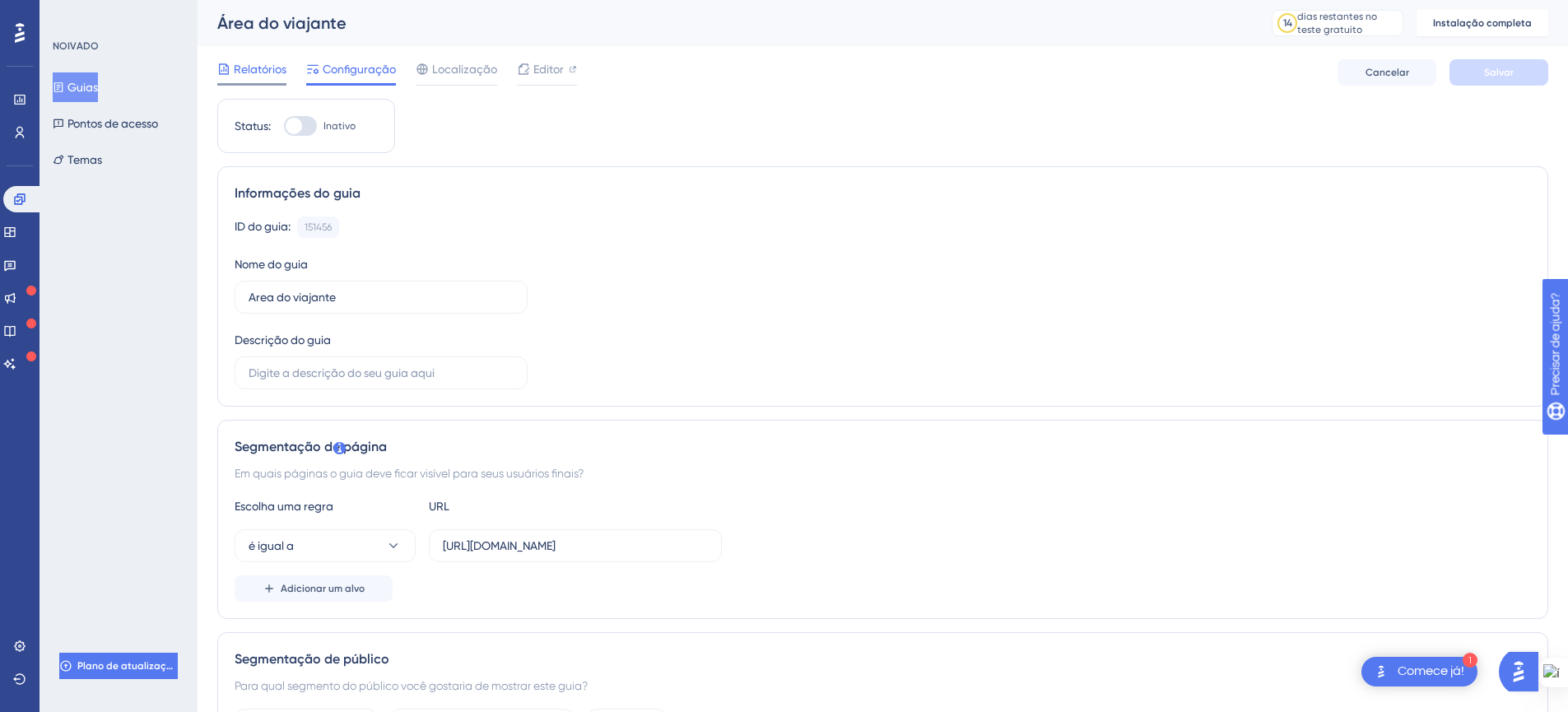
click at [270, 69] on font "Relatórios" at bounding box center [261, 69] width 53 height 13
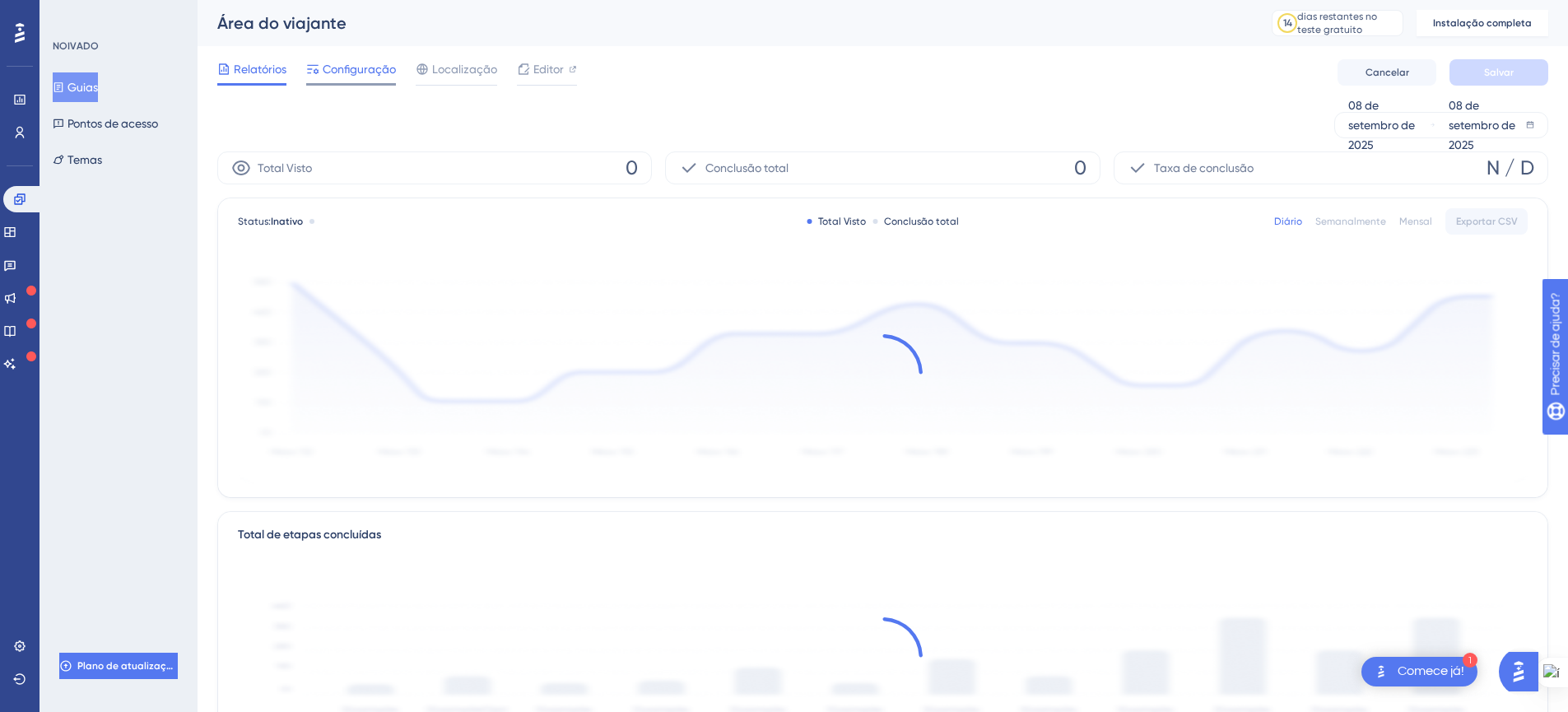
click at [354, 69] on font "Configuração" at bounding box center [359, 69] width 73 height 13
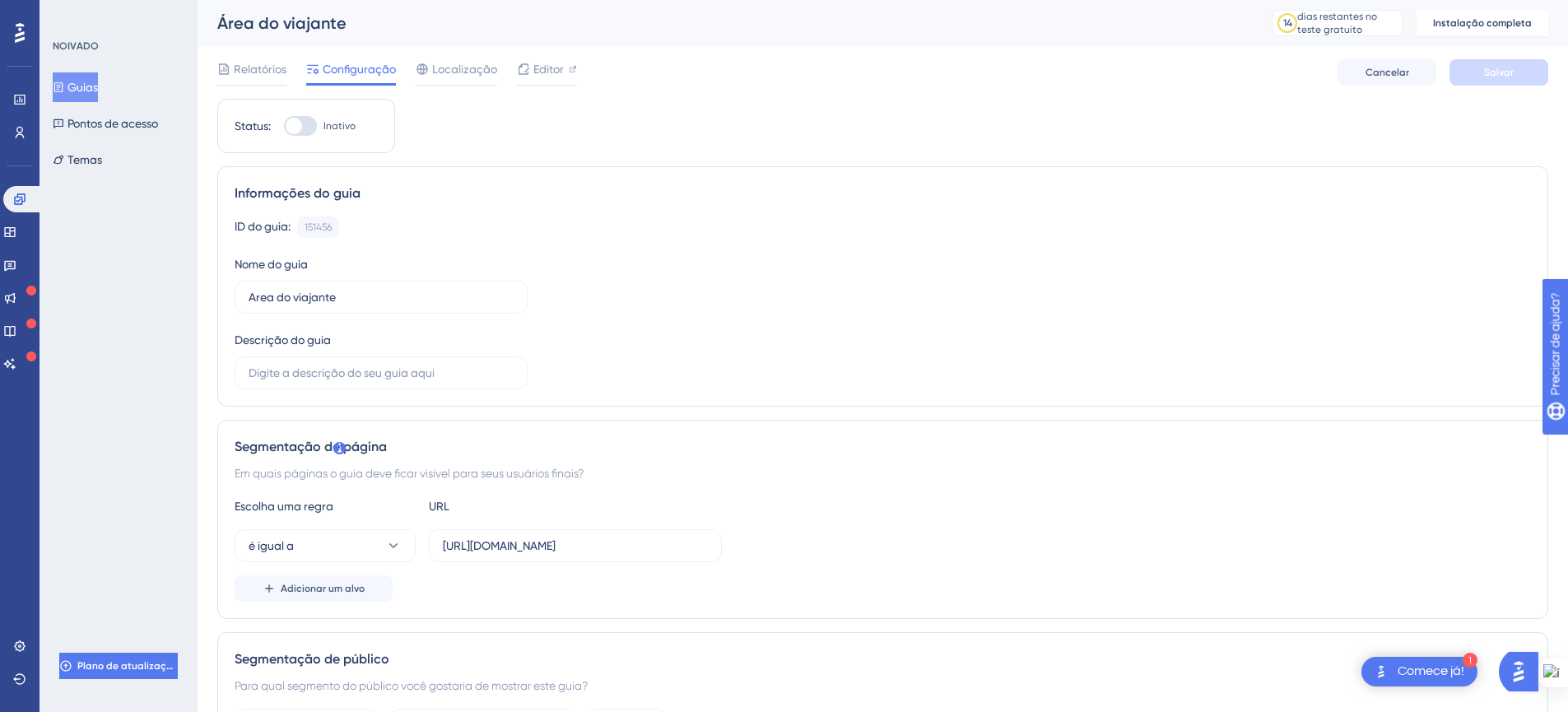
drag, startPoint x: 544, startPoint y: 27, endPoint x: 537, endPoint y: 47, distance: 21.2
click at [544, 27] on div "Área do viajante" at bounding box center [724, 23] width 1014 height 23
click at [536, 62] on font "Editor" at bounding box center [549, 66] width 30 height 13
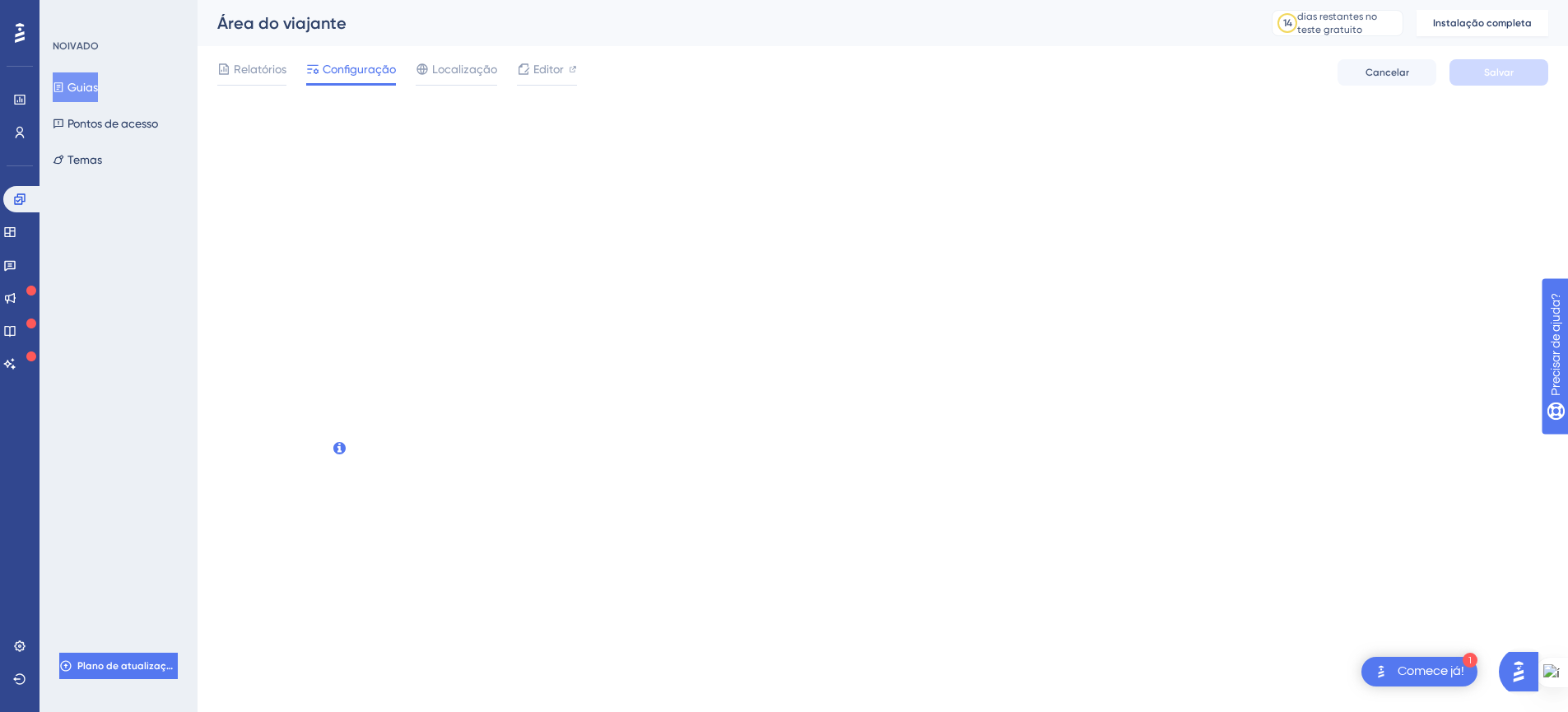
scroll to position [0, 0]
